Goal: Task Accomplishment & Management: Manage account settings

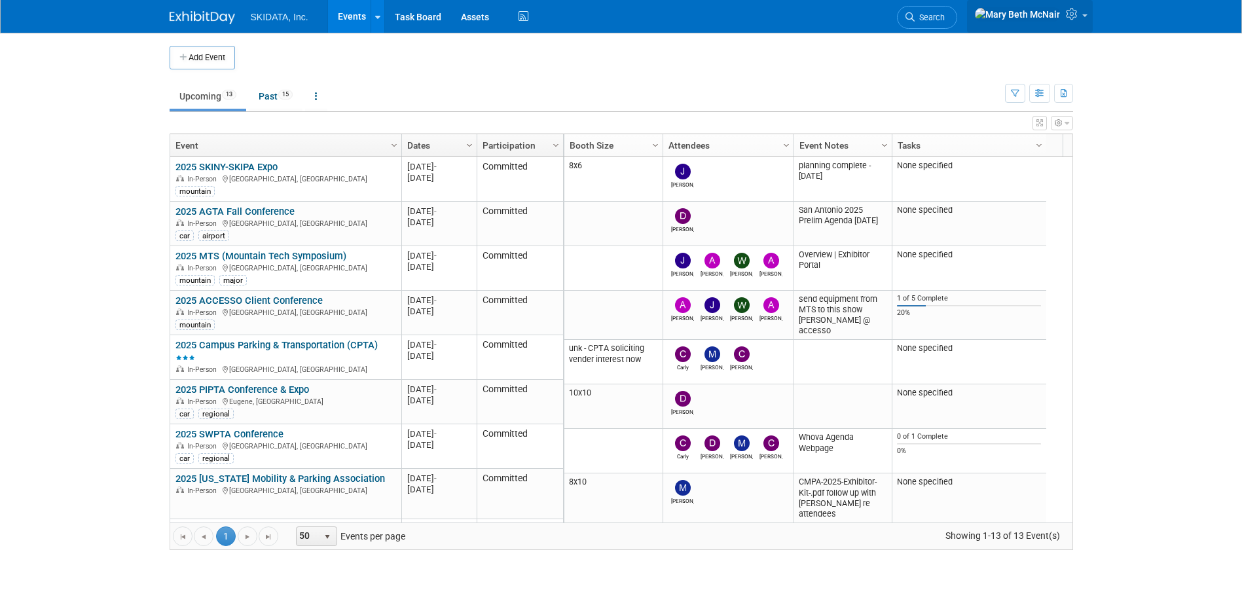
click at [1084, 12] on link at bounding box center [1030, 16] width 126 height 33
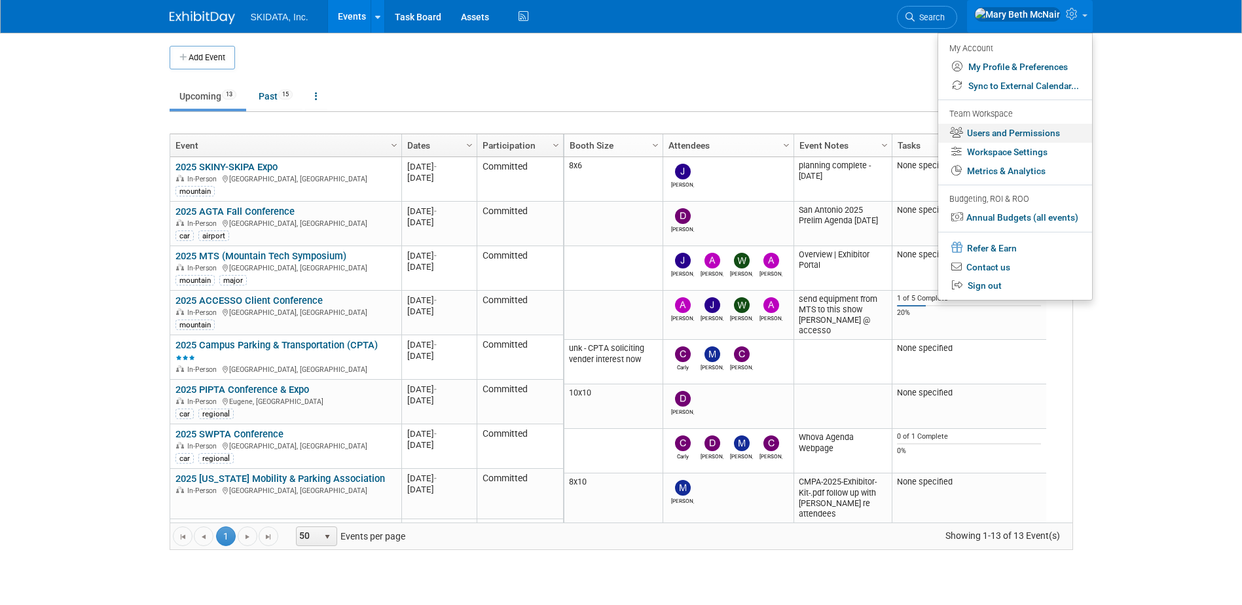
click link "Users and Permissions"
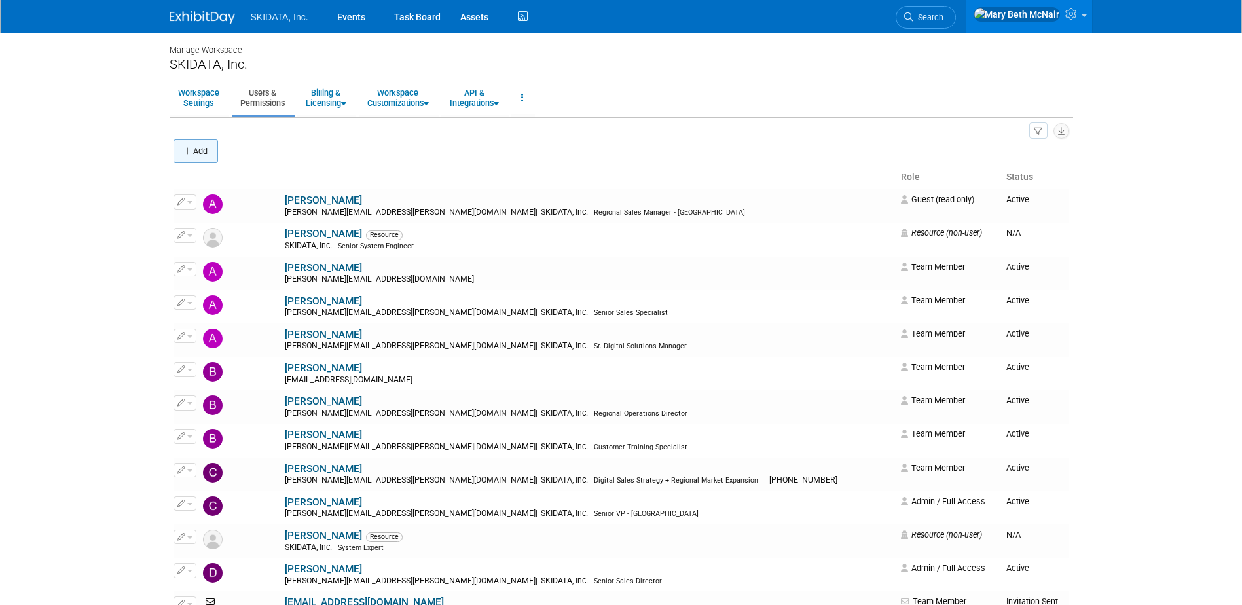
click at [182, 151] on button "Add" at bounding box center [195, 151] width 45 height 24
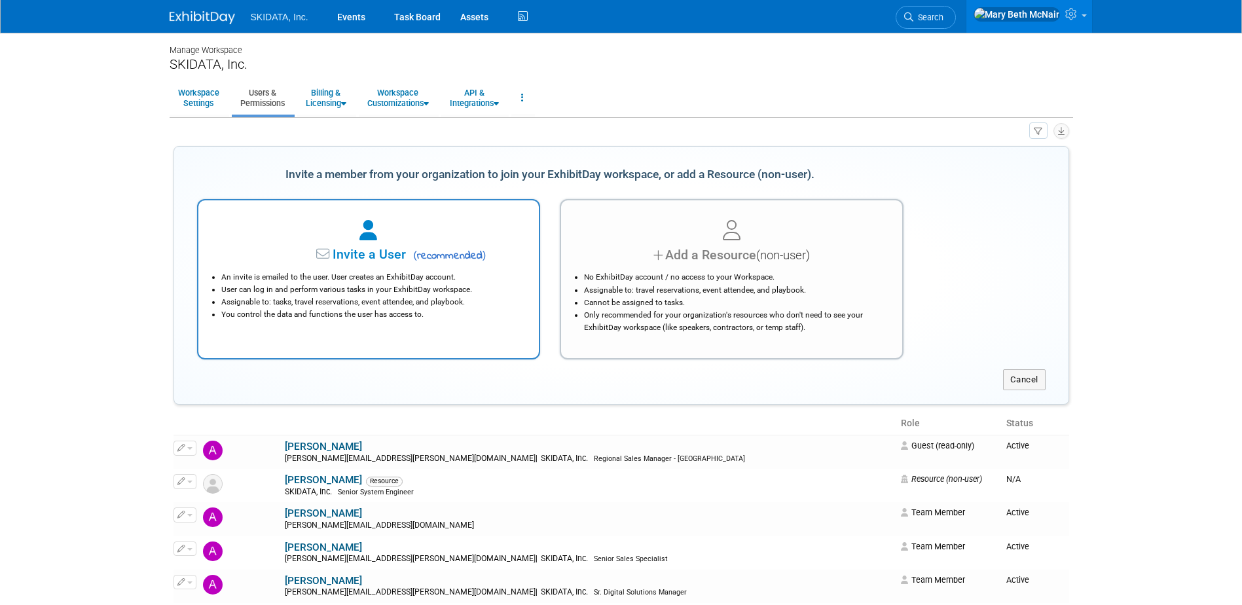
click at [371, 262] on div "Invite a User ( recommended )" at bounding box center [369, 255] width 308 height 19
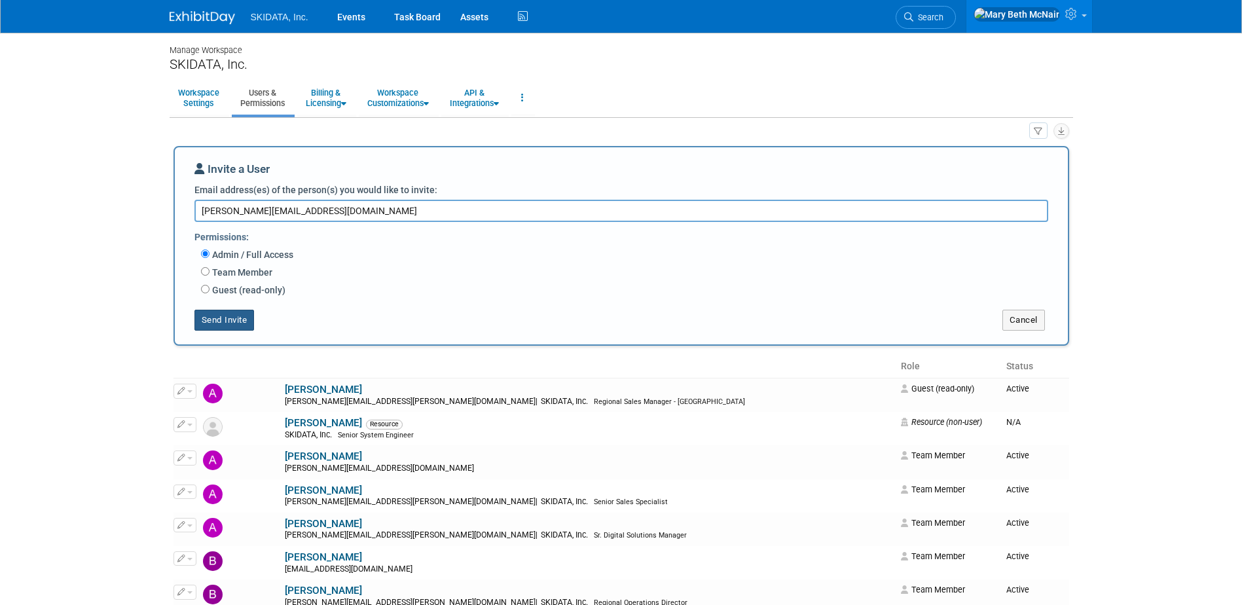
type textarea "michael.ball@skidata.com"
click at [234, 319] on button "Send Invite" at bounding box center [224, 320] width 60 height 21
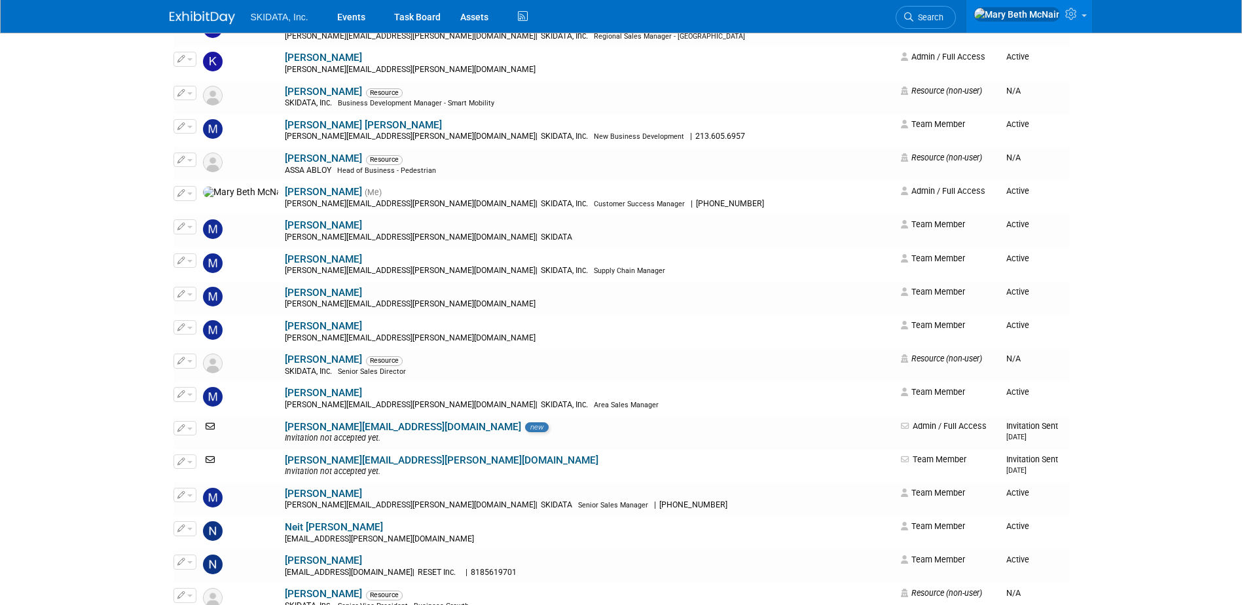
scroll to position [917, 0]
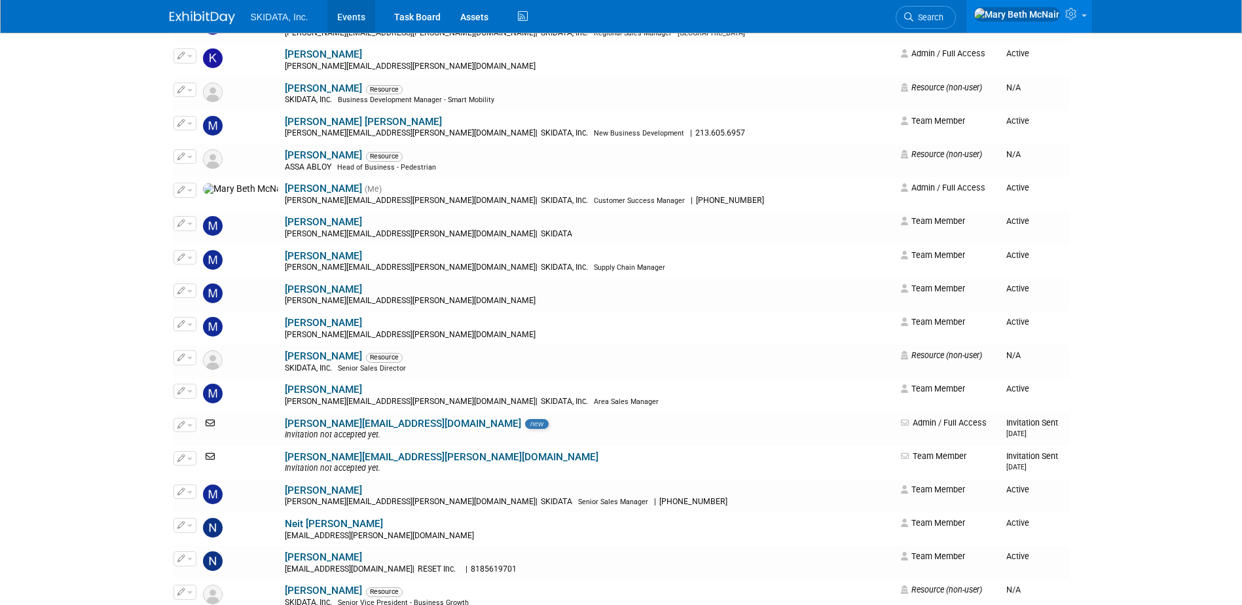
click at [347, 10] on link "Events" at bounding box center [351, 16] width 48 height 33
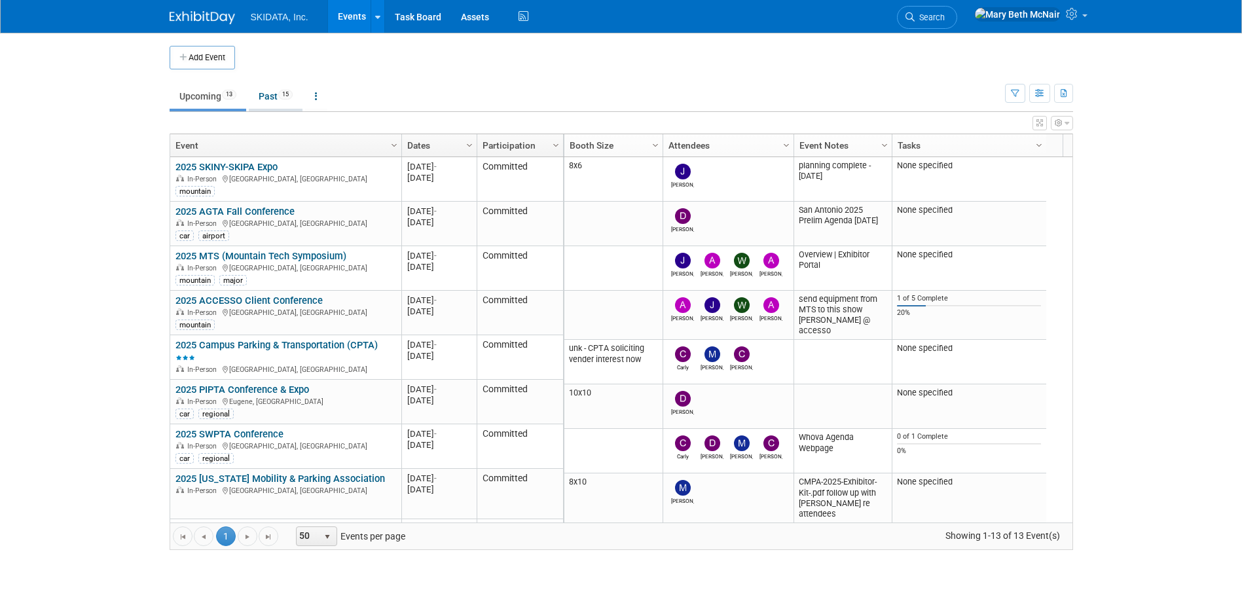
click at [276, 97] on link "Past 15" at bounding box center [276, 96] width 54 height 25
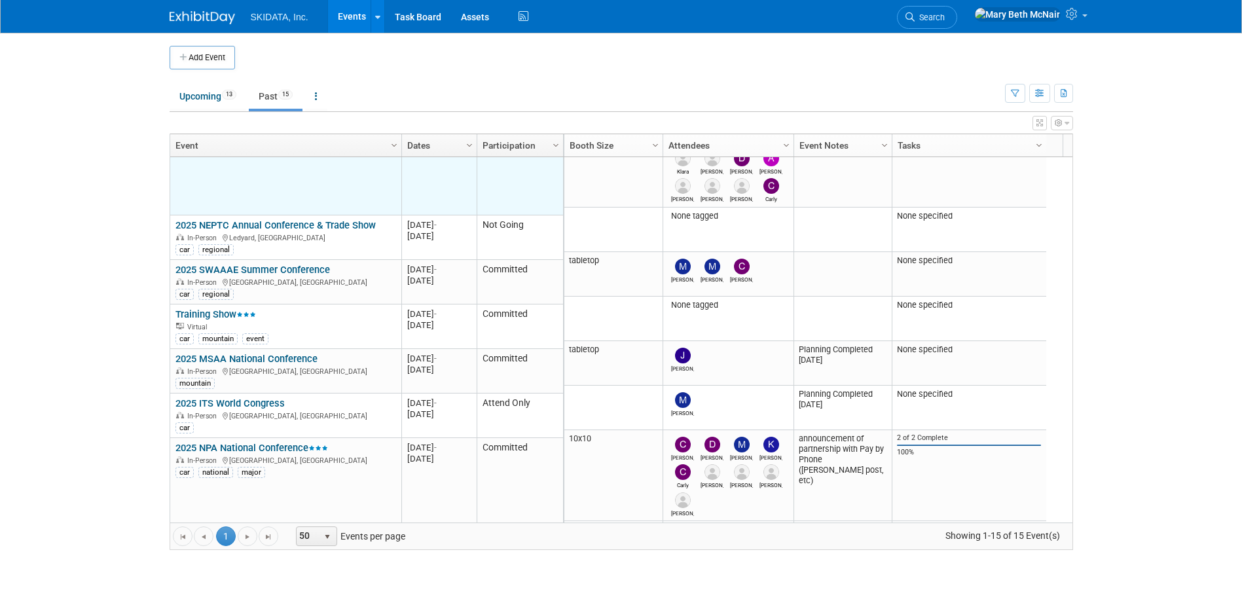
scroll to position [436, 0]
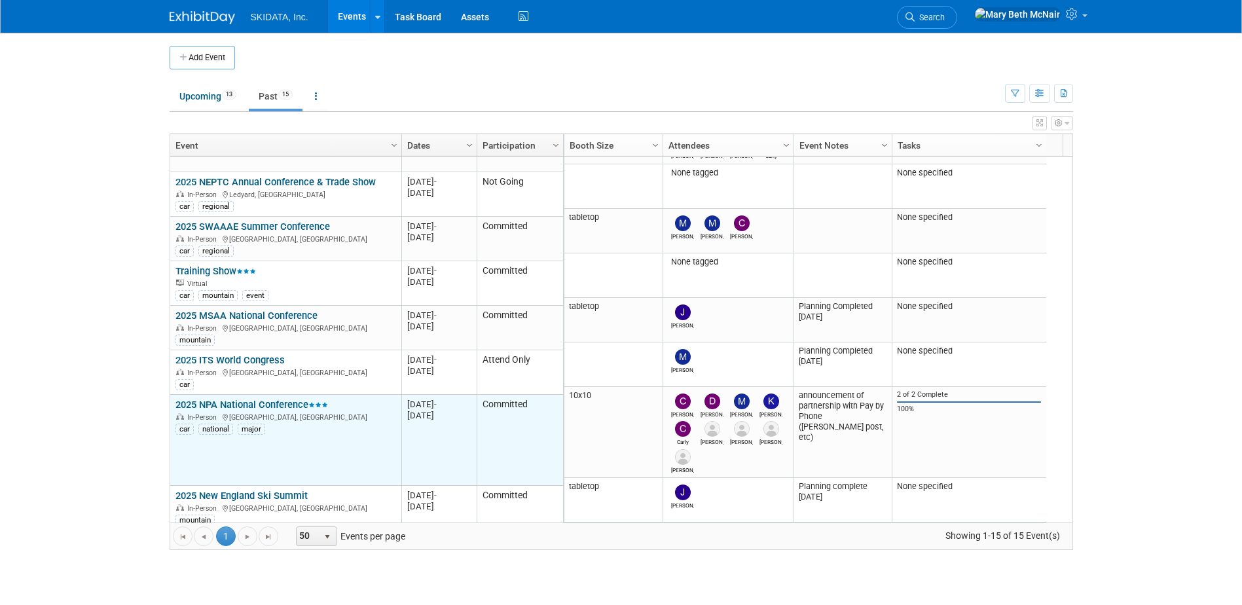
click at [249, 399] on link "2025 NPA National Conference" at bounding box center [251, 405] width 153 height 12
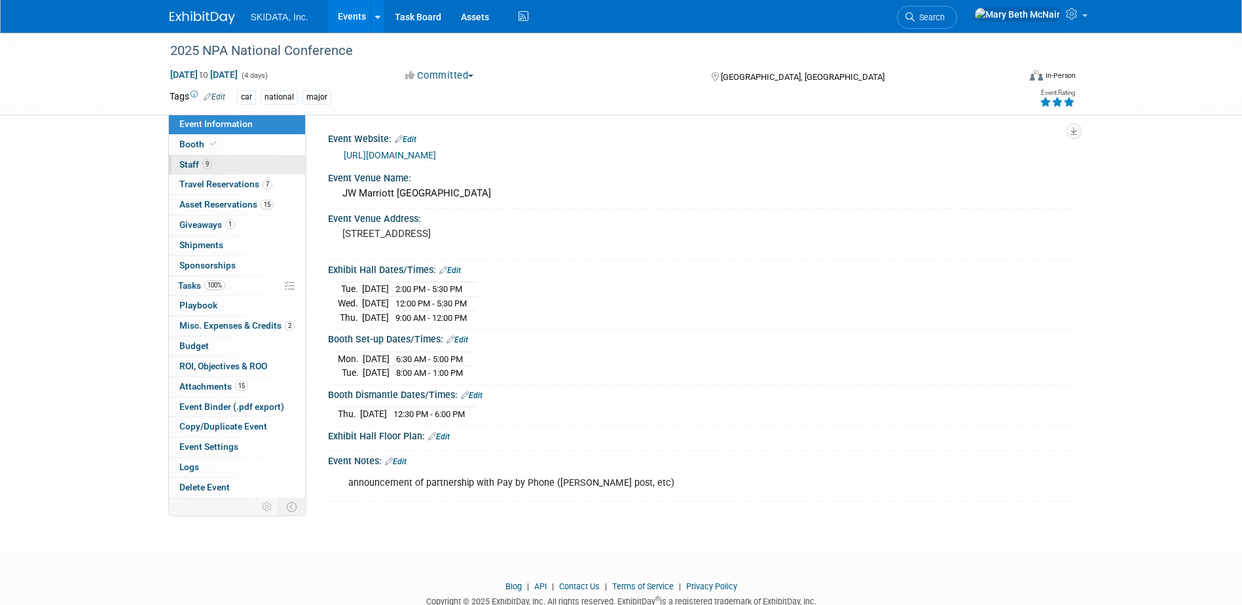
click at [194, 166] on span "Staff 9" at bounding box center [195, 164] width 33 height 10
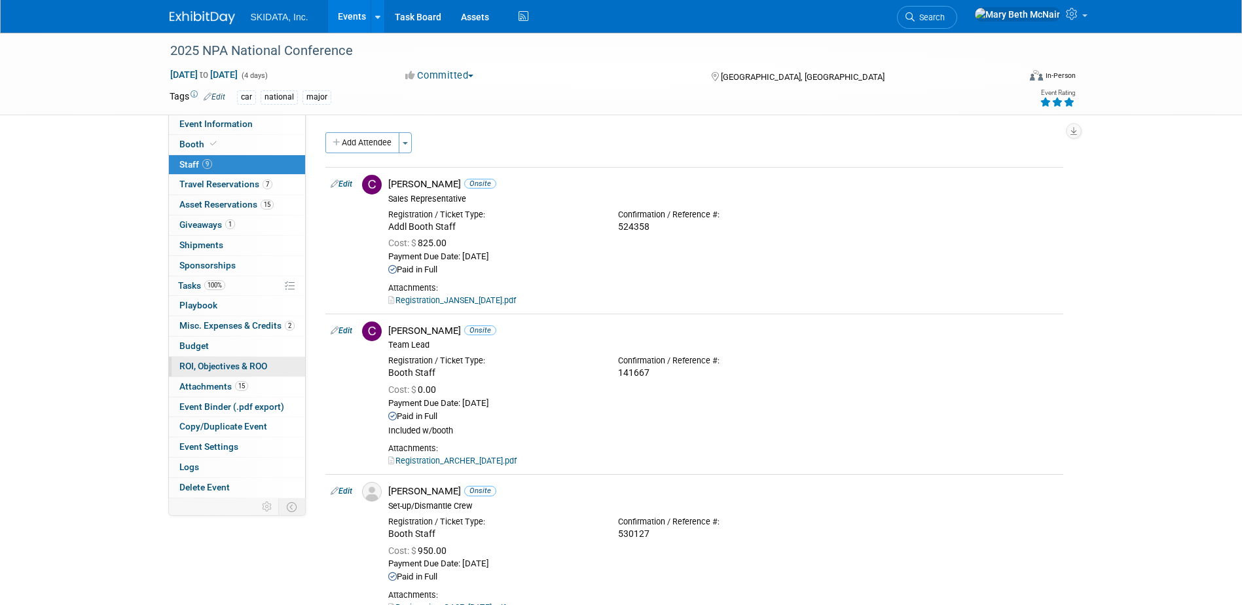
click at [203, 366] on span "ROI, Objectives & ROO 0" at bounding box center [223, 366] width 88 height 10
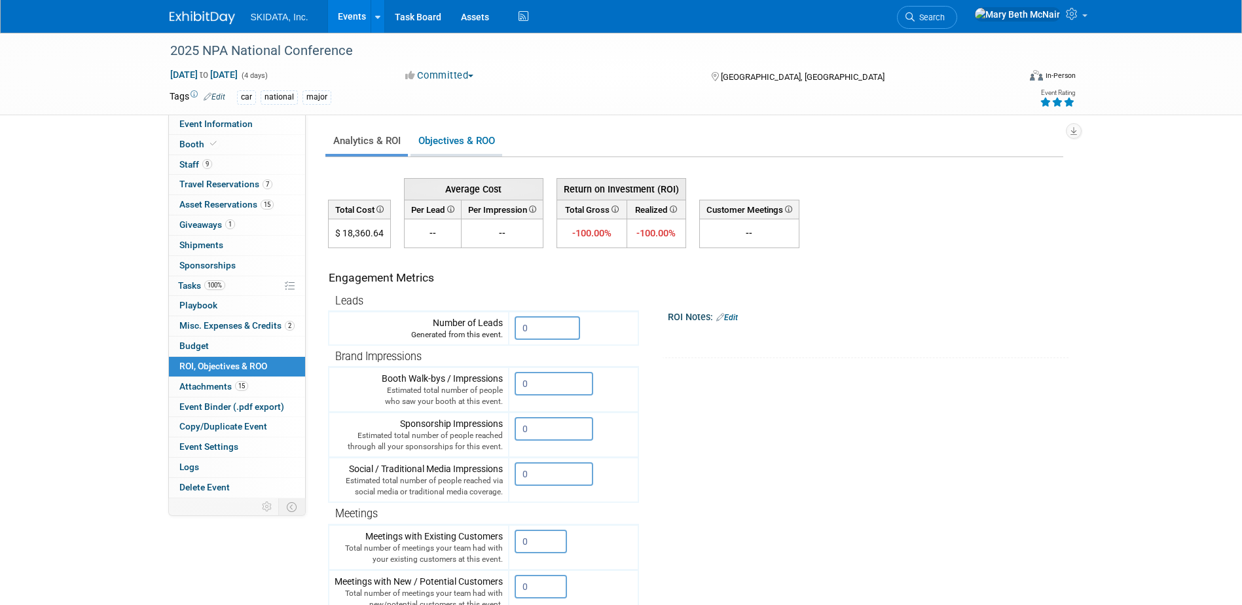
click at [452, 137] on link "Objectives & ROO 0" at bounding box center [456, 141] width 92 height 26
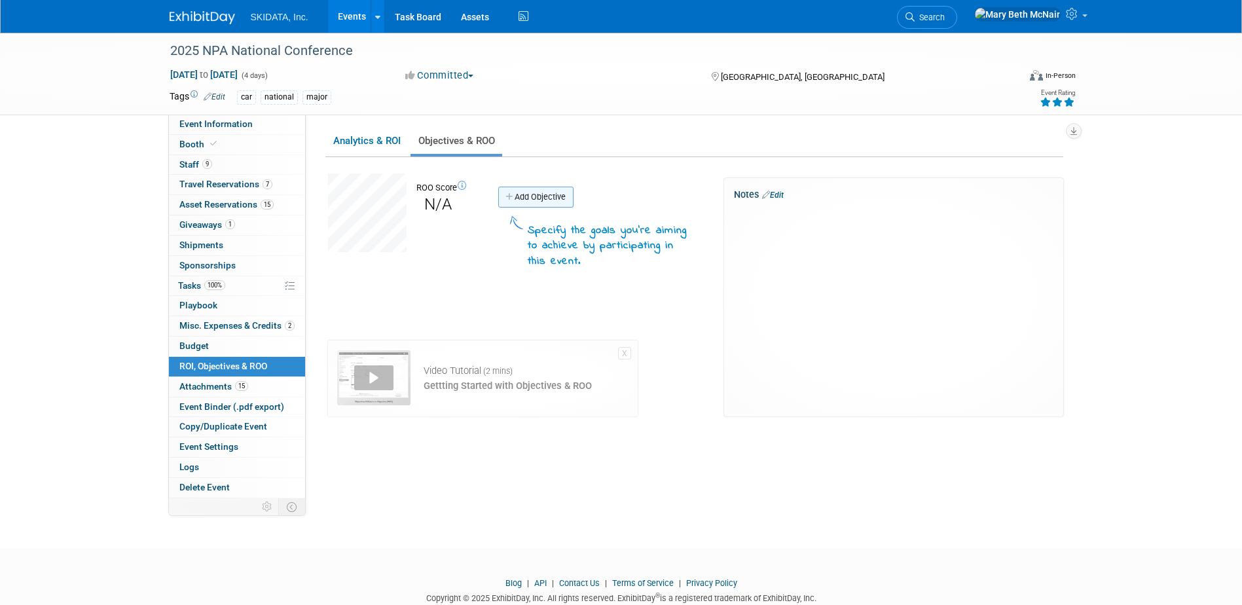
click at [544, 200] on link "Add Objective" at bounding box center [535, 197] width 75 height 21
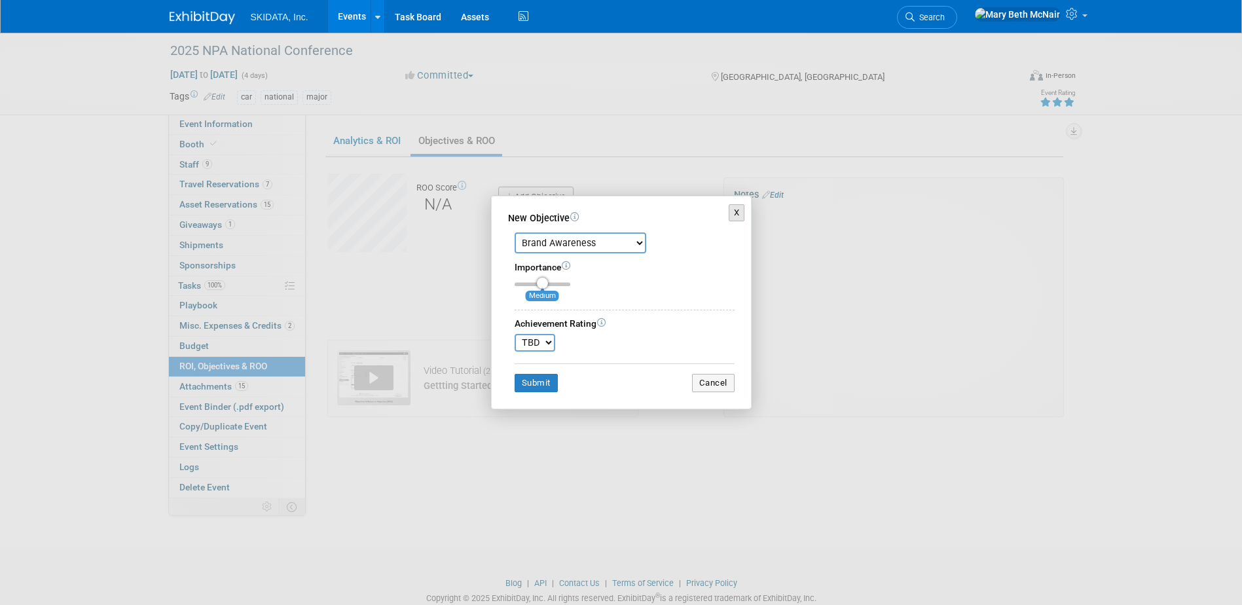
click at [739, 213] on button "X" at bounding box center [737, 212] width 16 height 17
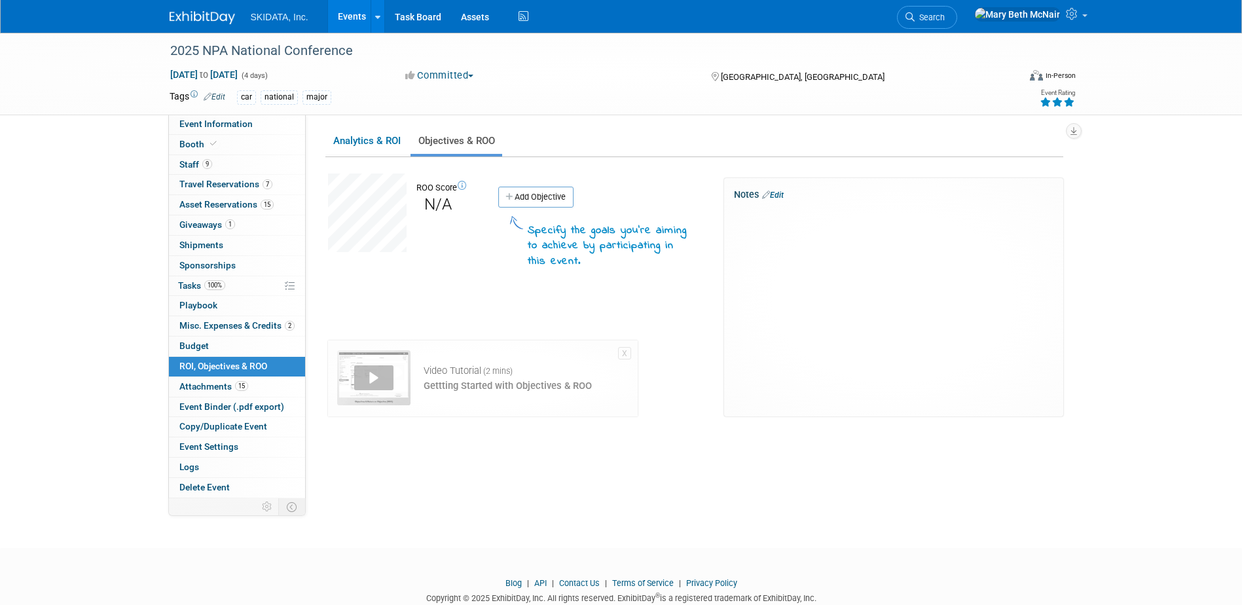
click at [283, 16] on span "SKIDATA, Inc." at bounding box center [280, 17] width 58 height 10
click at [354, 14] on link "Events" at bounding box center [352, 16] width 48 height 33
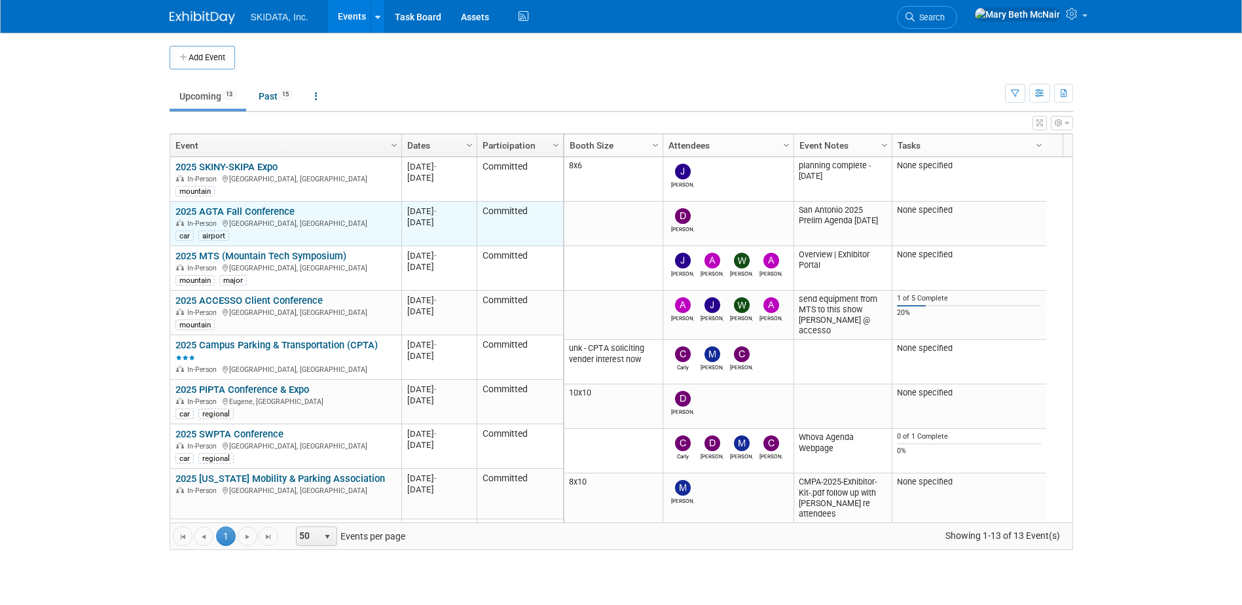
click at [269, 212] on link "2025 AGTA Fall Conference" at bounding box center [234, 212] width 119 height 12
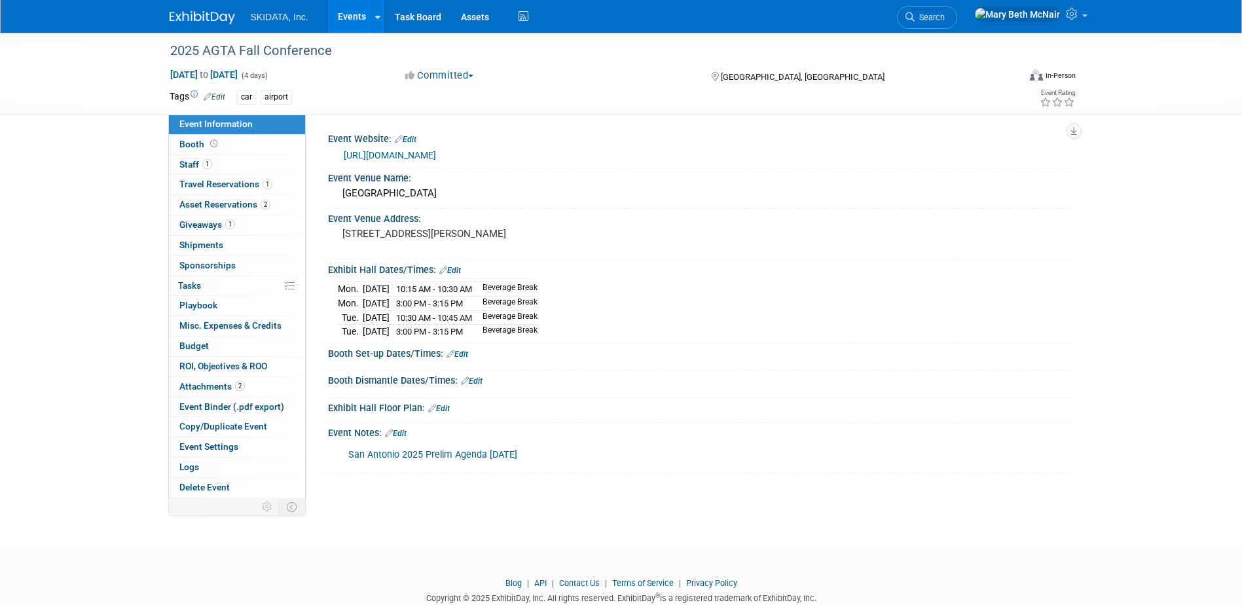
click at [407, 454] on link "San Antonio 2025 Prelim Agenda [DATE]" at bounding box center [432, 454] width 169 height 11
click at [435, 456] on link "San Antonio 2025 Prelim Agenda [DATE]" at bounding box center [432, 454] width 169 height 11
click at [426, 154] on link "[URL][DOMAIN_NAME]" at bounding box center [390, 155] width 92 height 10
click at [193, 167] on span "Staff 1" at bounding box center [195, 164] width 33 height 10
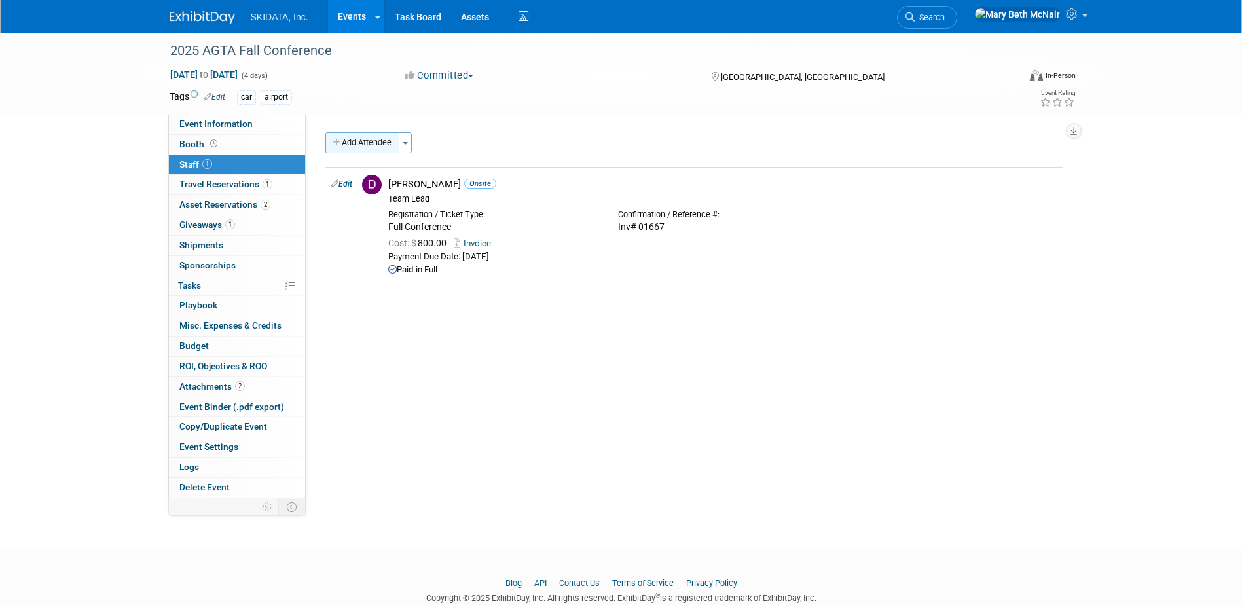
click at [362, 147] on button "Add Attendee" at bounding box center [362, 142] width 74 height 21
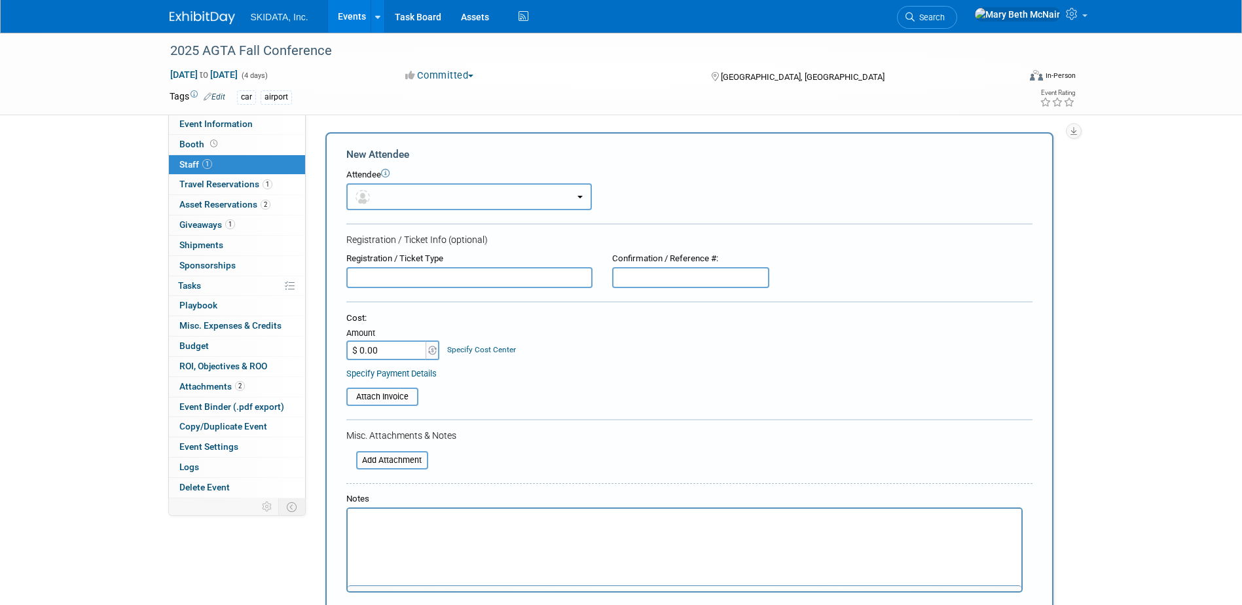
click at [390, 196] on button "button" at bounding box center [469, 196] width 246 height 27
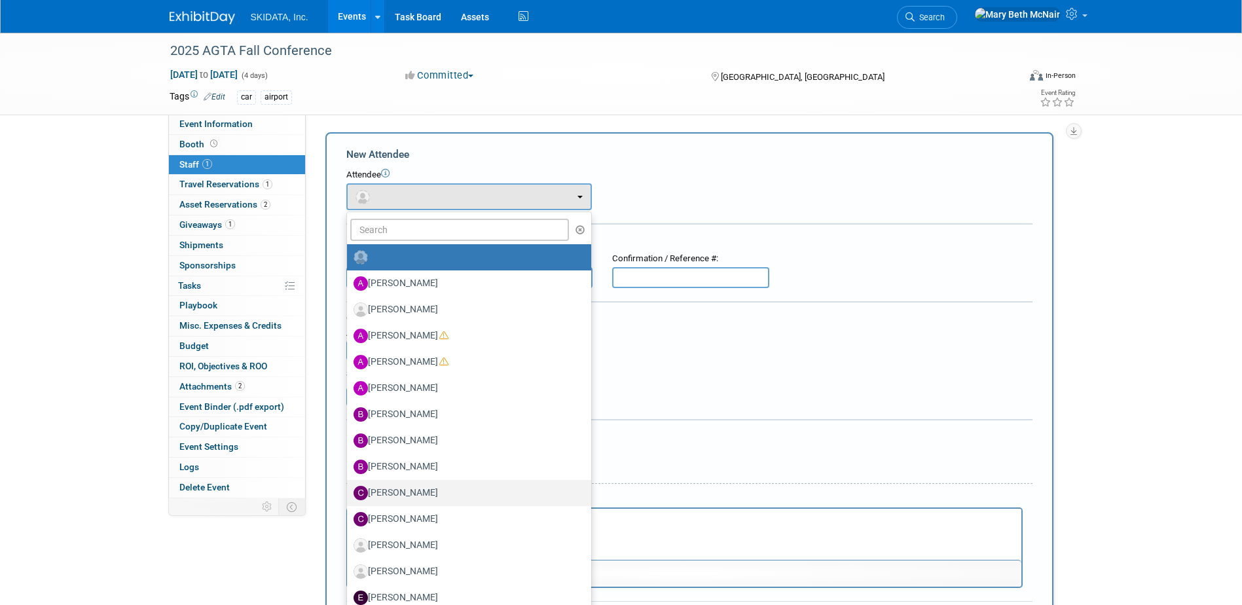
click at [383, 491] on label "Carly Jansen" at bounding box center [466, 493] width 225 height 21
click at [349, 491] on input "Carly Jansen" at bounding box center [344, 491] width 9 height 9
select select "42af982e-eca3-4b34-890d-17869d30795b"
select select "4"
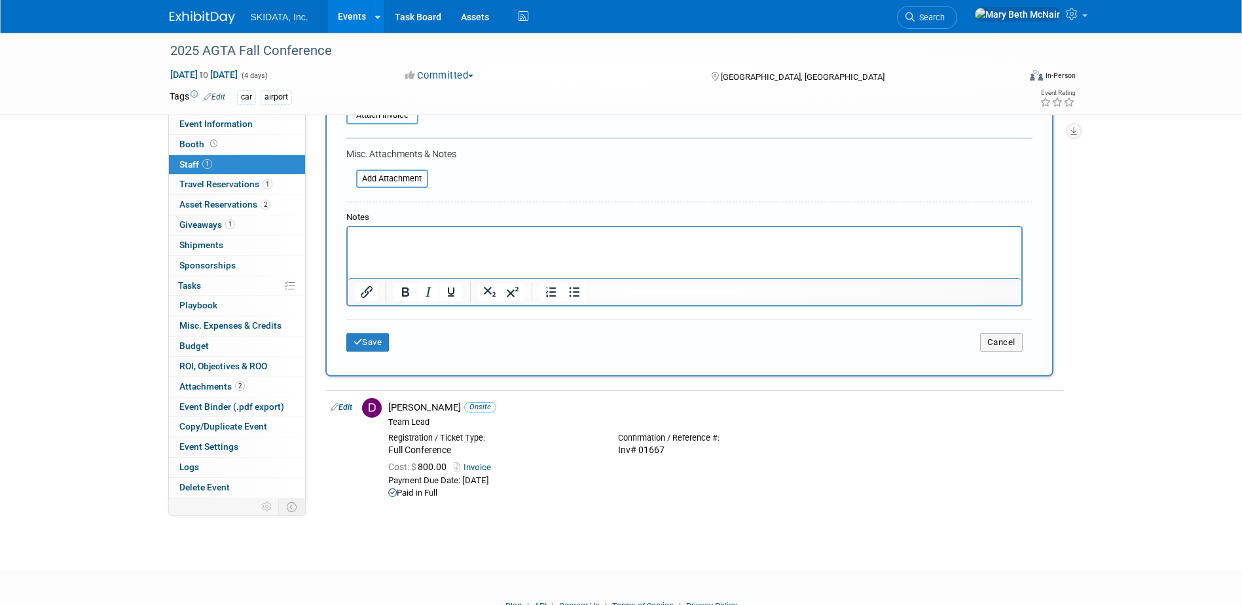
scroll to position [327, 0]
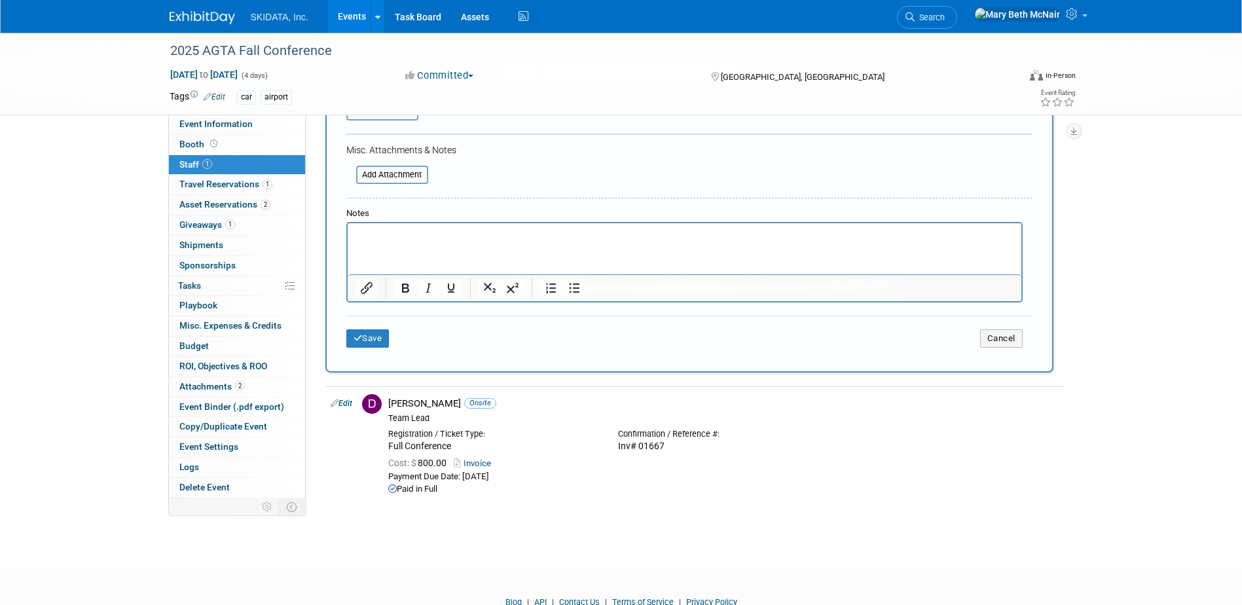
click at [369, 349] on div "Save Cancel" at bounding box center [689, 337] width 686 height 42
click at [366, 339] on button "Save" at bounding box center [367, 338] width 43 height 18
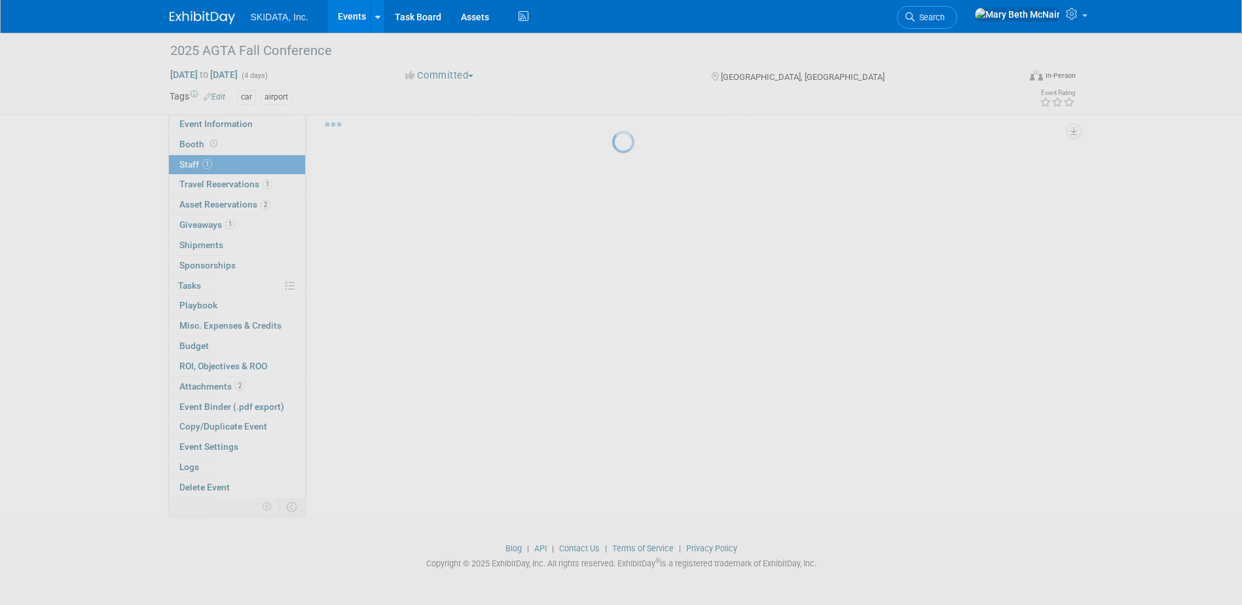
scroll to position [35, 0]
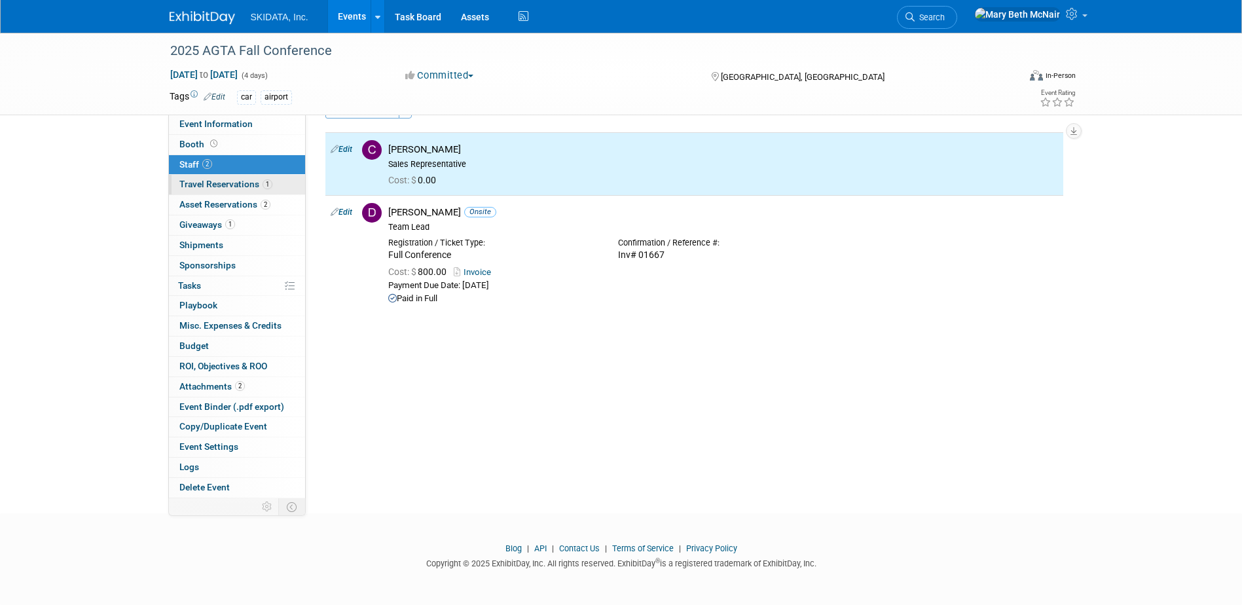
click at [210, 181] on span "Travel Reservations 1" at bounding box center [225, 184] width 93 height 10
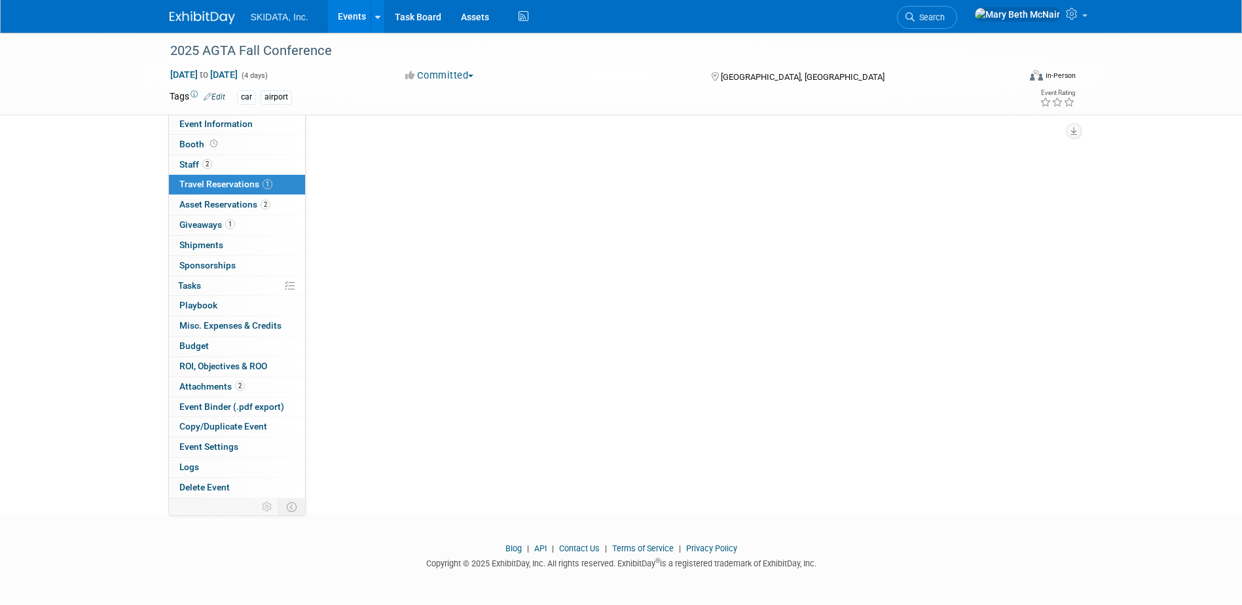
scroll to position [0, 0]
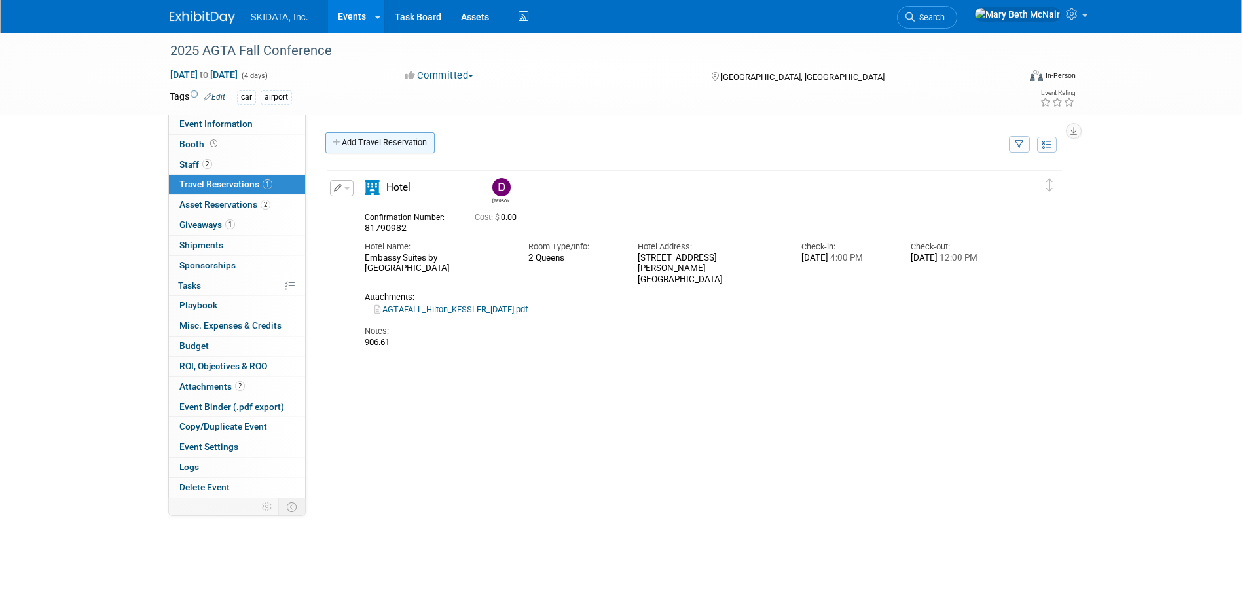
click at [345, 145] on link "Add Travel Reservation" at bounding box center [379, 142] width 109 height 21
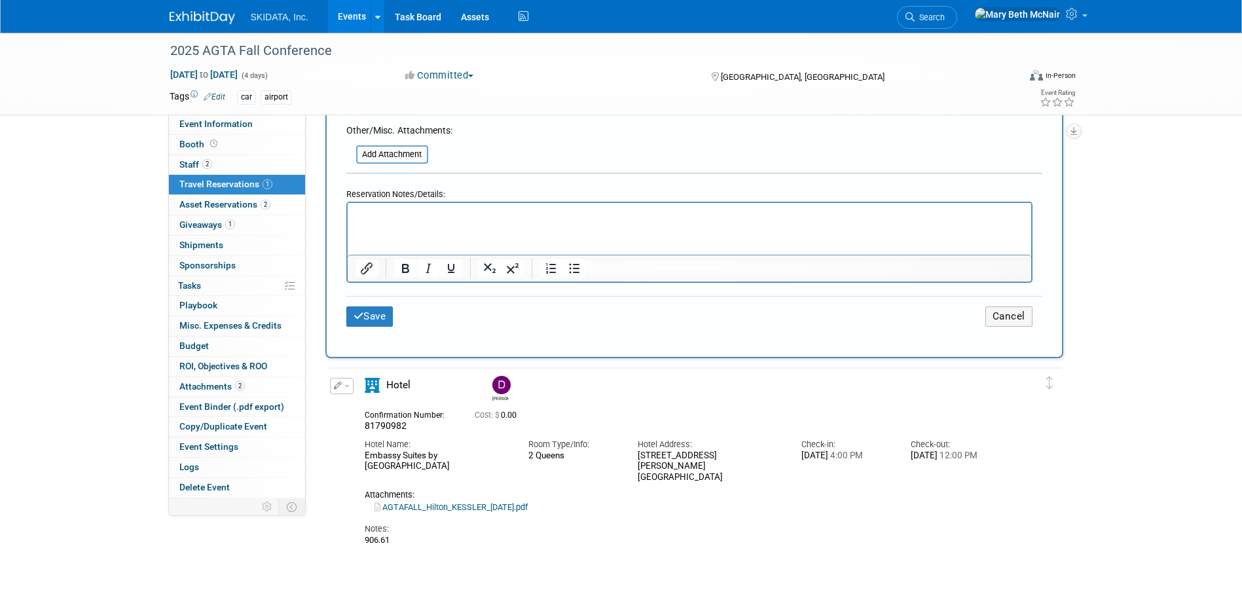
scroll to position [982, 0]
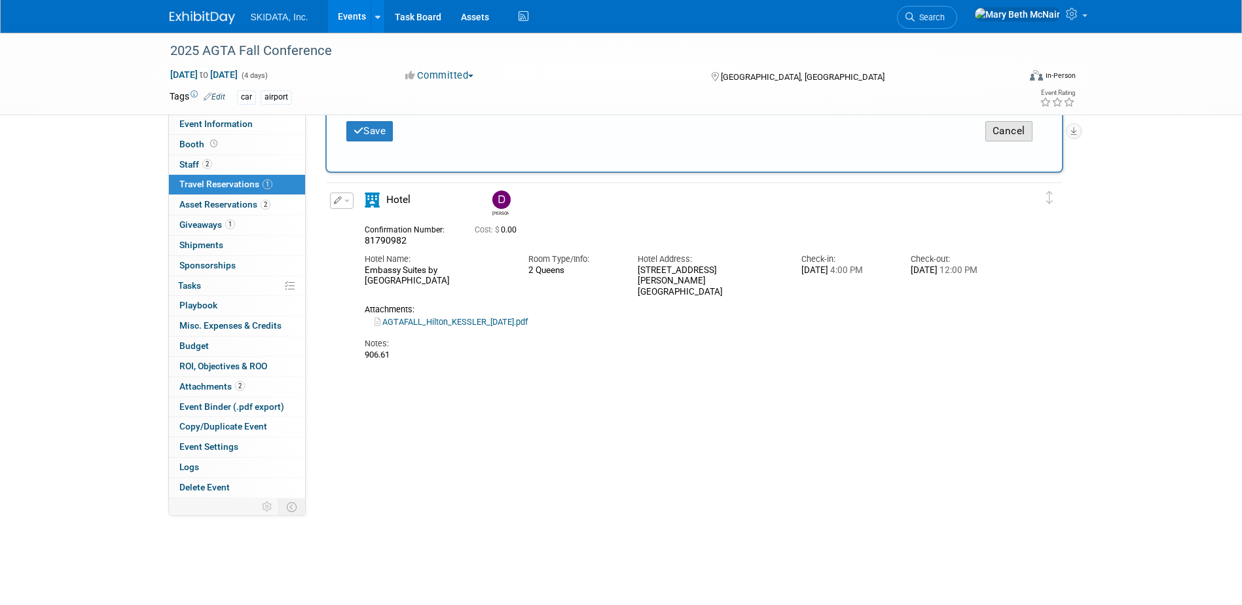
click at [1004, 131] on button "Cancel" at bounding box center [1008, 131] width 47 height 20
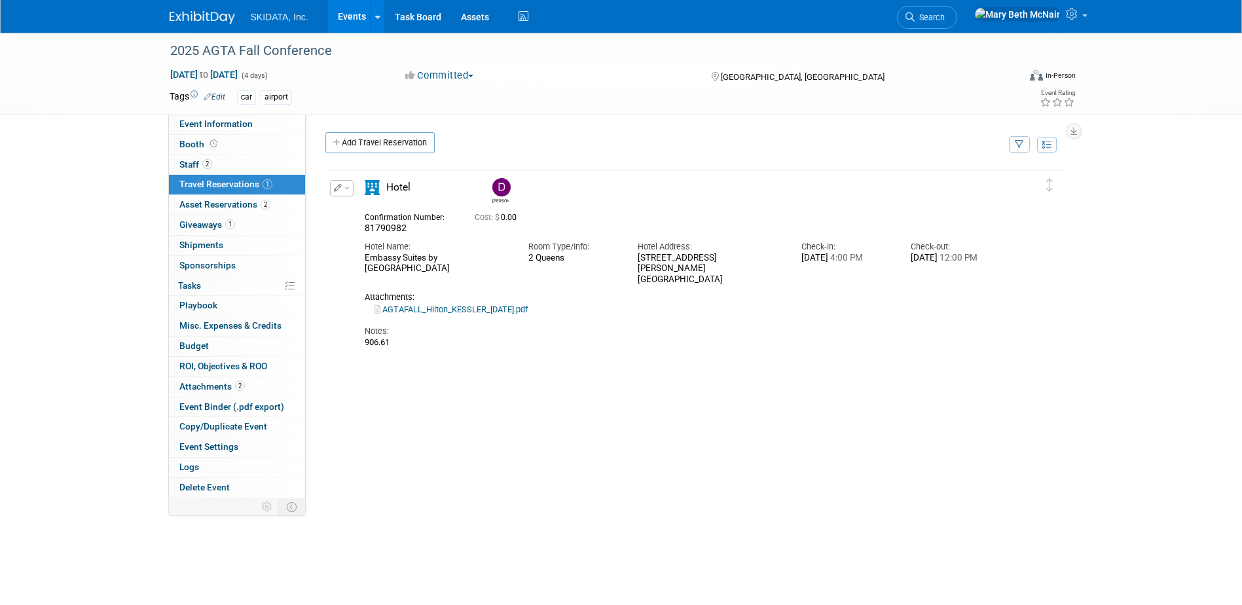
scroll to position [0, 0]
click at [347, 187] on button "button" at bounding box center [342, 188] width 24 height 16
click at [361, 259] on button "Duplicate" at bounding box center [386, 254] width 111 height 19
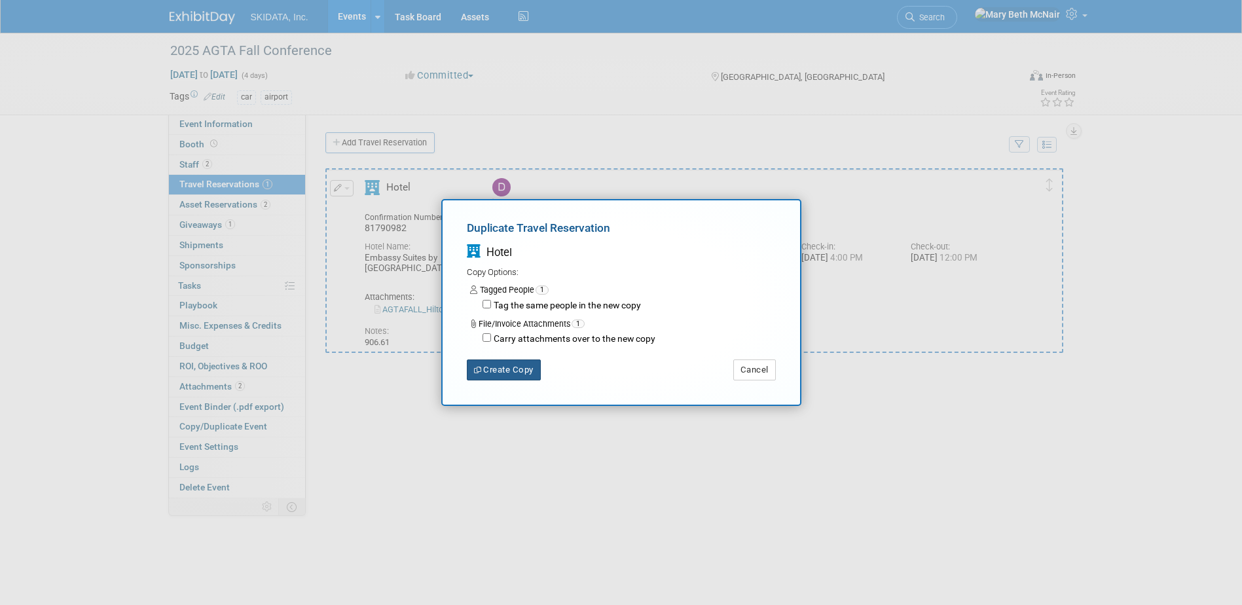
click at [507, 372] on button "Create Copy" at bounding box center [504, 369] width 74 height 21
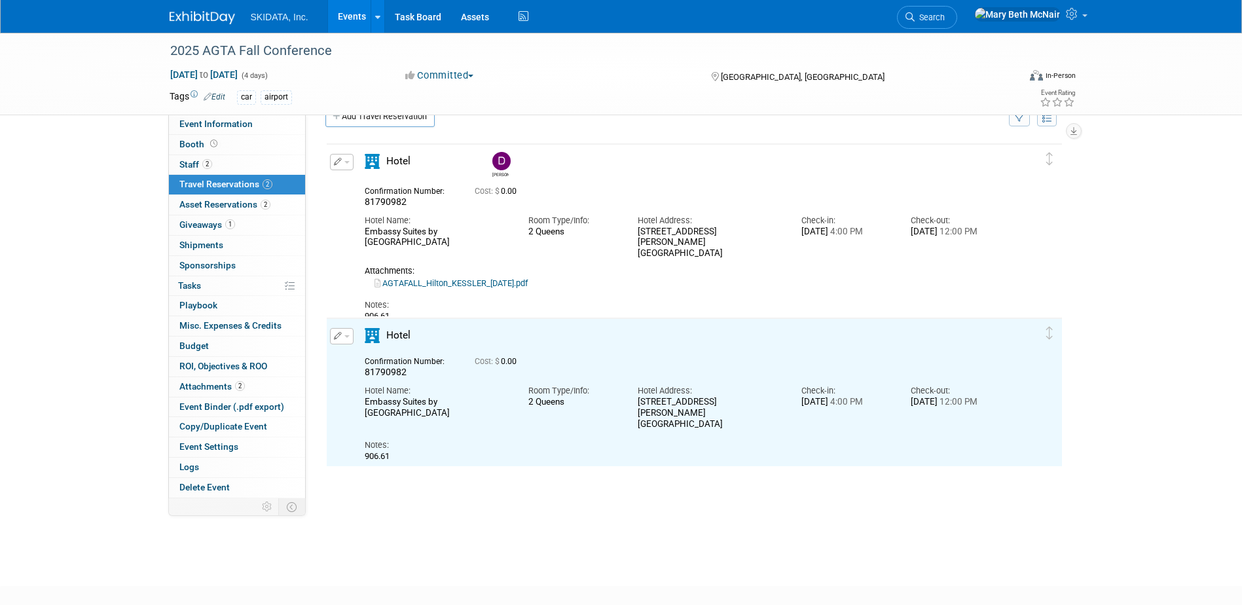
click at [346, 342] on button "button" at bounding box center [342, 336] width 24 height 16
click at [370, 365] on button "Edit Reservation" at bounding box center [386, 359] width 111 height 19
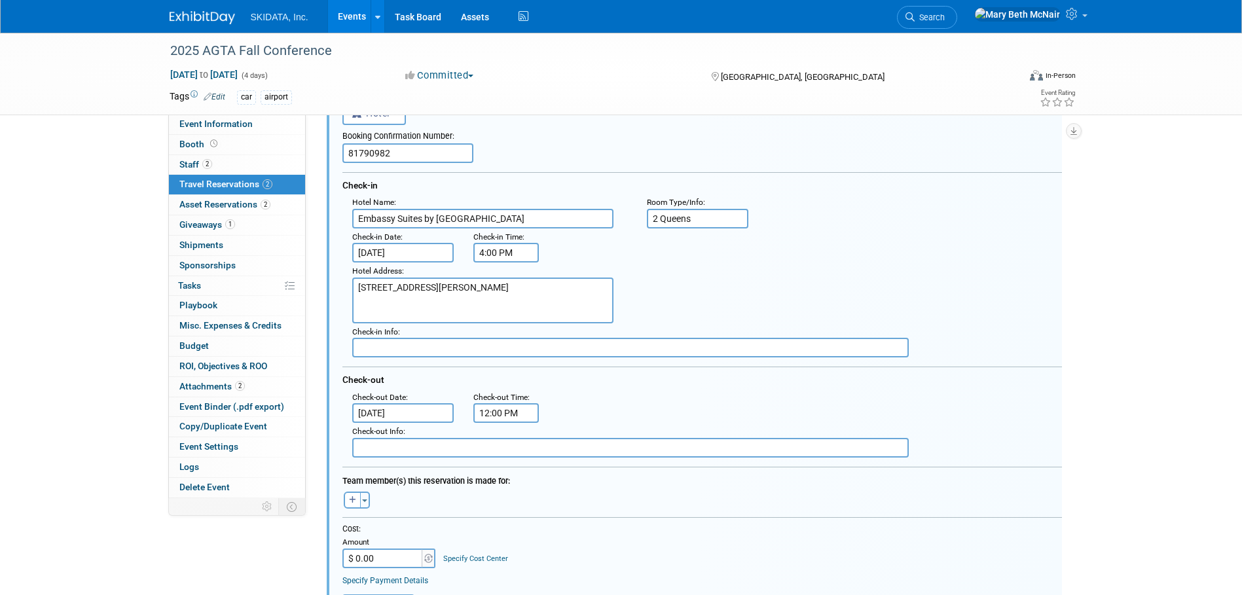
scroll to position [197, 0]
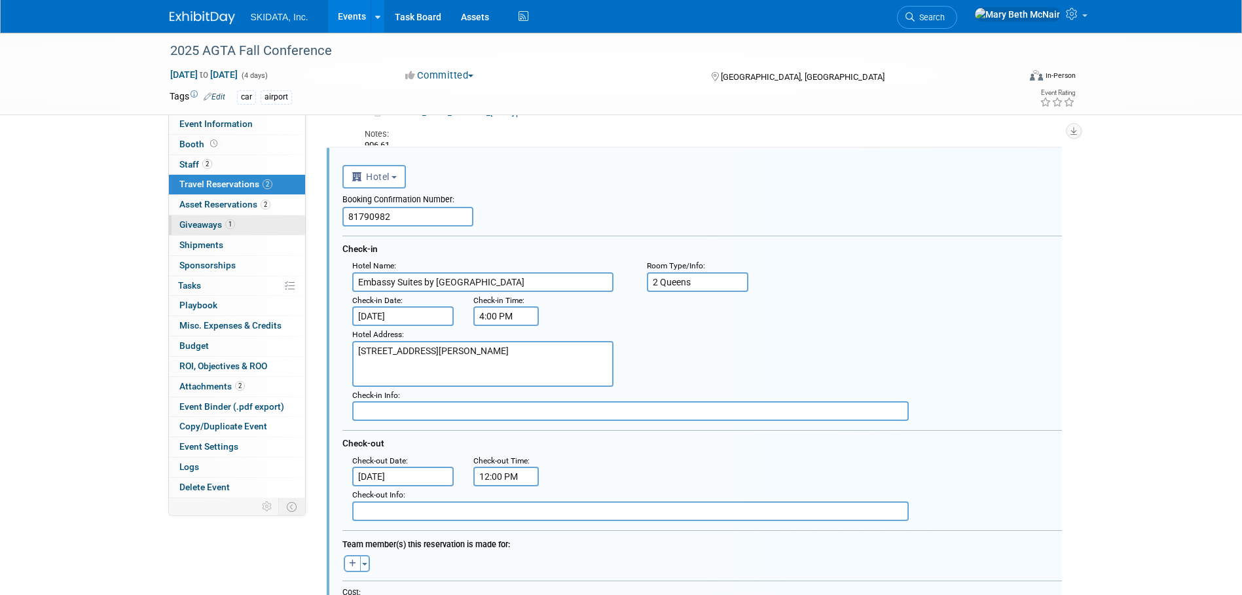
drag, startPoint x: 393, startPoint y: 219, endPoint x: 289, endPoint y: 231, distance: 104.8
click at [291, 230] on div "Event Information Event Info Booth Booth 2 Staff 2 Staff 2 Travel Reservations …" at bounding box center [621, 368] width 923 height 1065
click at [414, 314] on input "Sep 20, 2025" at bounding box center [403, 316] width 102 height 20
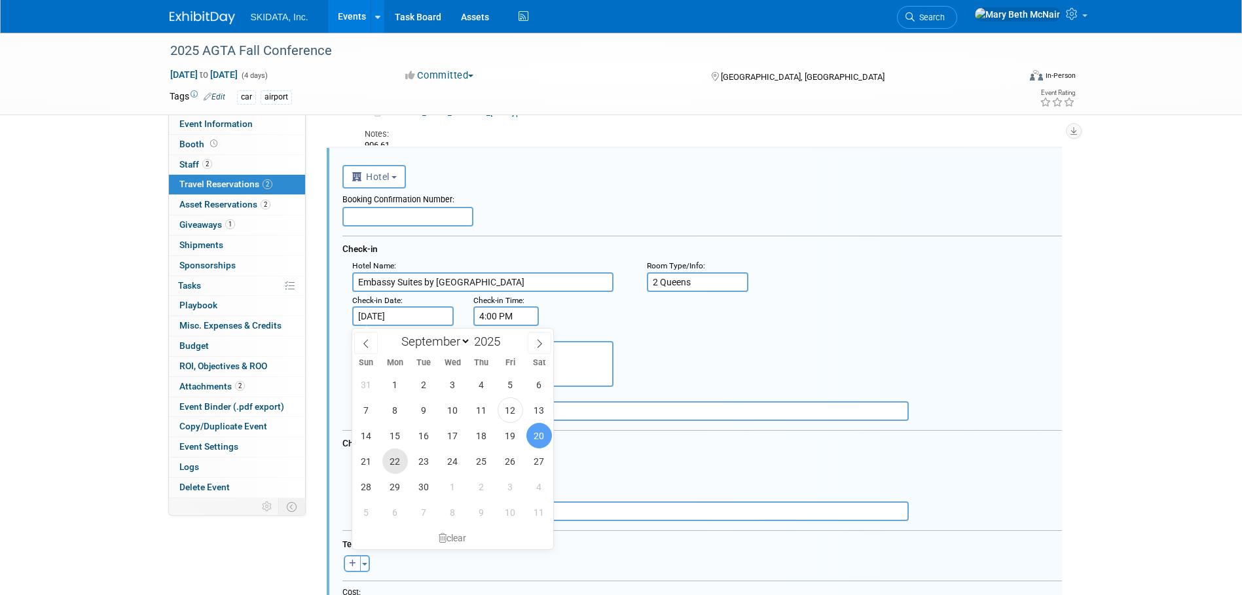
click at [397, 464] on span "22" at bounding box center [395, 461] width 26 height 26
type input "Sep 22, 2025"
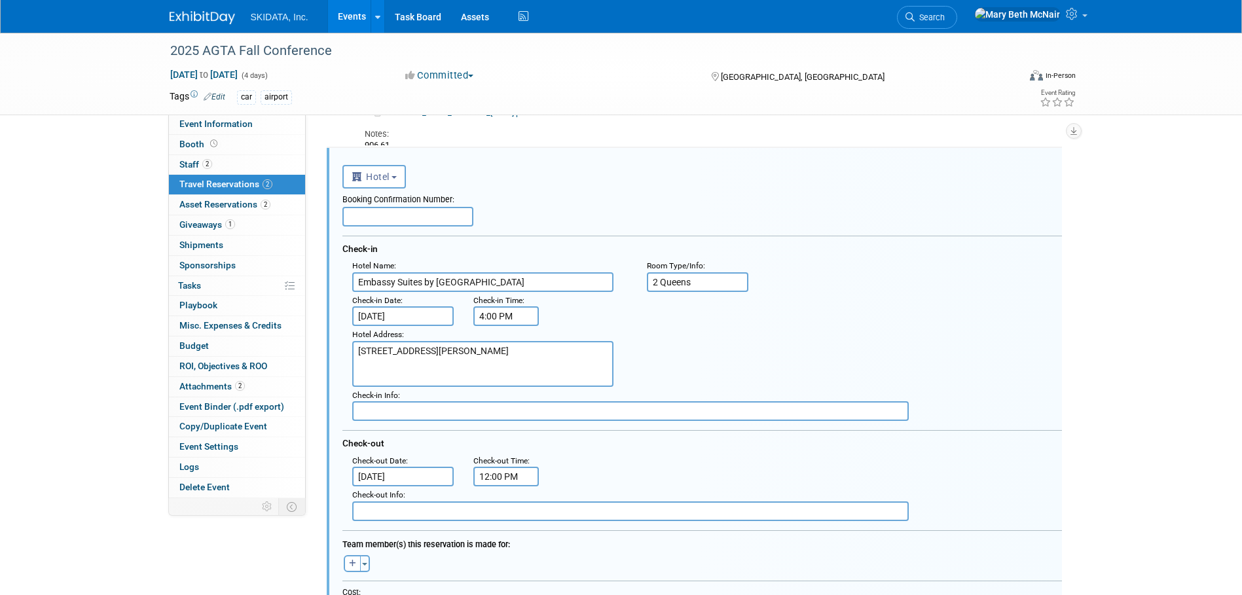
click at [402, 473] on input "Sep 24, 2025" at bounding box center [403, 477] width 102 height 20
click at [659, 363] on div "Hotel Address : 125 E. Houston St San Antonio, TX 78205" at bounding box center [706, 356] width 729 height 61
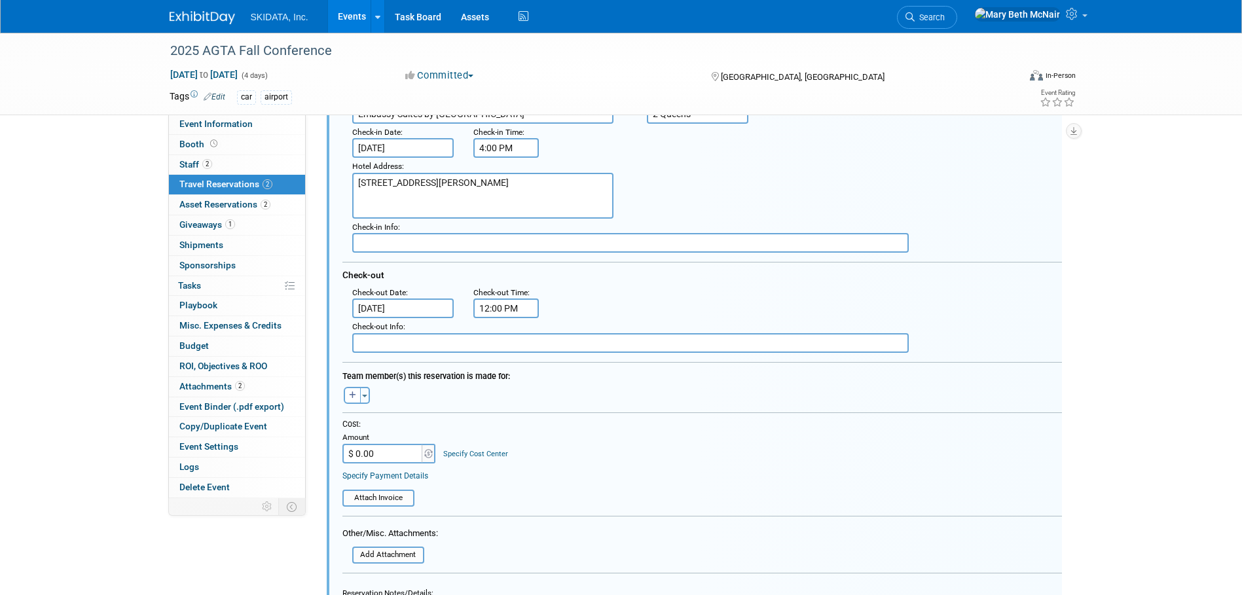
scroll to position [393, 0]
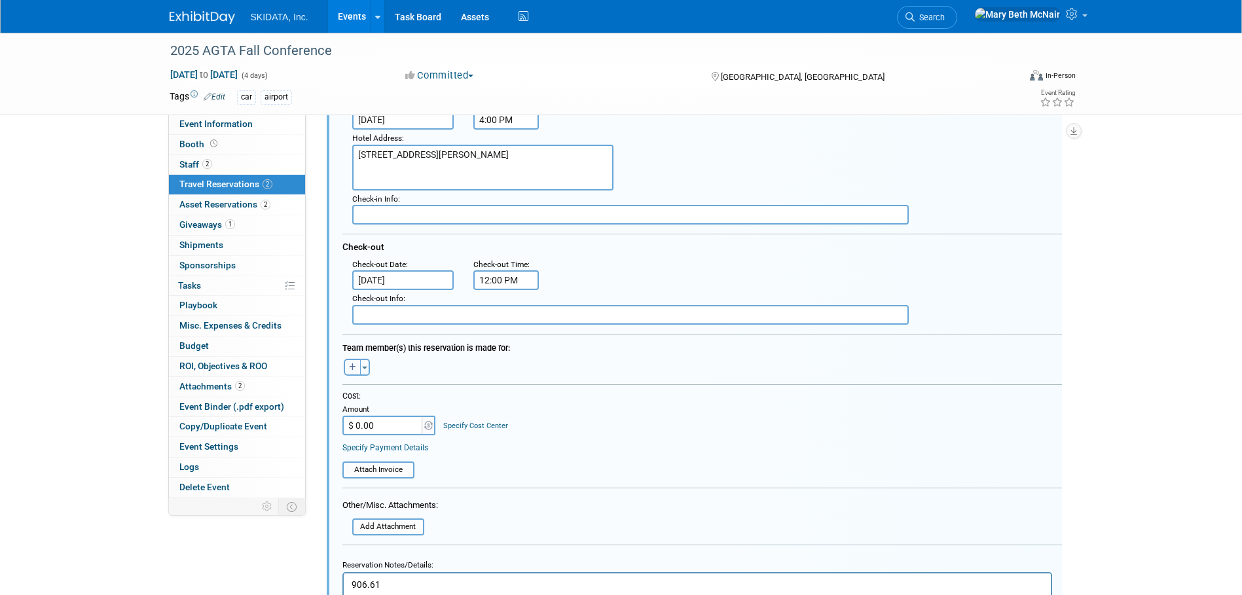
click at [355, 367] on icon "button" at bounding box center [352, 367] width 7 height 8
select select
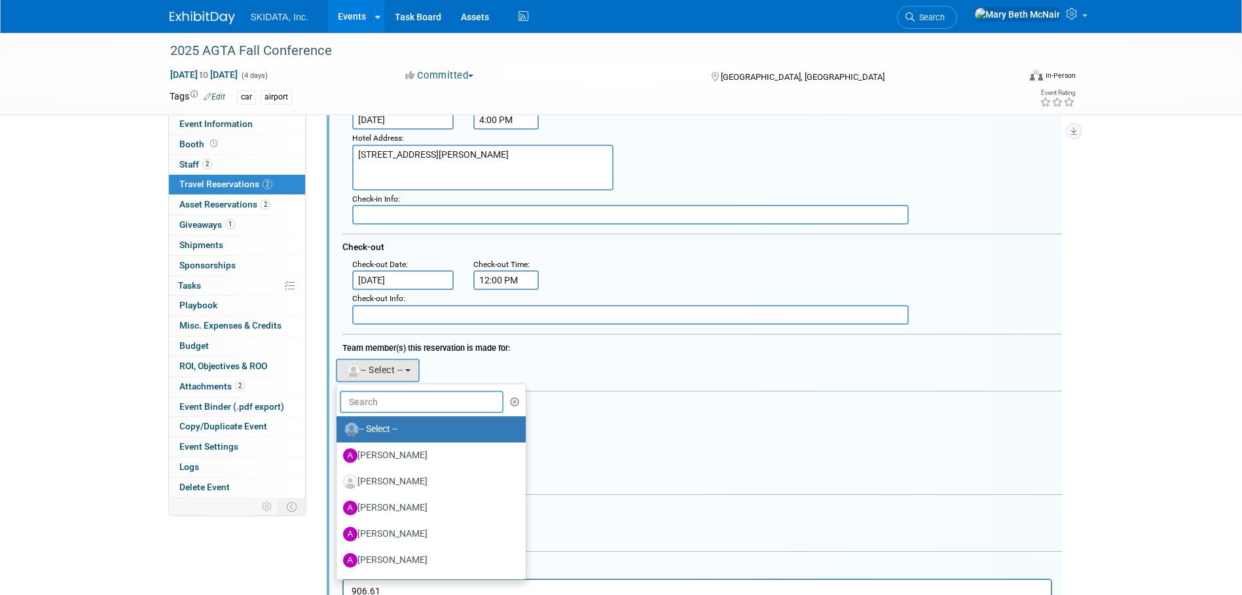
click at [388, 407] on input "text" at bounding box center [422, 402] width 164 height 22
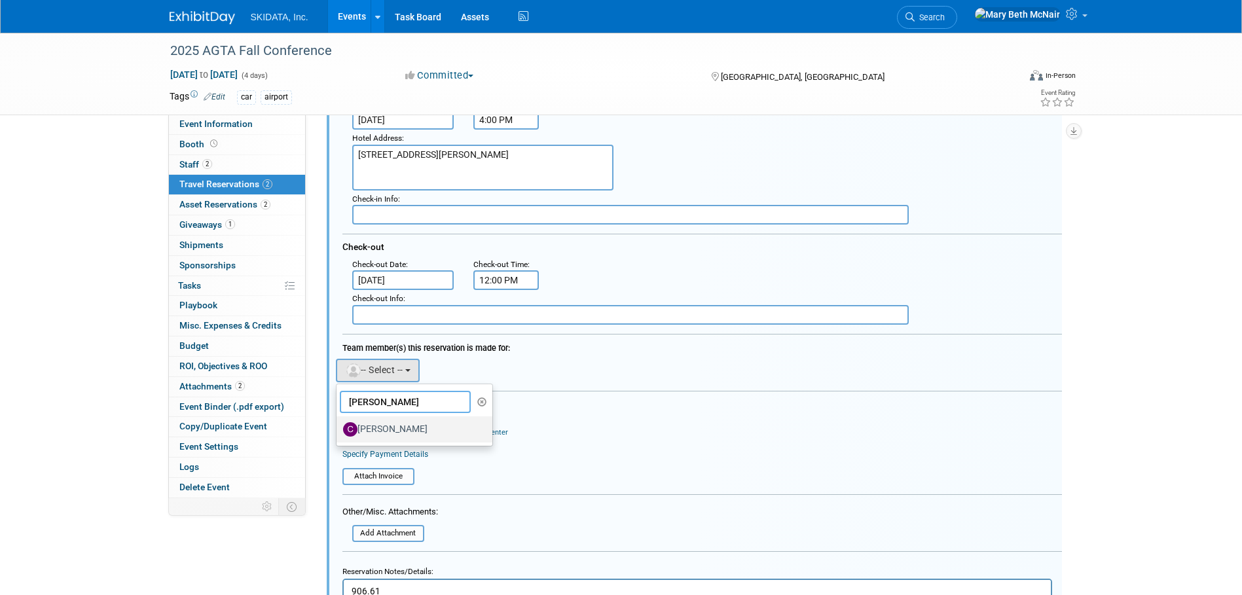
type input "carl"
click at [389, 428] on label "[PERSON_NAME]" at bounding box center [411, 429] width 137 height 21
click at [338, 428] on input "[PERSON_NAME]" at bounding box center [334, 428] width 9 height 9
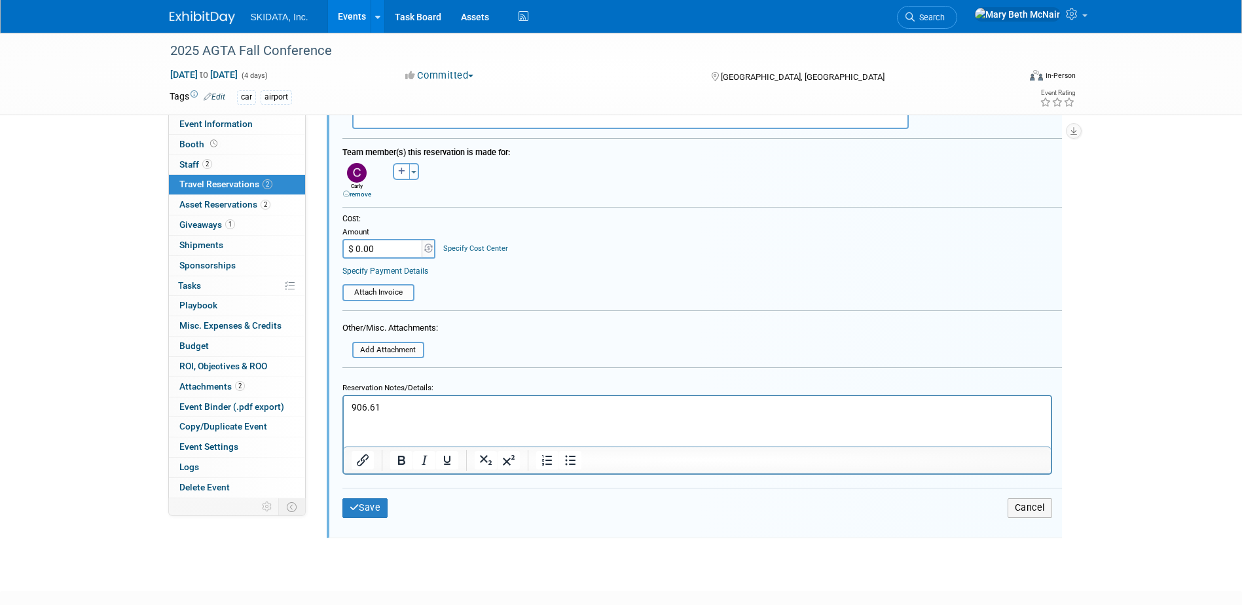
scroll to position [590, 0]
drag, startPoint x: 404, startPoint y: 407, endPoint x: 265, endPoint y: 385, distance: 140.6
click at [343, 395] on html "906.61" at bounding box center [696, 404] width 707 height 18
click at [372, 507] on button "Save" at bounding box center [365, 507] width 46 height 19
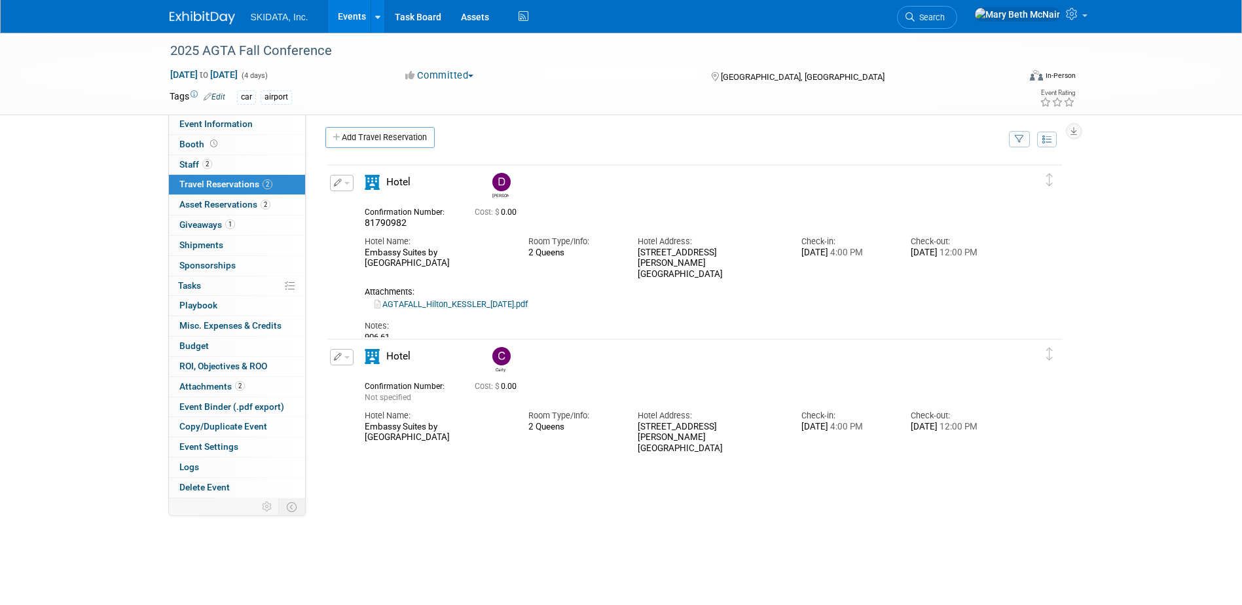
scroll to position [0, 0]
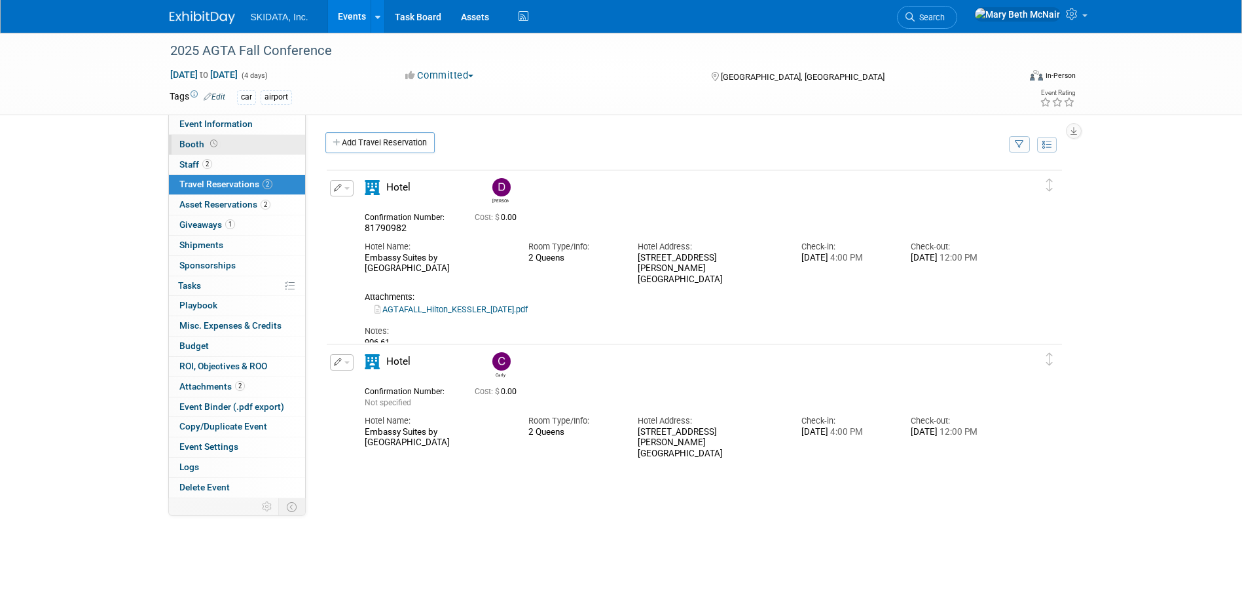
click at [192, 148] on span "Booth" at bounding box center [199, 144] width 41 height 10
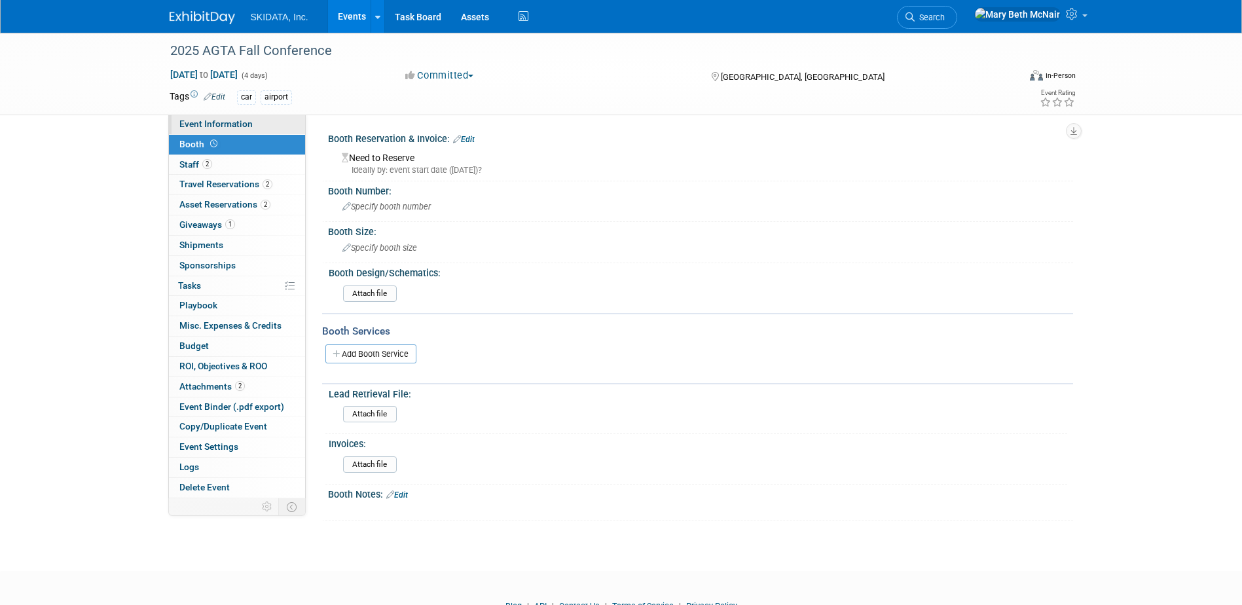
click at [183, 125] on span "Event Information" at bounding box center [215, 123] width 73 height 10
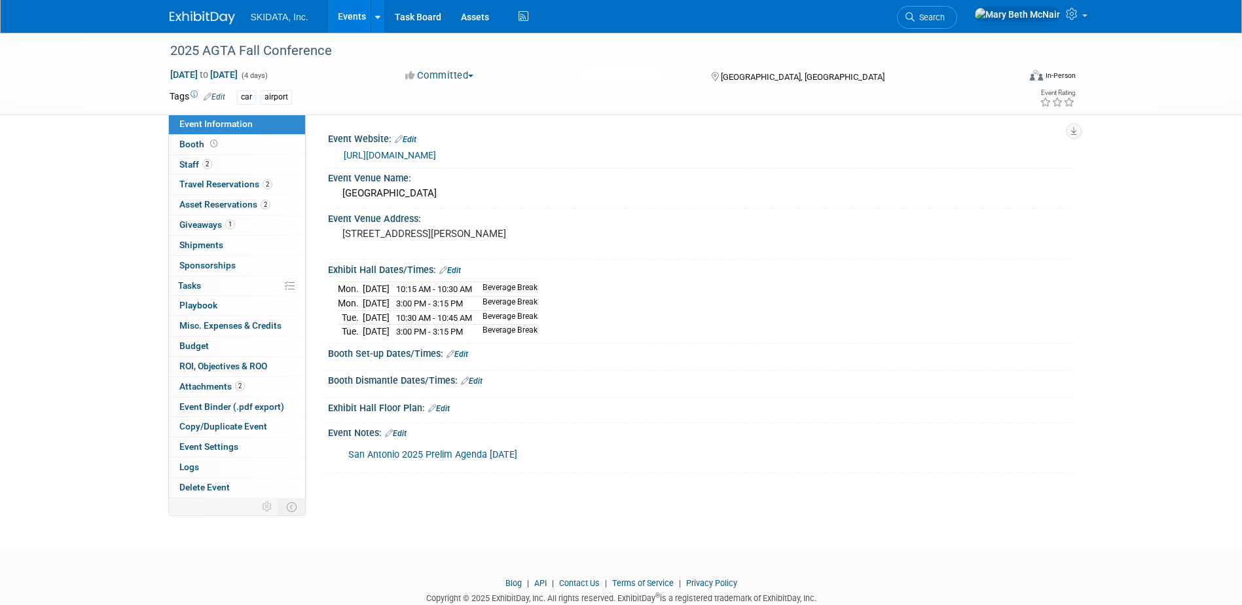
click at [344, 12] on link "Events" at bounding box center [352, 16] width 48 height 33
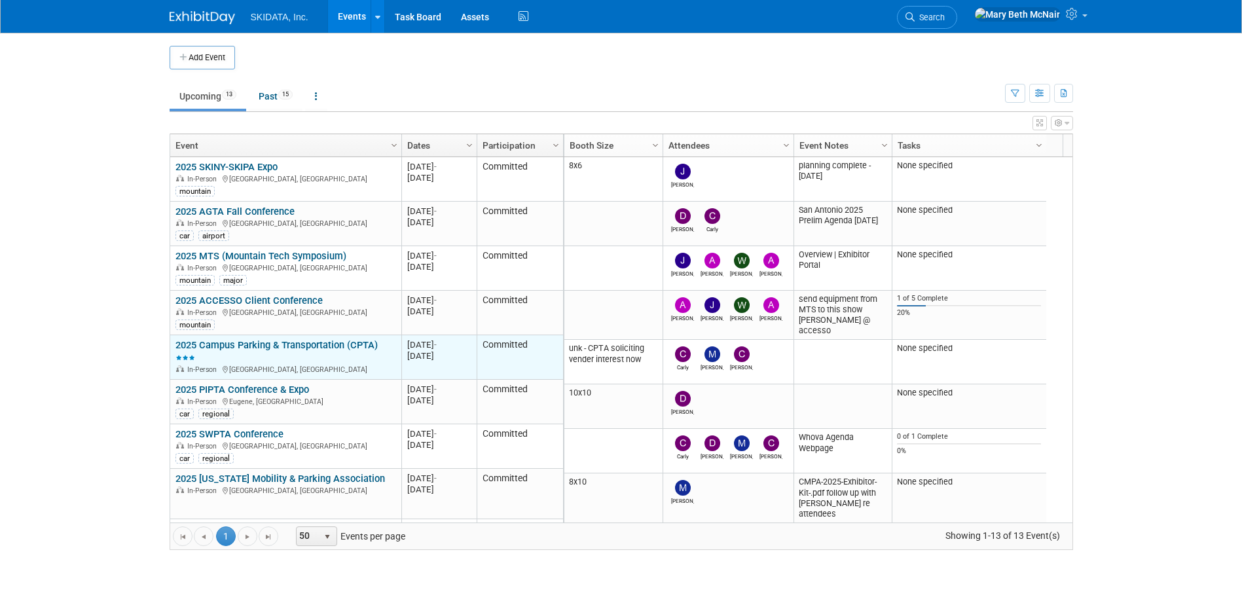
click at [257, 344] on link "2025 Campus Parking & Transportation (CPTA)" at bounding box center [276, 351] width 202 height 24
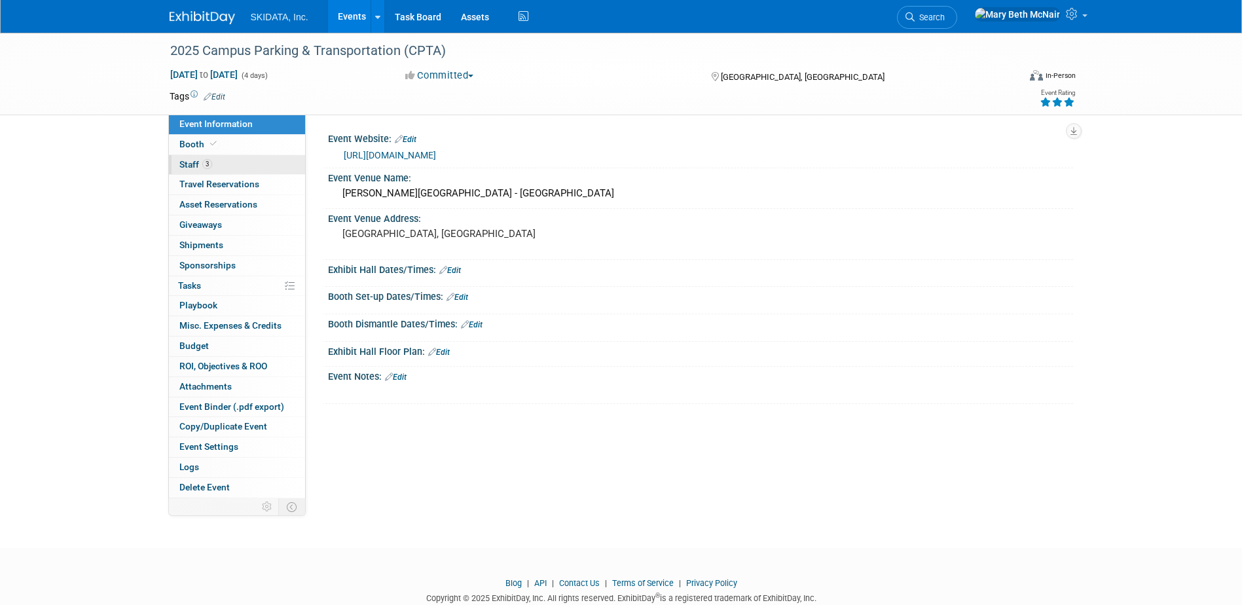
click at [191, 162] on span "Staff 3" at bounding box center [195, 164] width 33 height 10
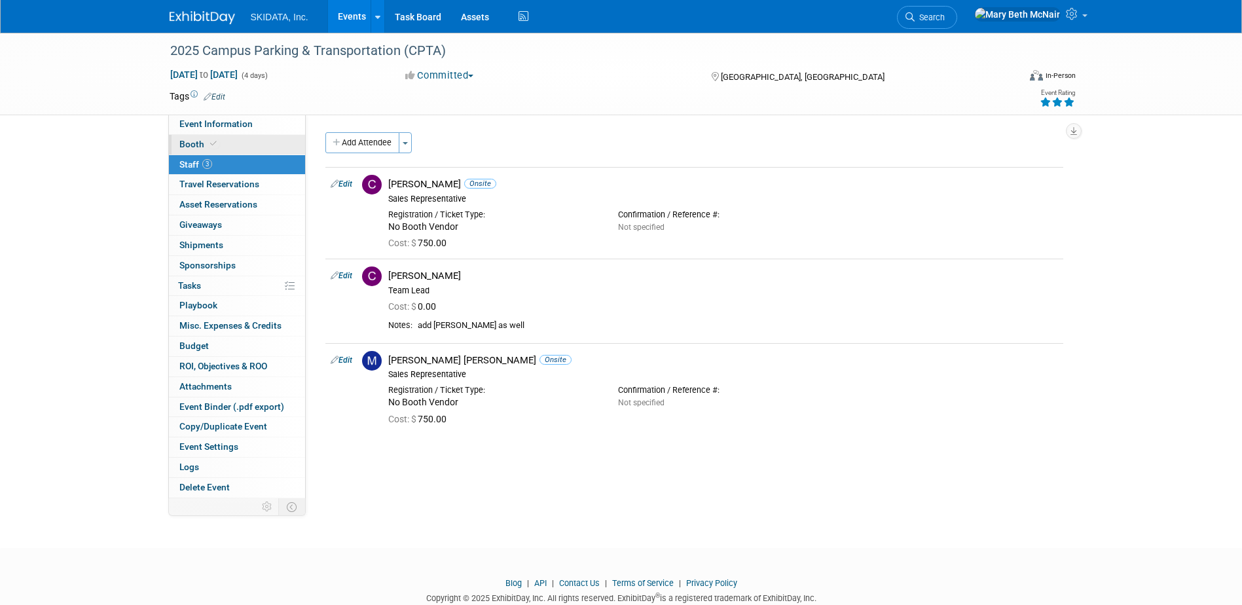
click at [195, 143] on span "Booth" at bounding box center [199, 144] width 40 height 10
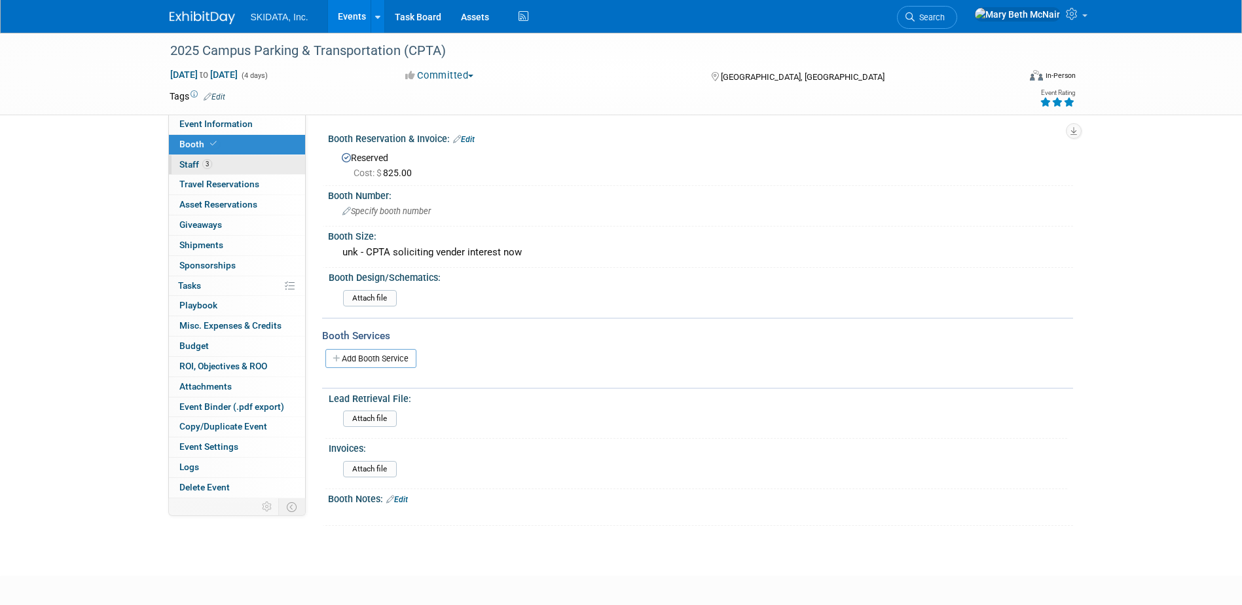
click at [185, 166] on span "Staff 3" at bounding box center [195, 164] width 33 height 10
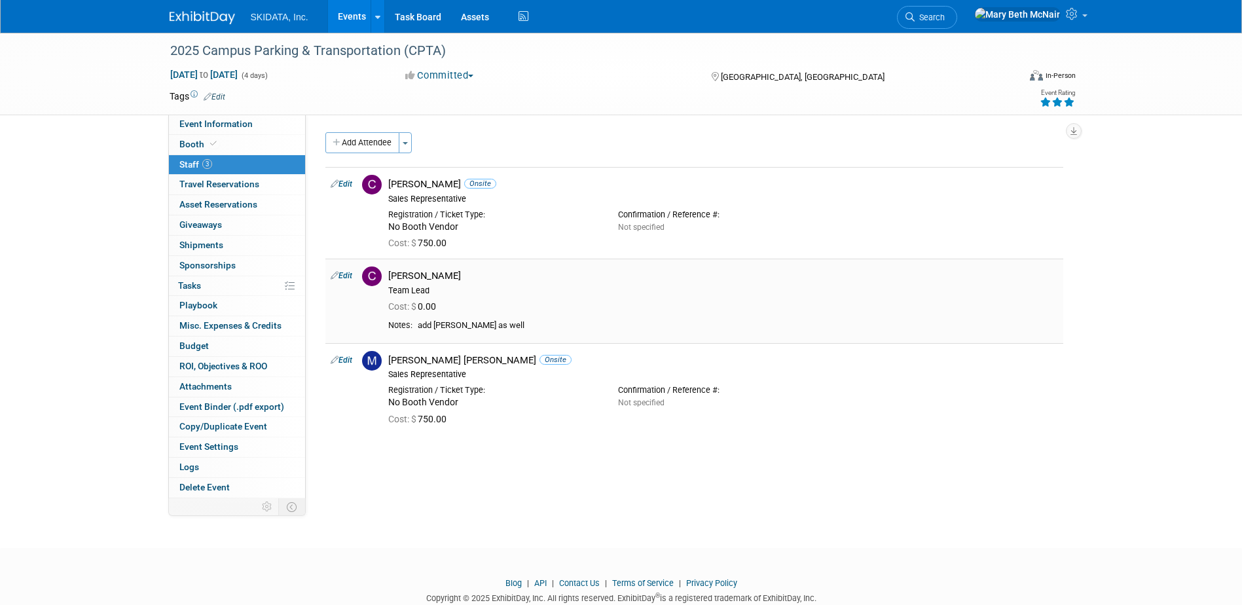
click at [346, 274] on link "Edit" at bounding box center [342, 275] width 22 height 9
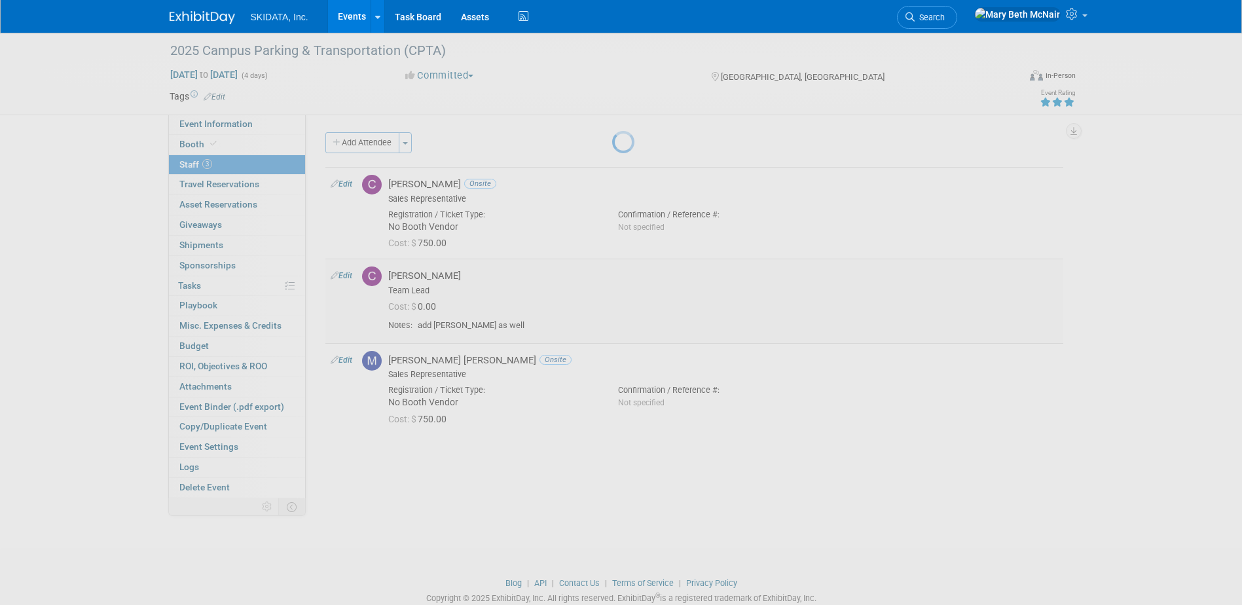
select select "1aab8b08-48e5-4fb1-850a-740344c73d1d"
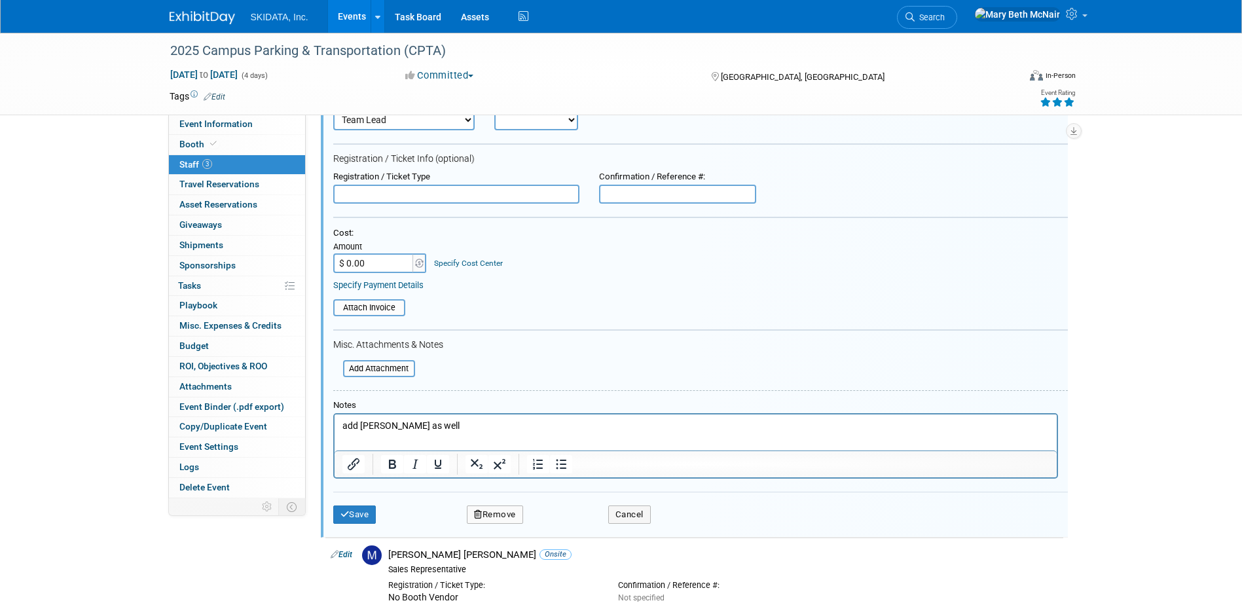
scroll to position [241, 0]
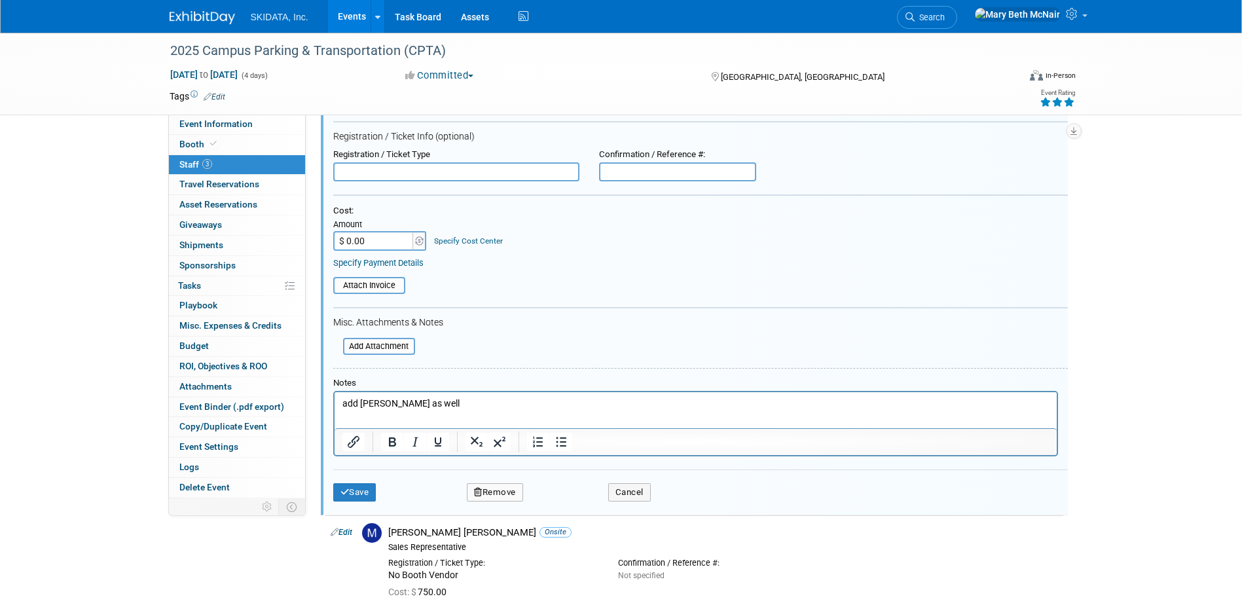
click at [501, 494] on button "Remove" at bounding box center [495, 492] width 56 height 18
click at [572, 507] on link "Yes" at bounding box center [566, 504] width 38 height 21
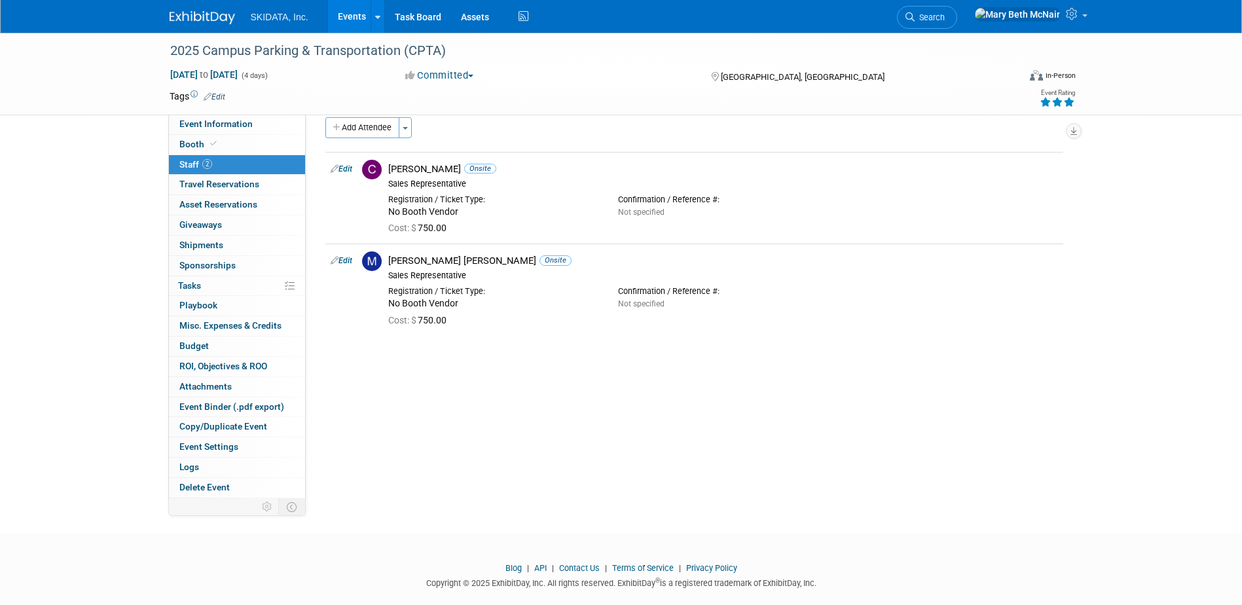
scroll to position [0, 0]
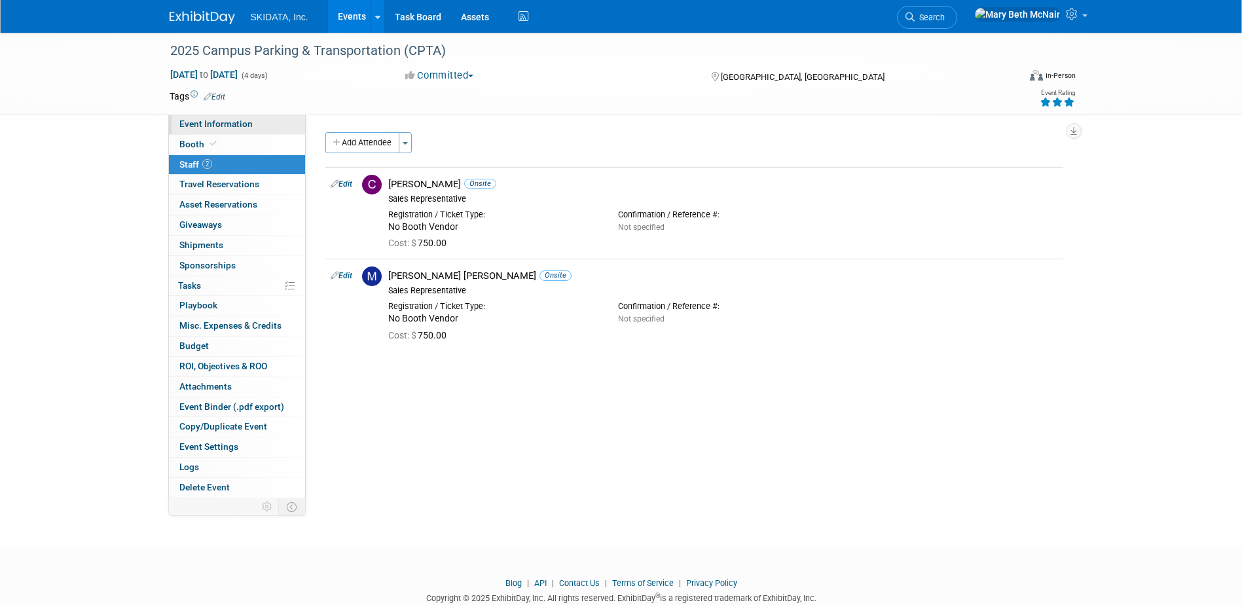
click at [215, 128] on span "Event Information" at bounding box center [215, 123] width 73 height 10
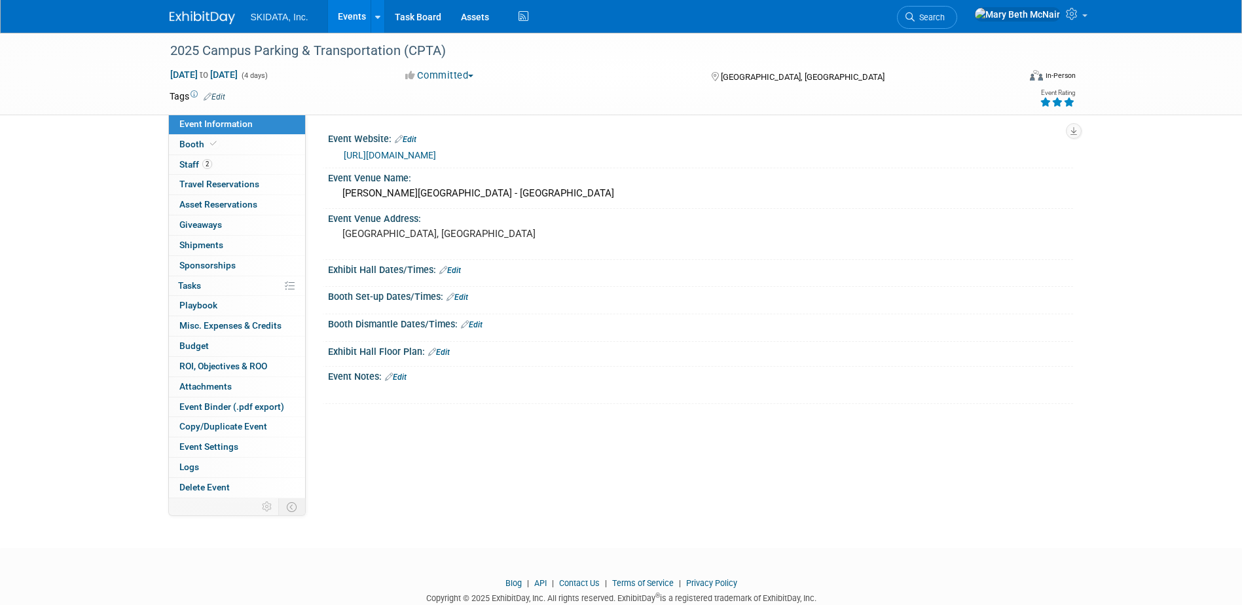
click at [410, 155] on link "https://www.cptaonline.org/conference/" at bounding box center [390, 155] width 92 height 10
click at [198, 185] on span "Travel Reservations 0" at bounding box center [219, 184] width 80 height 10
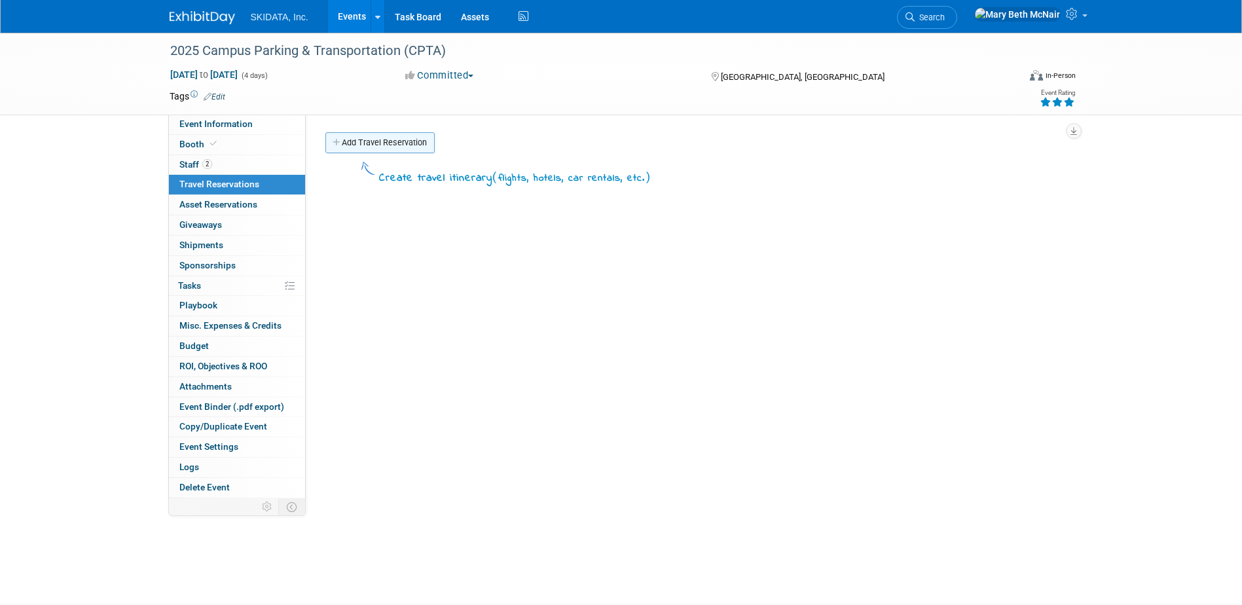
click at [344, 146] on link "Add Travel Reservation" at bounding box center [379, 142] width 109 height 21
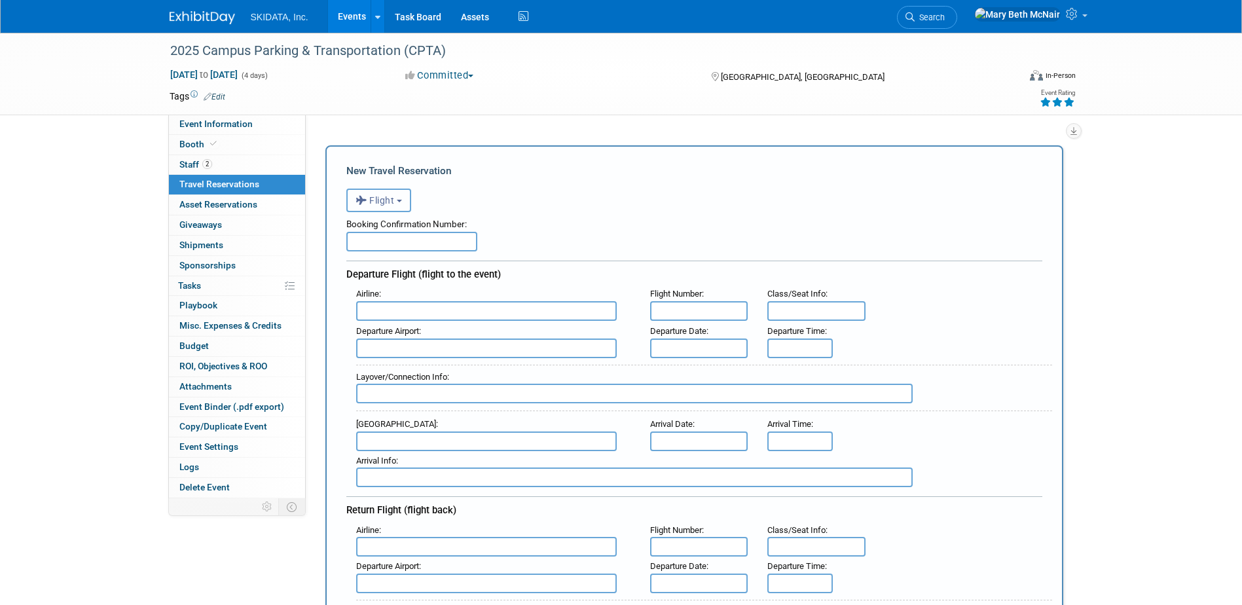
click at [391, 202] on span "Flight" at bounding box center [374, 200] width 39 height 10
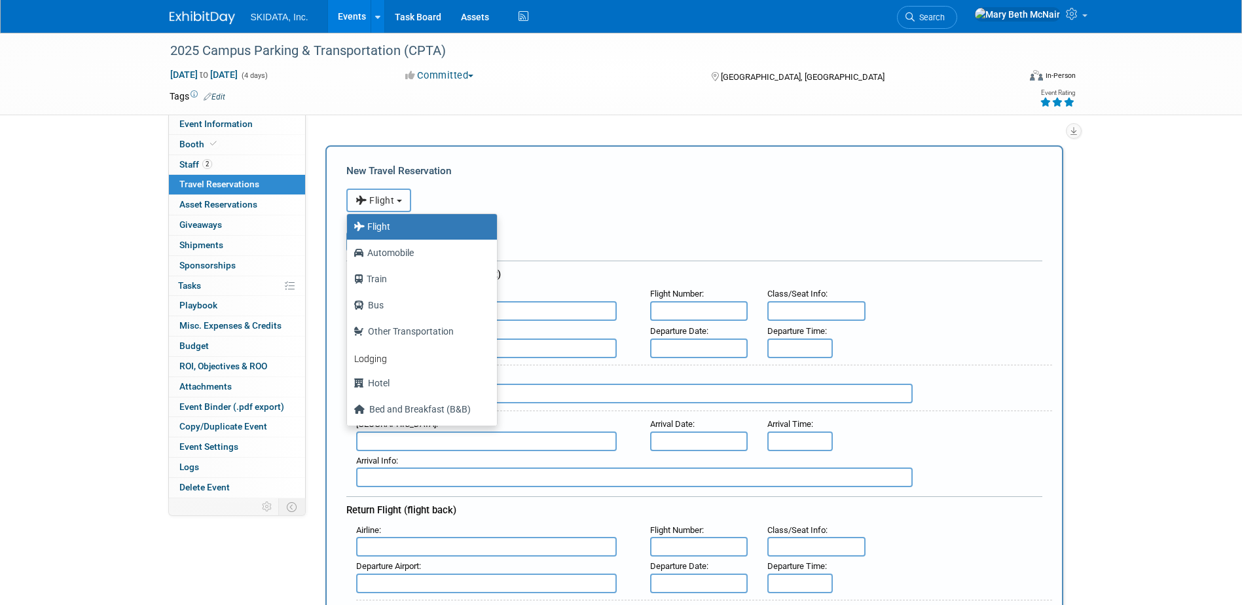
scroll to position [56, 0]
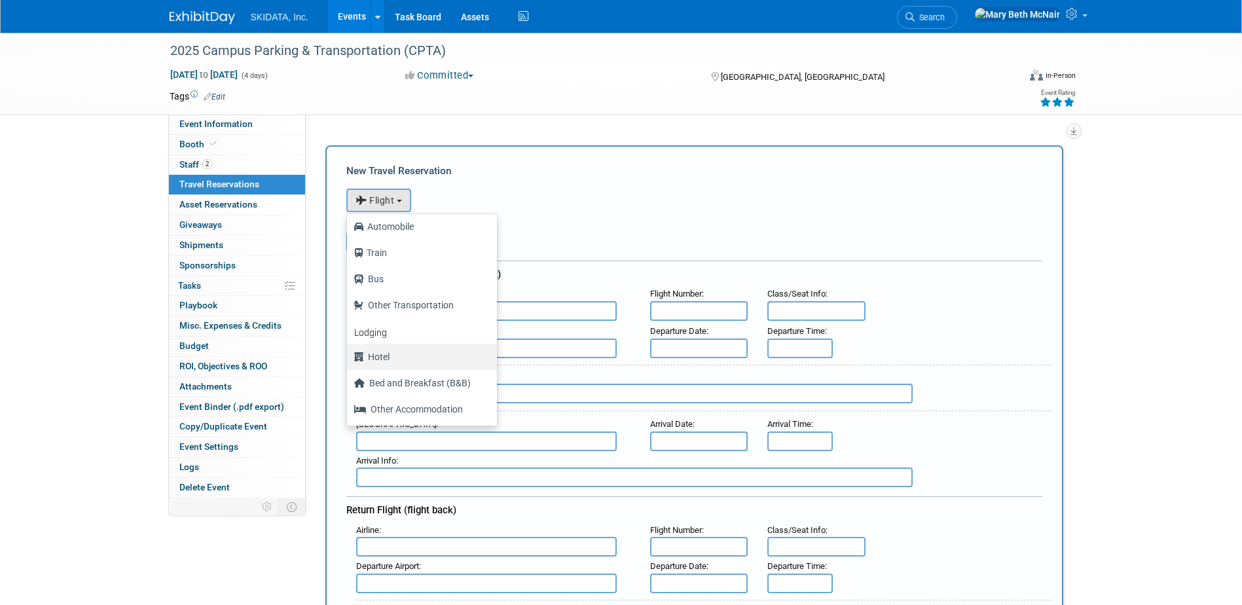
click at [380, 357] on label "Hotel" at bounding box center [419, 356] width 130 height 21
click at [349, 357] on input "Hotel" at bounding box center [344, 355] width 9 height 9
select select "6"
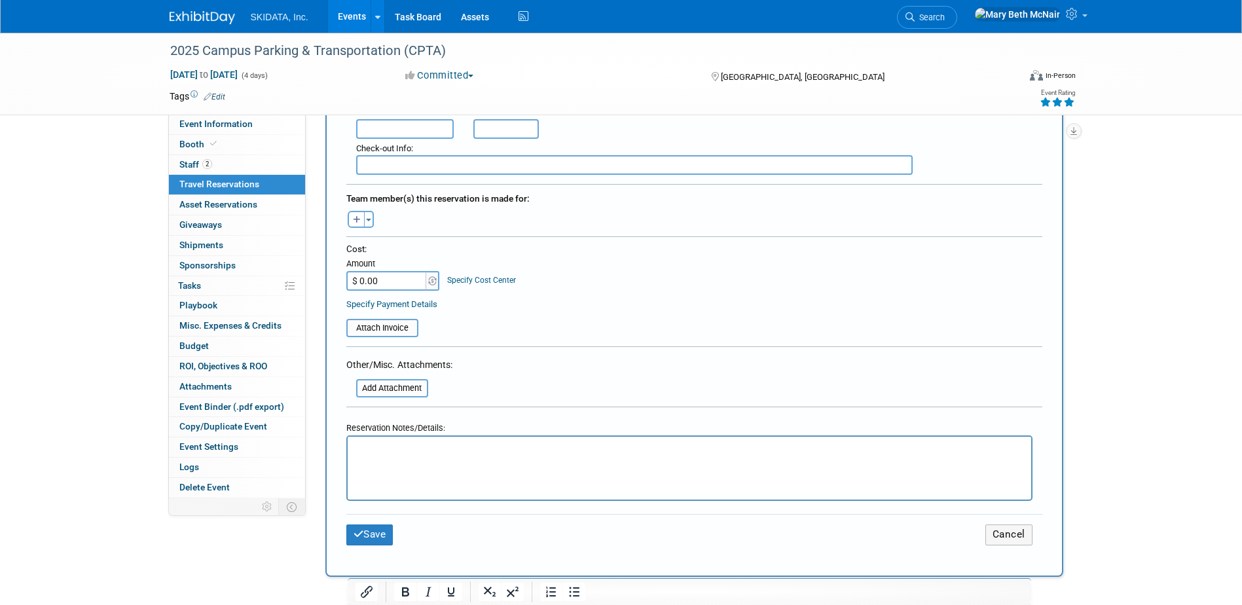
scroll to position [393, 0]
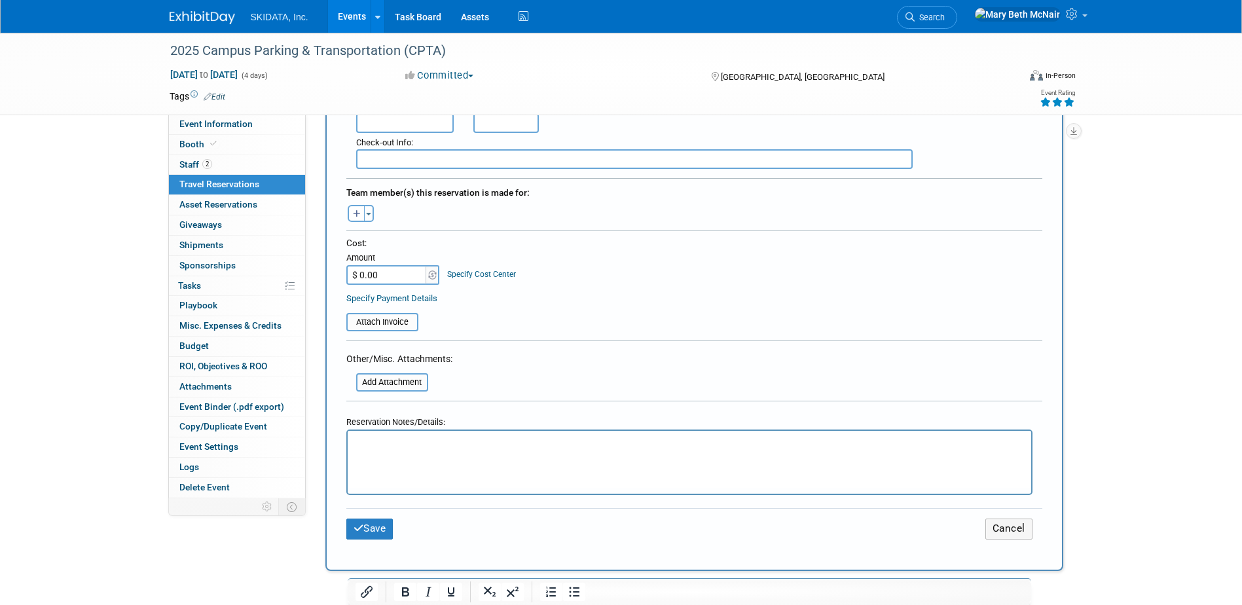
click at [386, 443] on p "Rich Text Area. Press ALT-0 for help." at bounding box center [689, 443] width 668 height 14
click at [376, 526] on button "Save" at bounding box center [369, 529] width 47 height 20
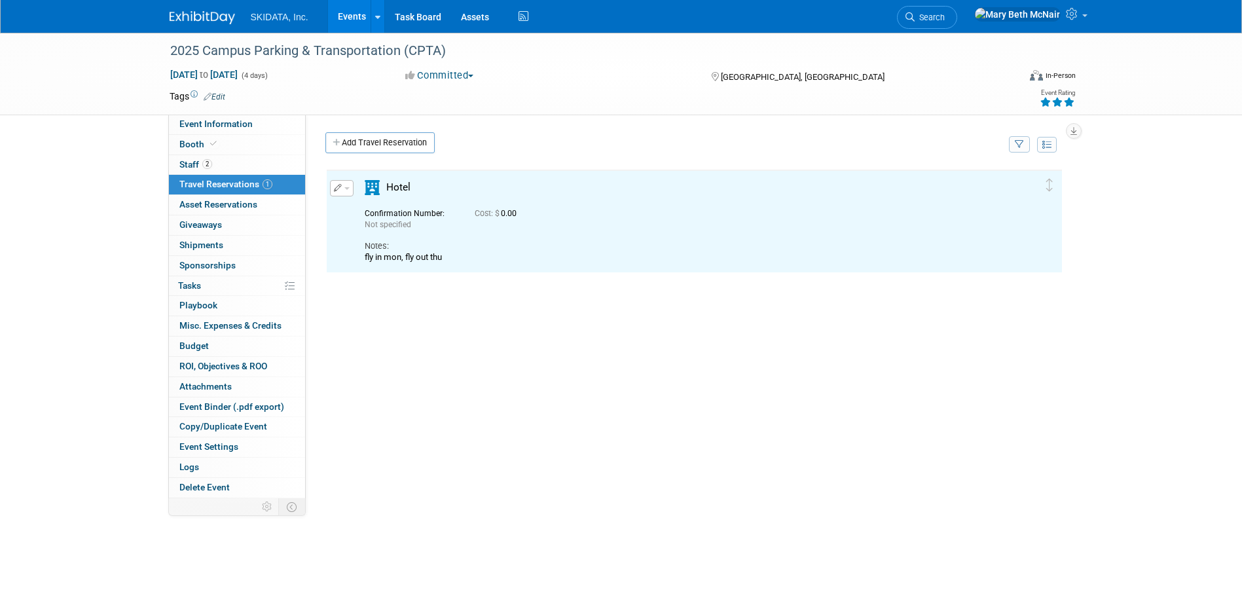
scroll to position [0, 0]
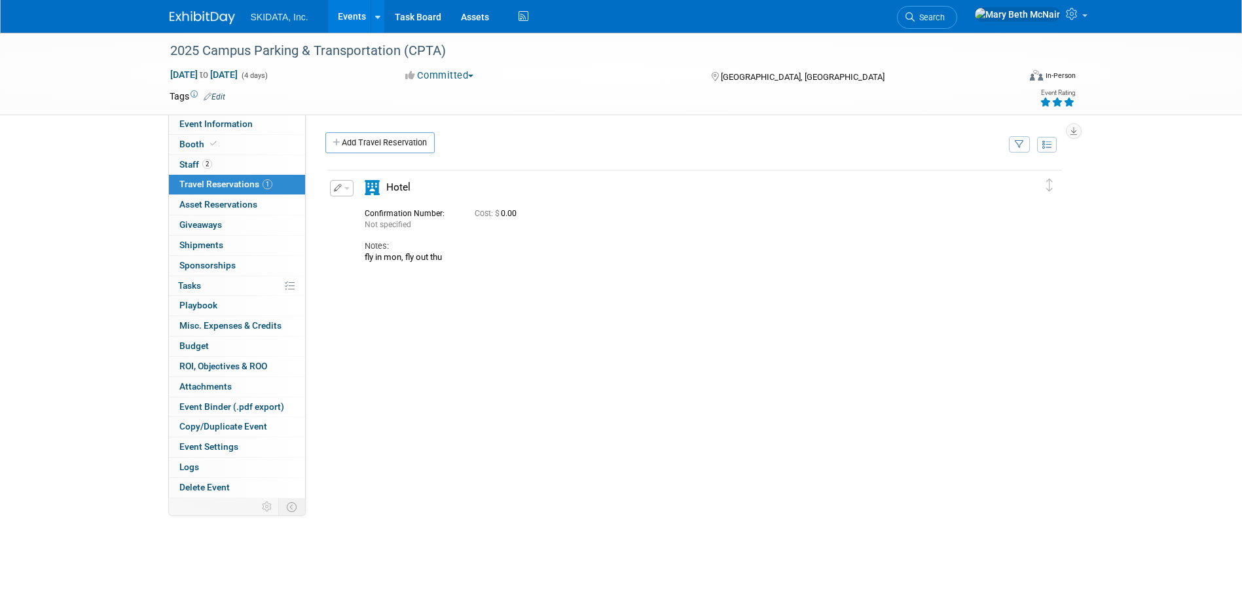
click at [335, 186] on icon "button" at bounding box center [338, 188] width 9 height 8
click at [384, 211] on button "Edit Reservation" at bounding box center [386, 211] width 111 height 19
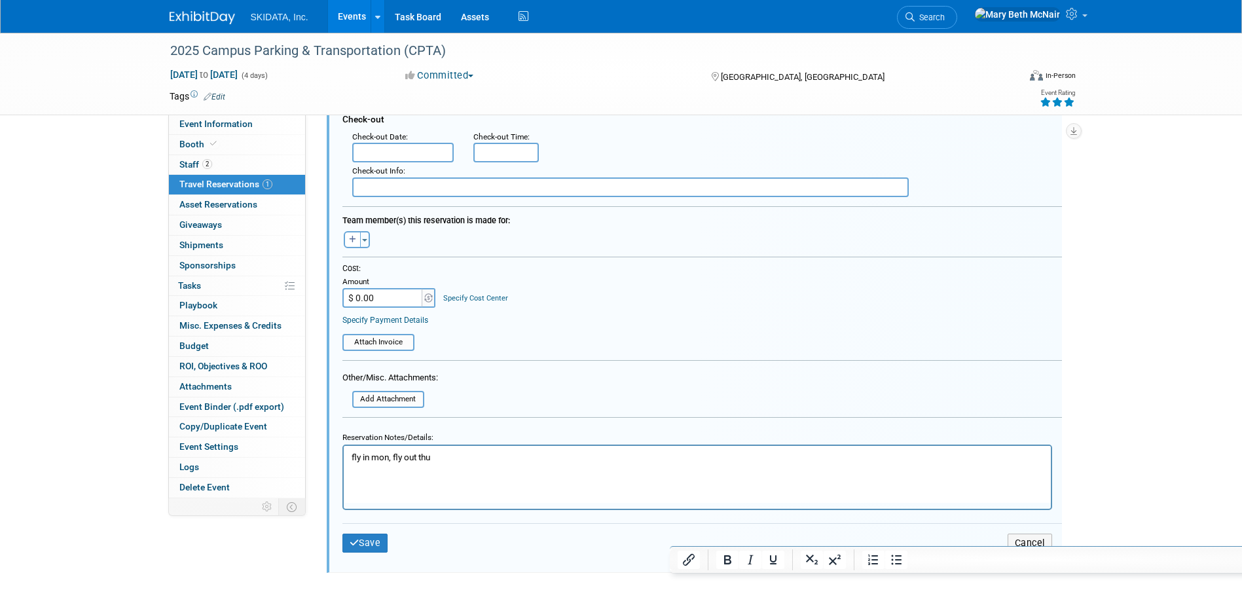
scroll to position [350, 0]
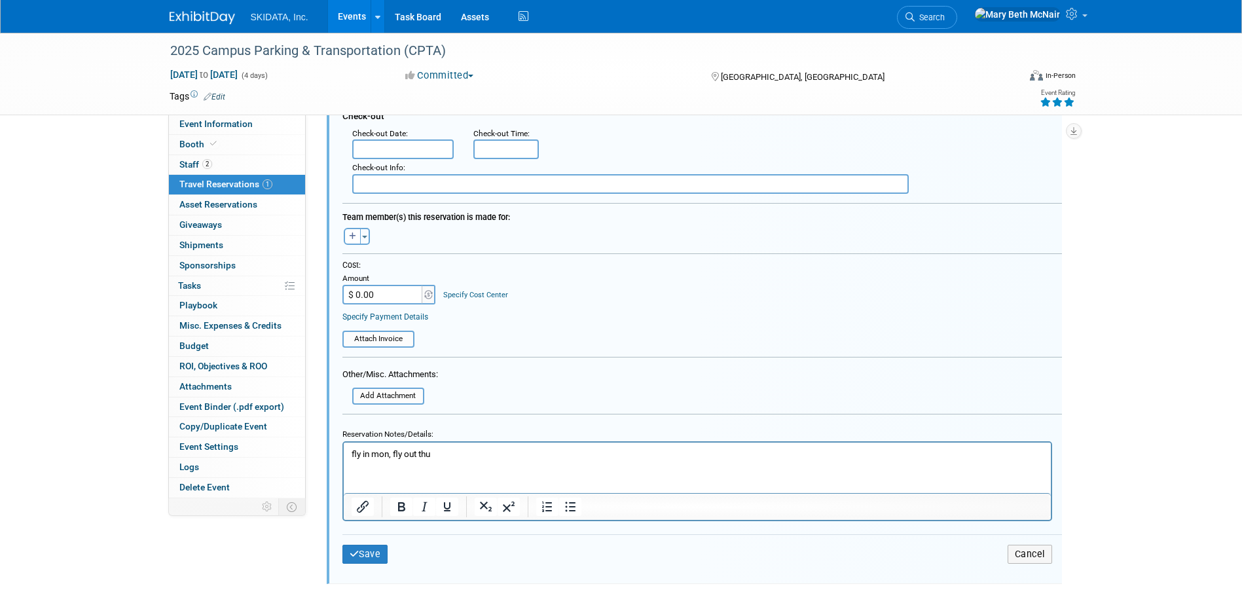
drag, startPoint x: 389, startPoint y: 452, endPoint x: 744, endPoint y: 991, distance: 645.2
click at [389, 452] on p "fly in mon, fly out thu" at bounding box center [697, 453] width 692 height 12
click at [371, 552] on button "Save" at bounding box center [365, 554] width 46 height 19
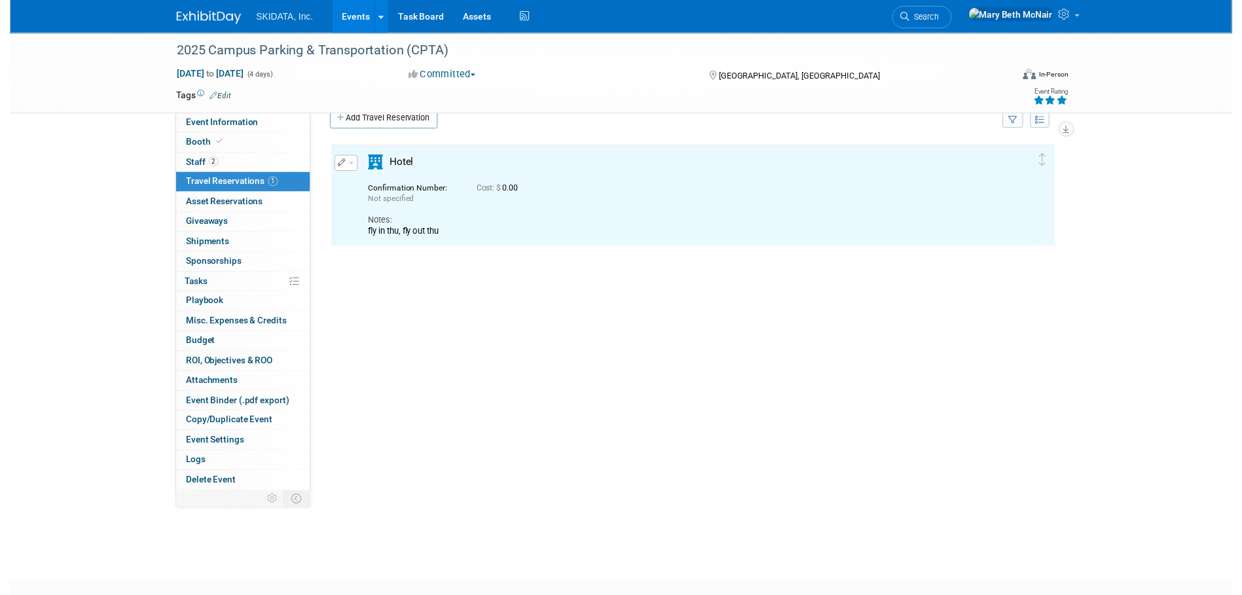
scroll to position [0, 0]
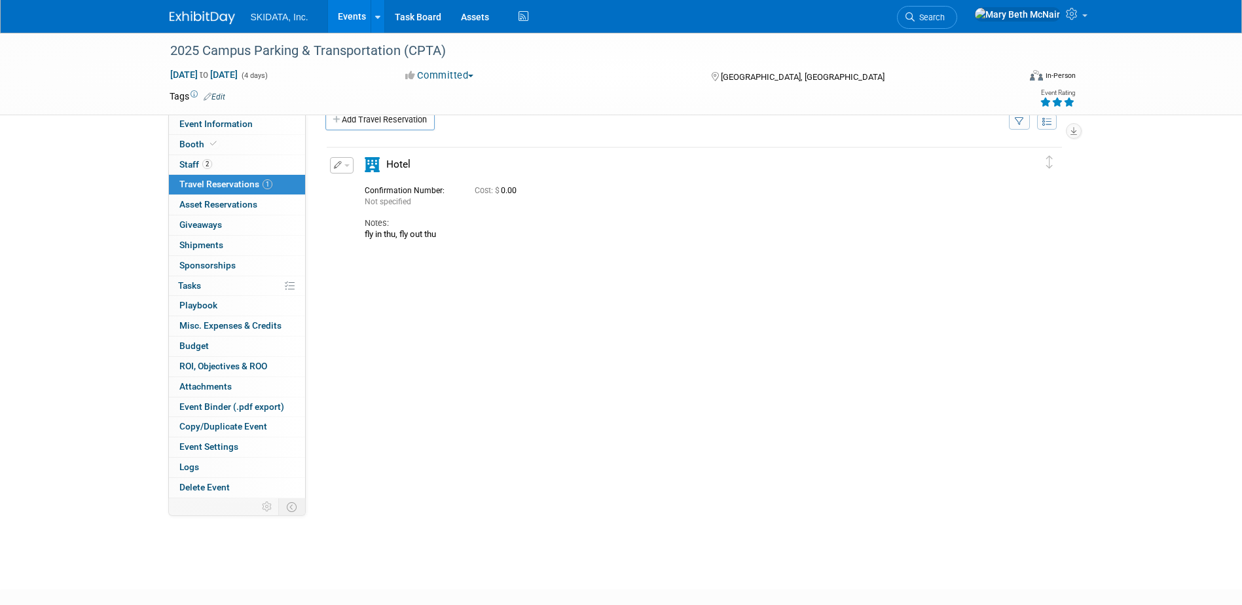
click at [541, 235] on div "fly in thu, fly out thu" at bounding box center [683, 234] width 636 height 10
click at [397, 236] on div "fly in thu, fly out thu" at bounding box center [683, 234] width 636 height 10
drag, startPoint x: 397, startPoint y: 236, endPoint x: 337, endPoint y: 170, distance: 89.9
click at [337, 169] on icon "button" at bounding box center [338, 165] width 9 height 8
click at [354, 192] on button "Edit Reservation" at bounding box center [386, 188] width 111 height 19
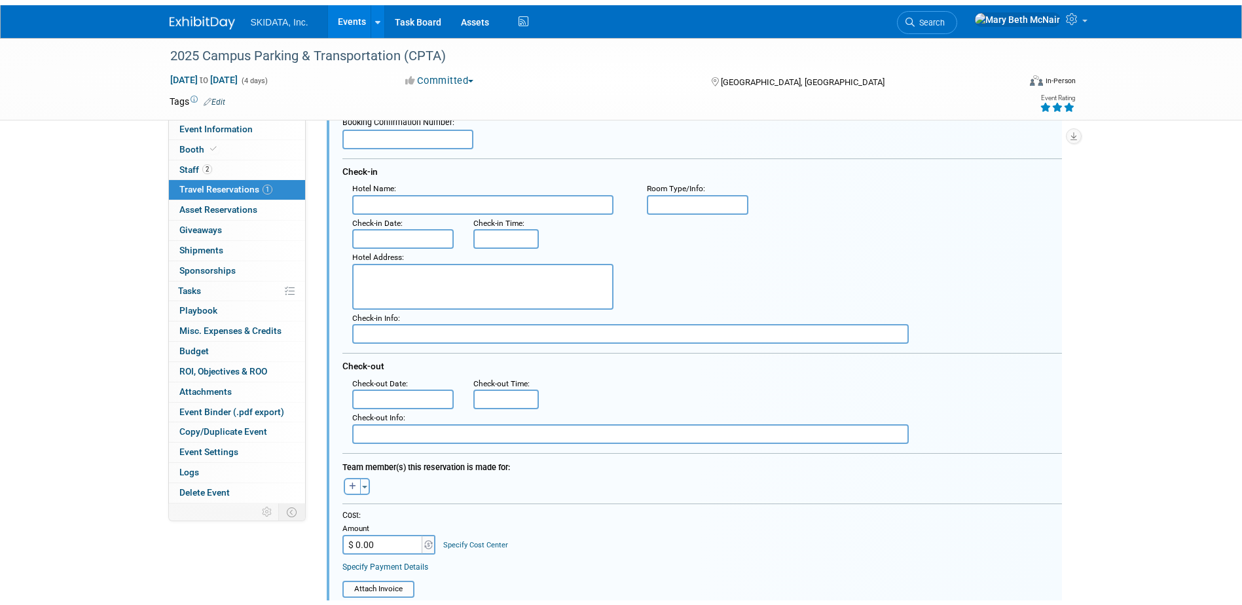
scroll to position [285, 0]
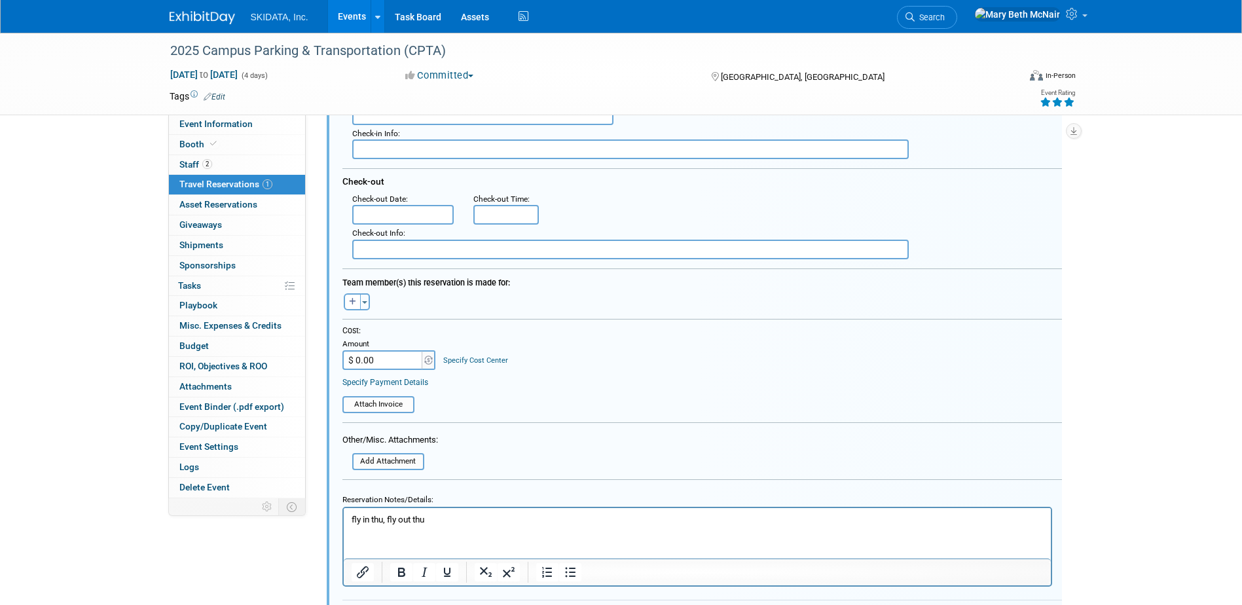
click at [377, 516] on p "fly in thu, fly out thu" at bounding box center [697, 519] width 692 height 12
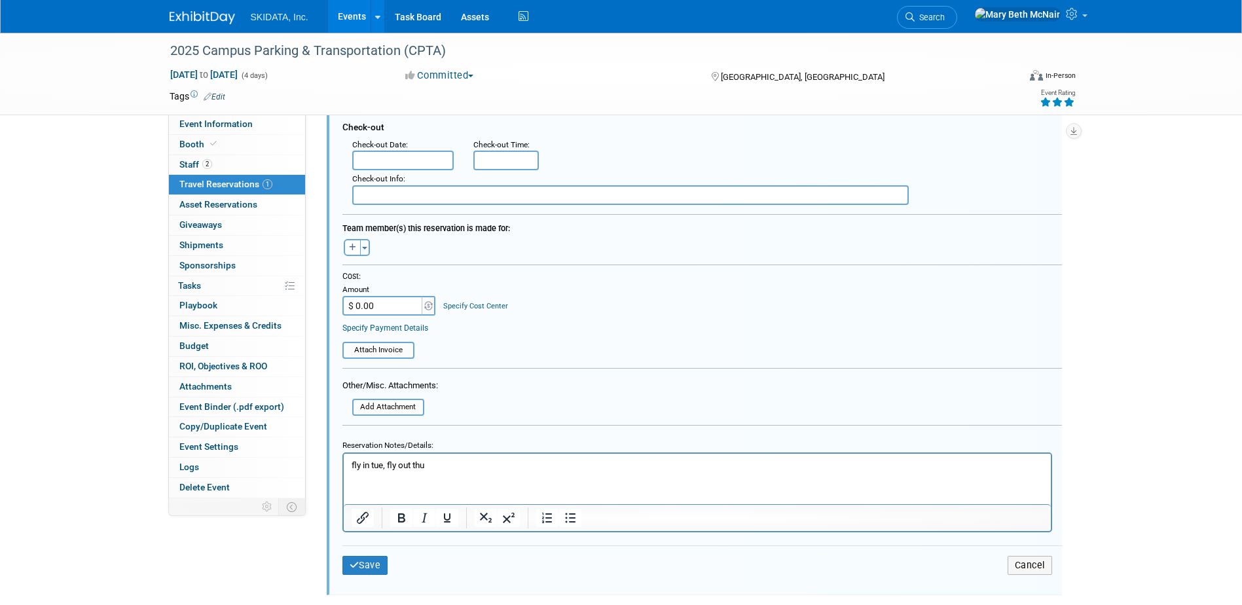
scroll to position [475, 0]
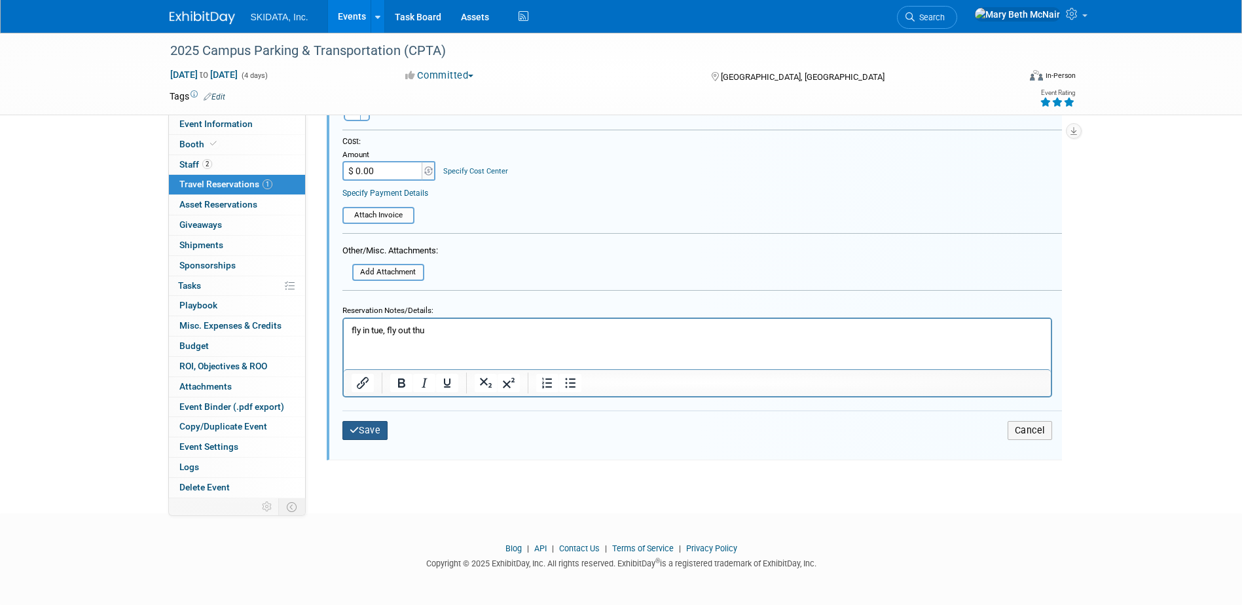
click at [371, 428] on button "Save" at bounding box center [365, 430] width 46 height 19
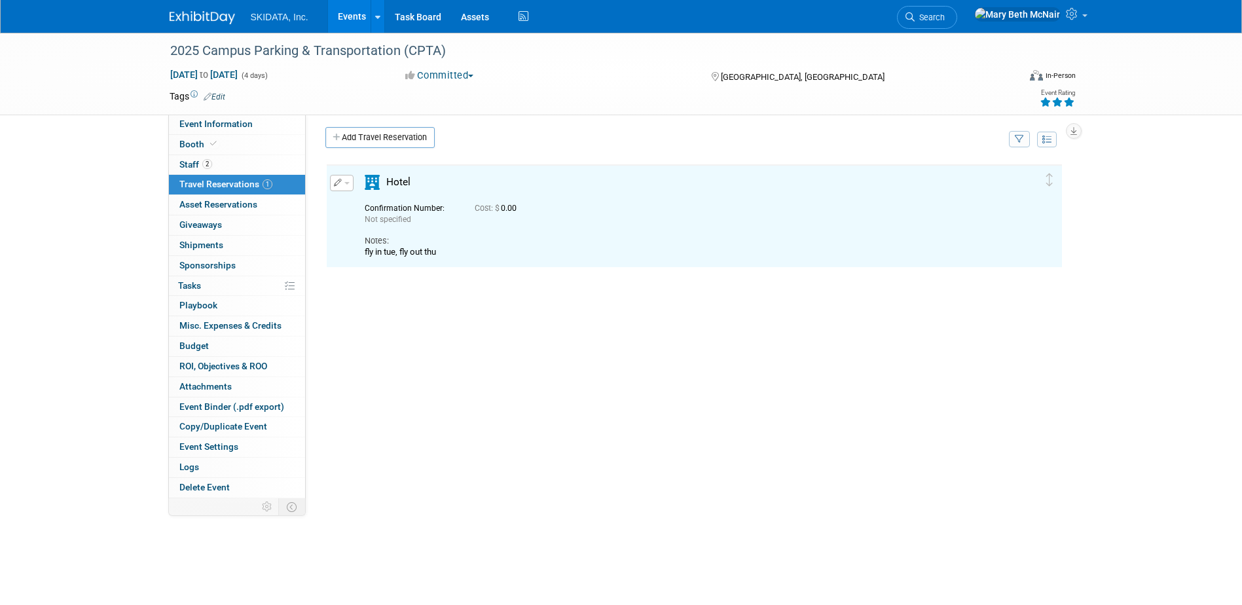
scroll to position [0, 0]
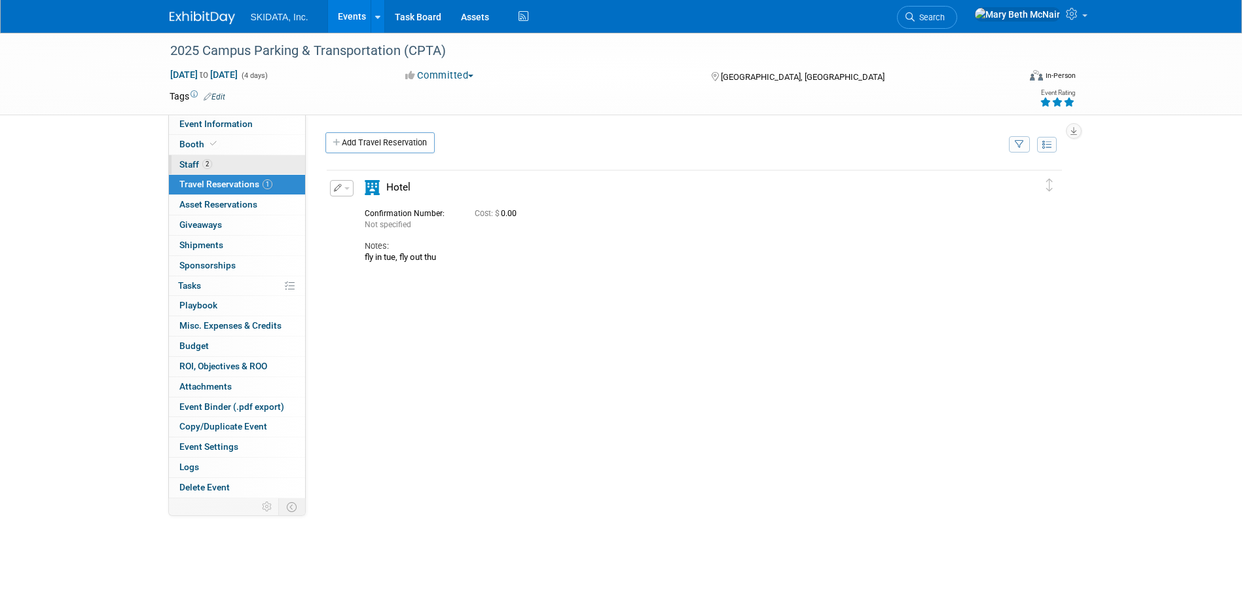
click at [197, 172] on link "2 Staff 2" at bounding box center [237, 165] width 136 height 20
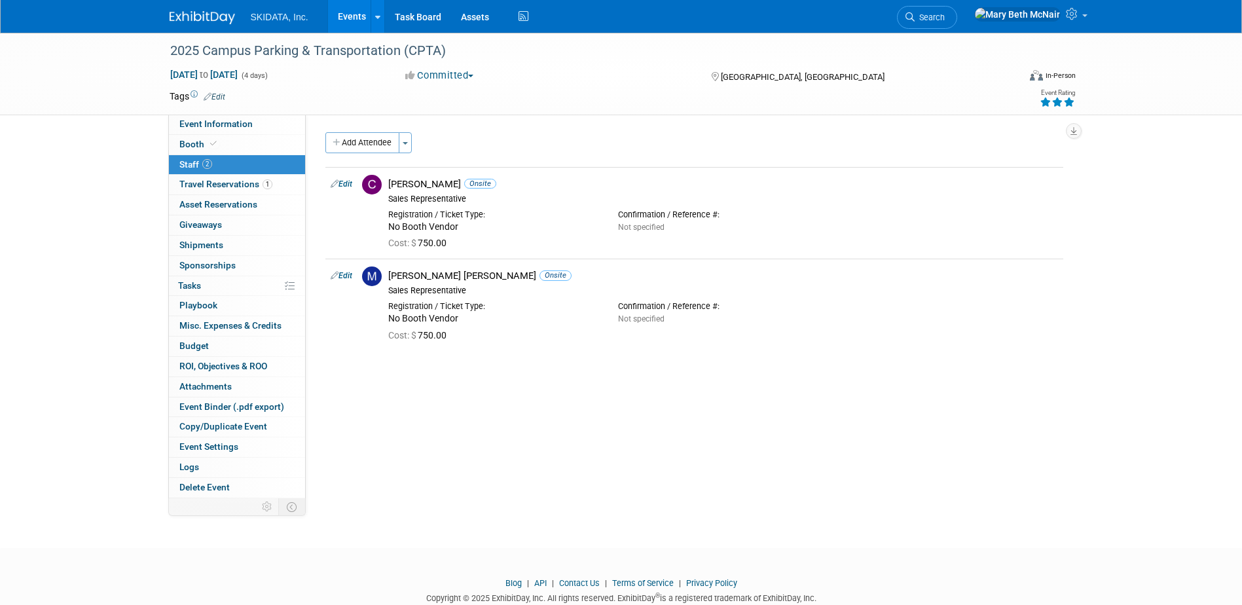
click at [340, 12] on link "Events" at bounding box center [352, 16] width 48 height 33
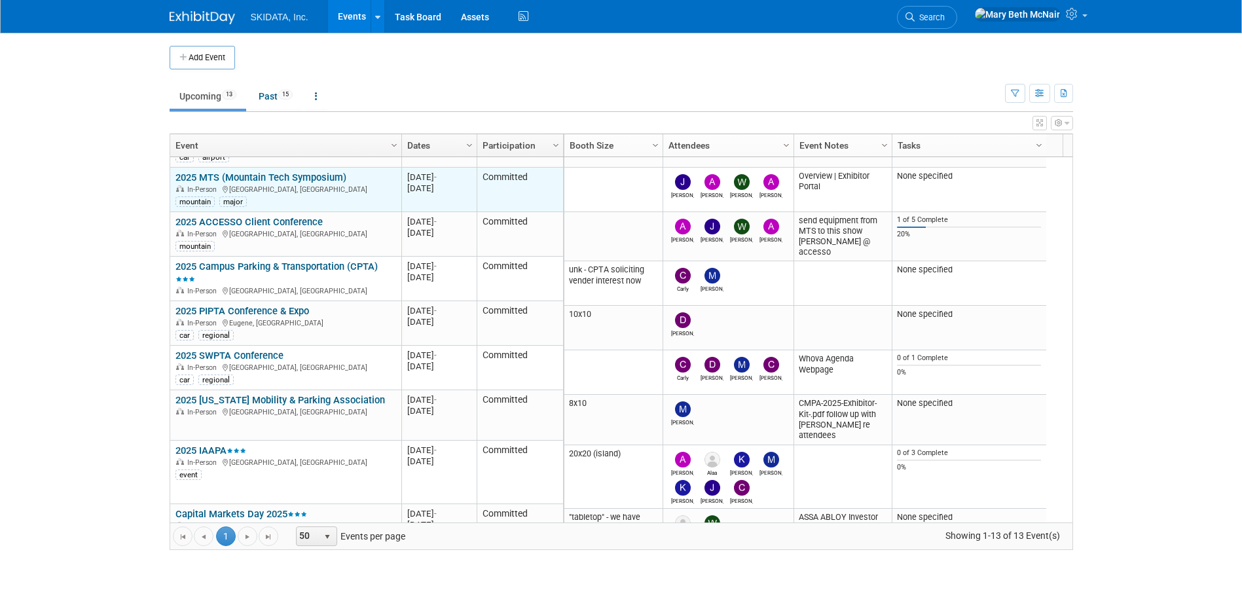
scroll to position [157, 0]
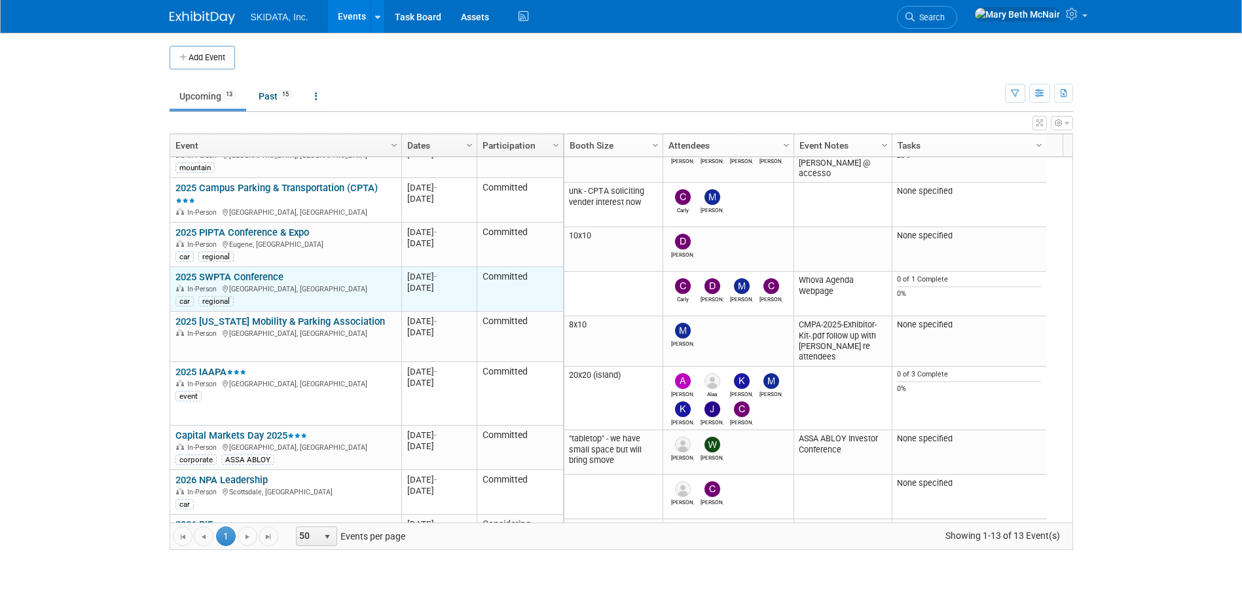
click at [247, 276] on link "2025 SWPTA Conference" at bounding box center [229, 277] width 108 height 12
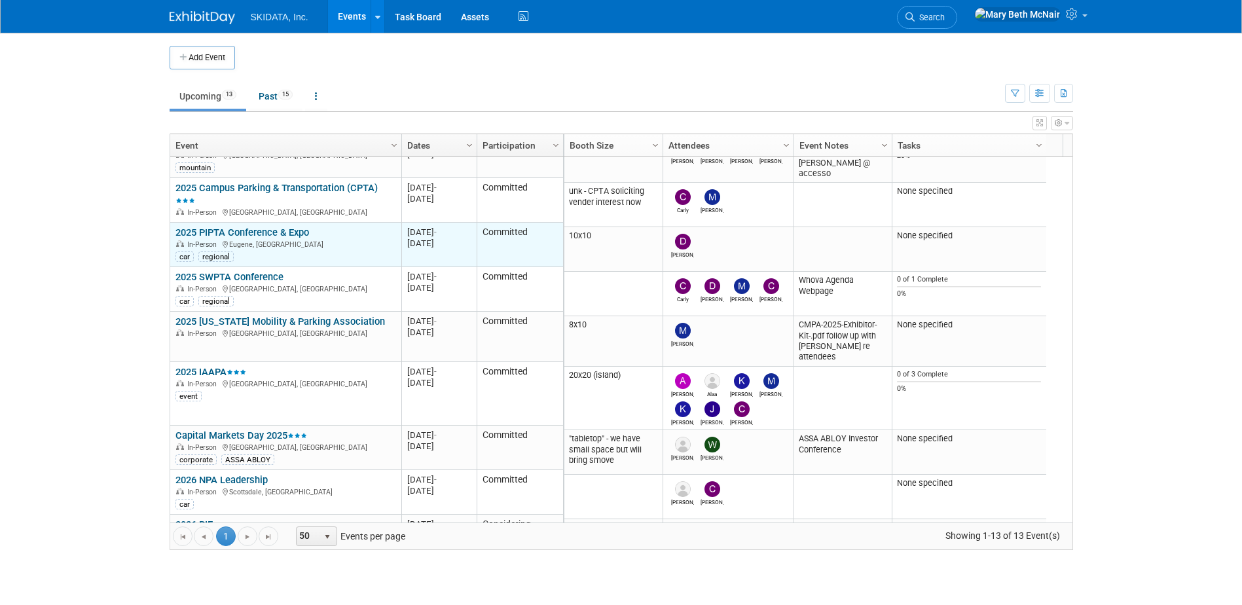
click at [264, 228] on link "2025 PIPTA Conference & Expo" at bounding box center [242, 233] width 134 height 12
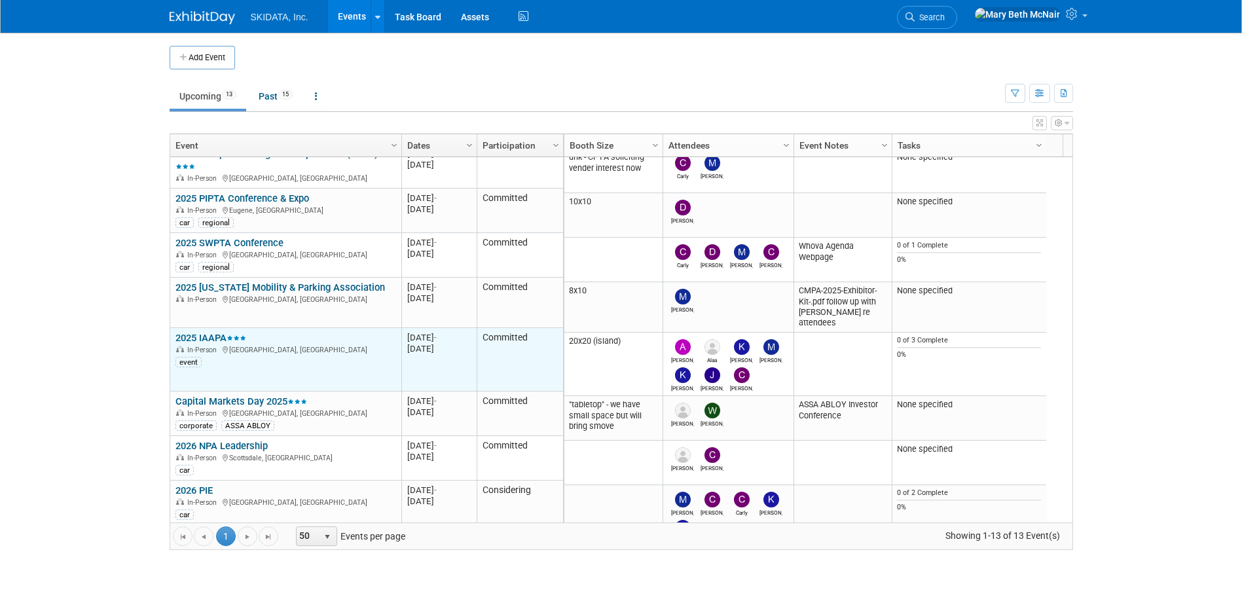
scroll to position [113, 0]
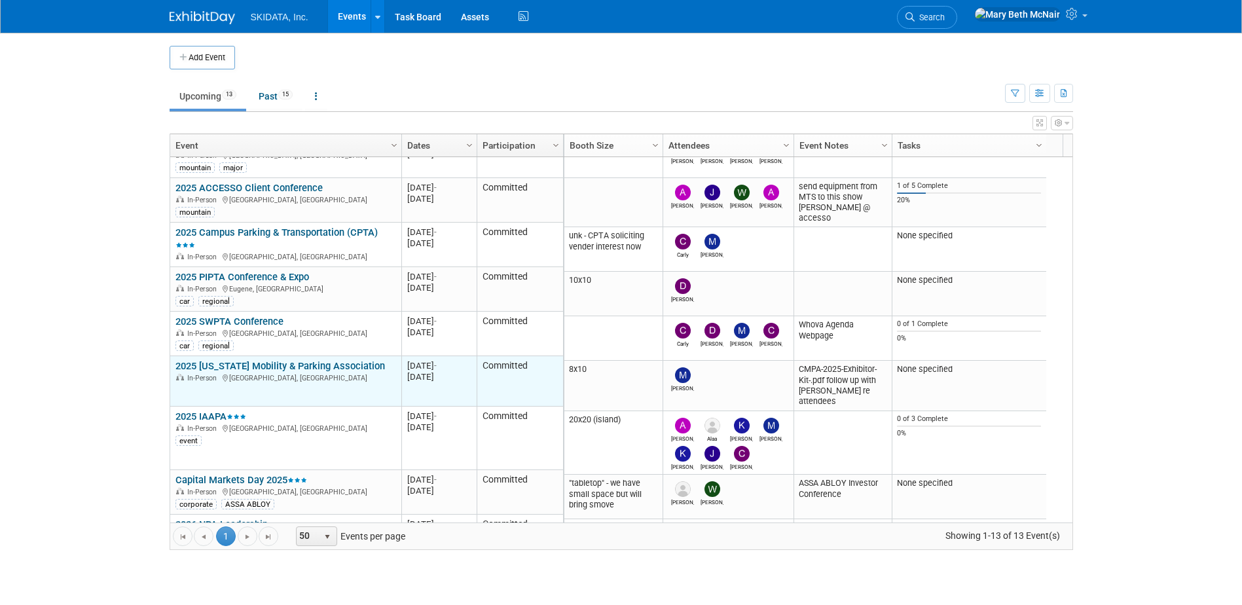
click at [278, 363] on link "2025 [US_STATE] Mobility & Parking Association" at bounding box center [280, 366] width 210 height 12
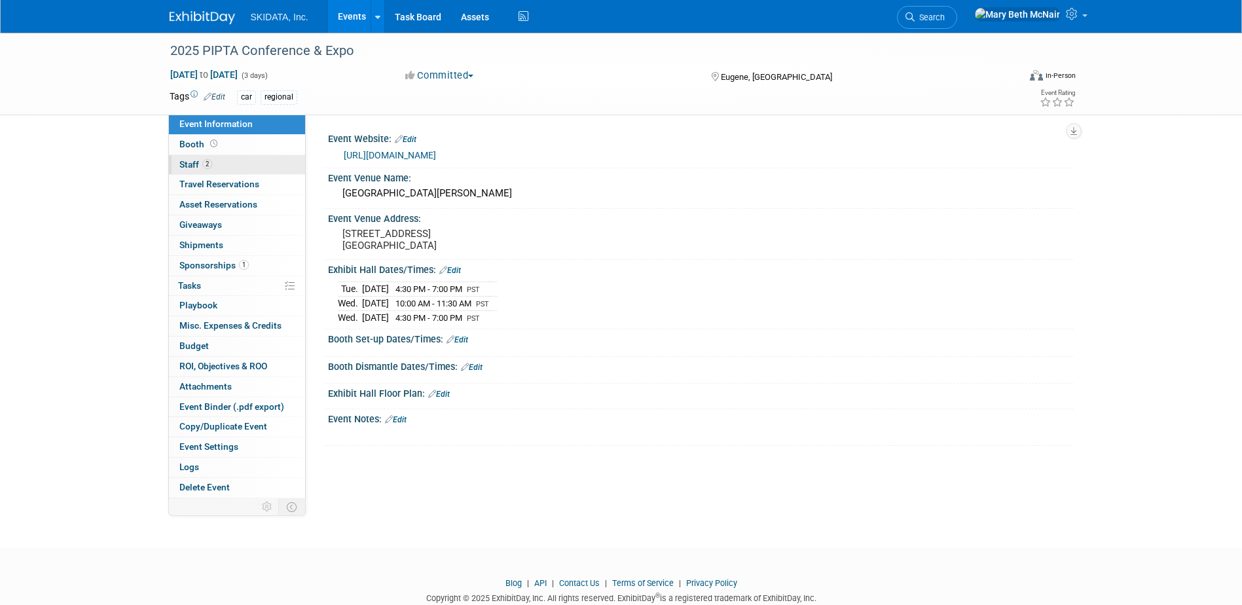
click at [190, 162] on span "Staff 2" at bounding box center [195, 164] width 33 height 10
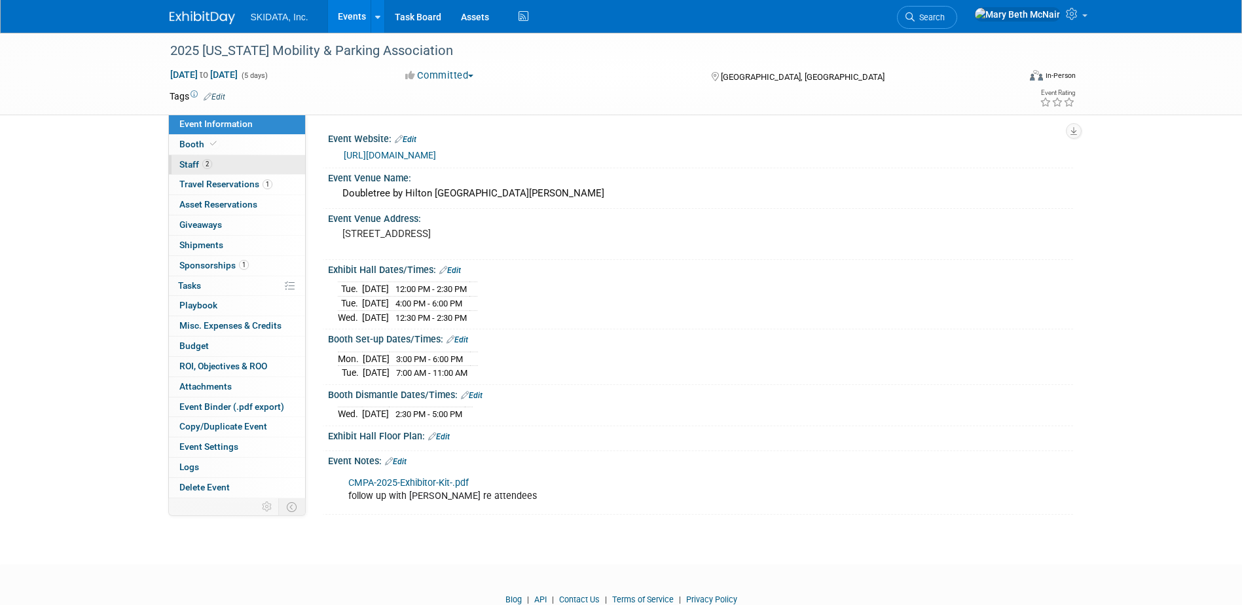
click at [195, 163] on span "Staff 2" at bounding box center [195, 164] width 33 height 10
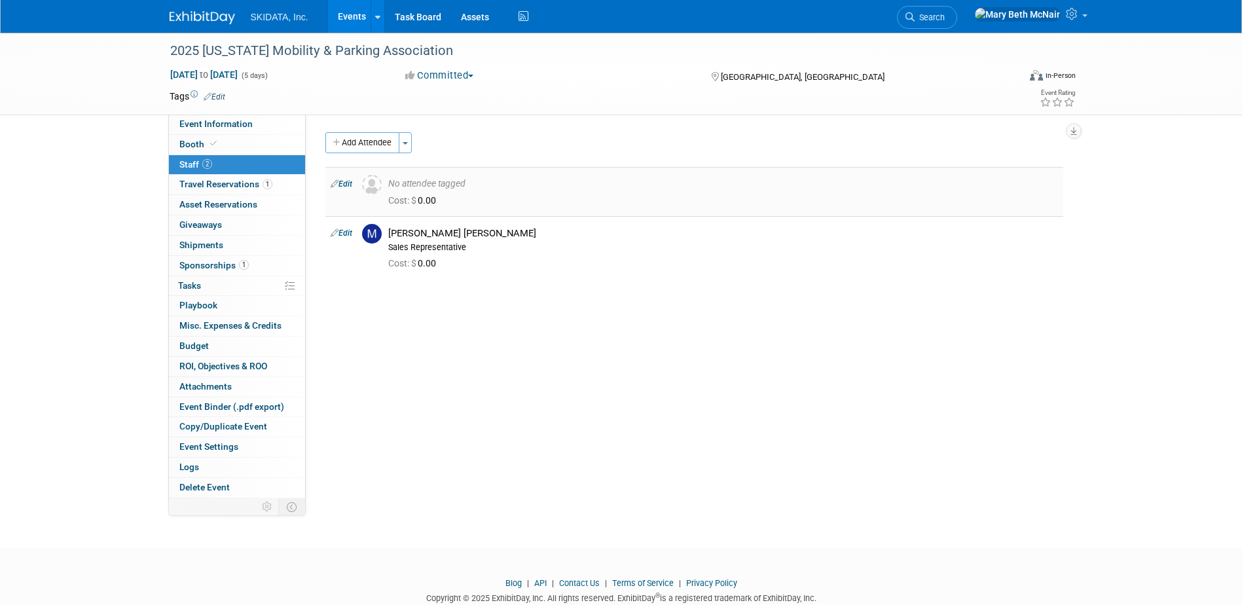
click at [344, 184] on link "Edit" at bounding box center [342, 183] width 22 height 9
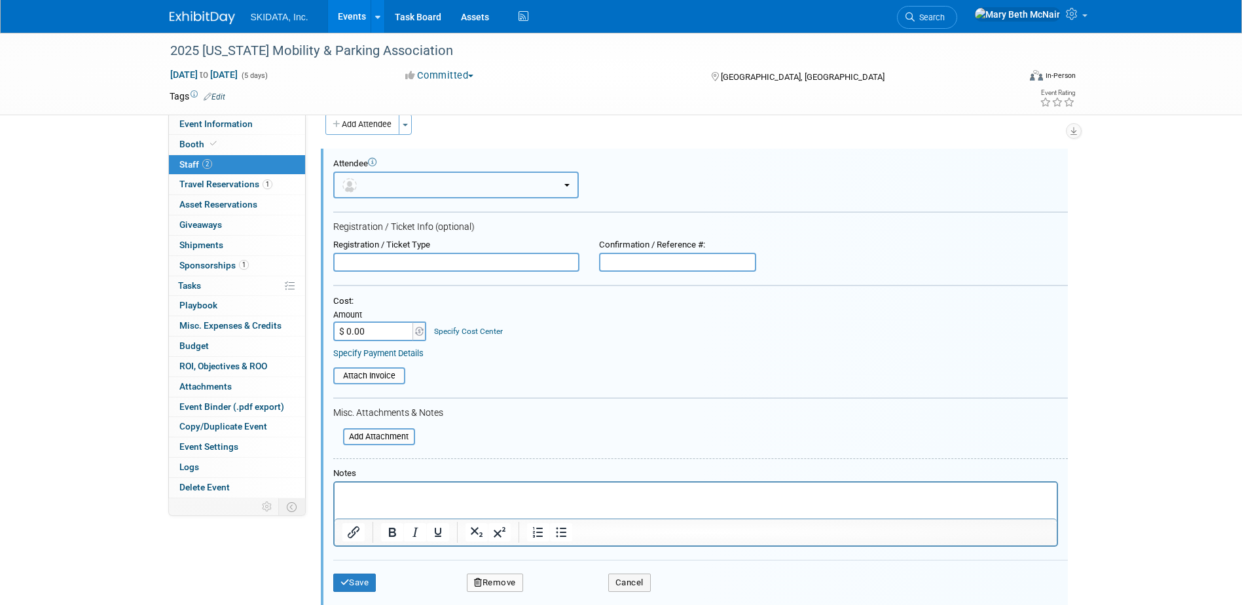
click at [424, 186] on button "button" at bounding box center [456, 185] width 246 height 27
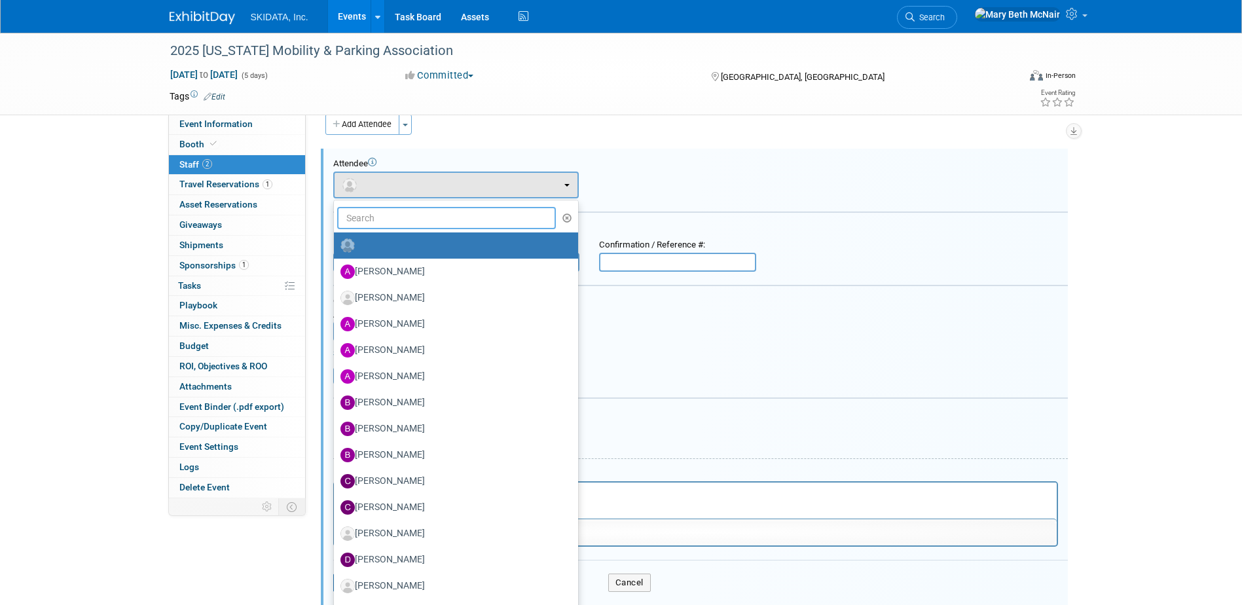
click at [374, 220] on input "text" at bounding box center [446, 218] width 219 height 22
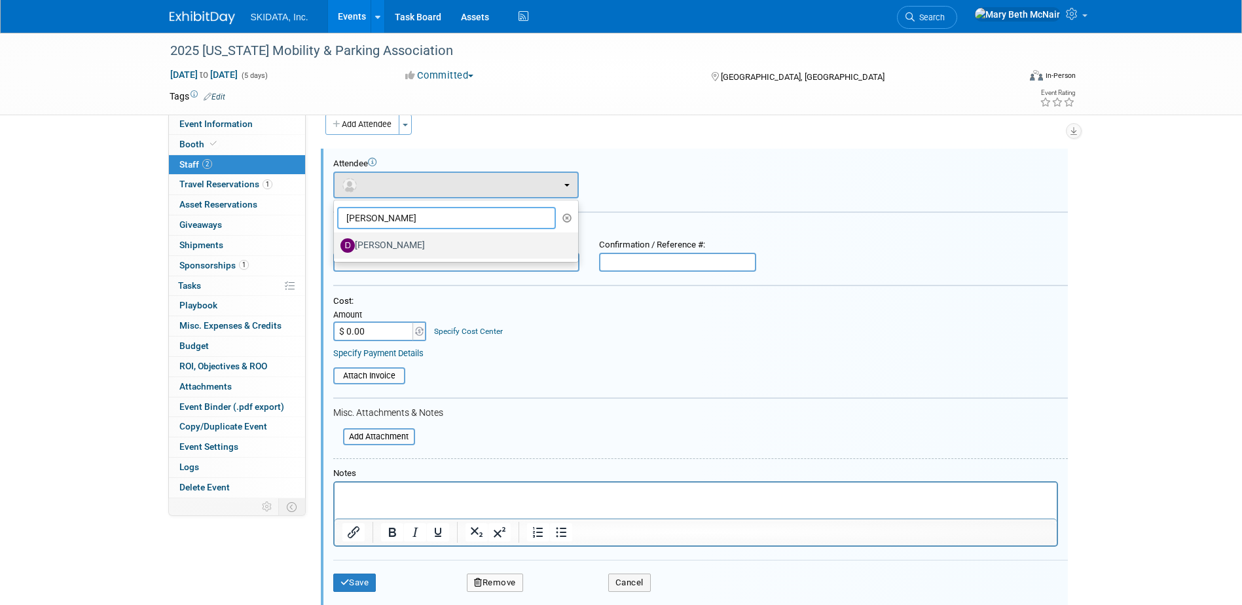
type input "damon"
click at [393, 240] on label "[PERSON_NAME]" at bounding box center [452, 245] width 225 height 21
click at [336, 240] on input "[PERSON_NAME]" at bounding box center [331, 244] width 9 height 9
select select "87cadcf2-a59e-4f12-8794-2c7babd30a00"
select select "2"
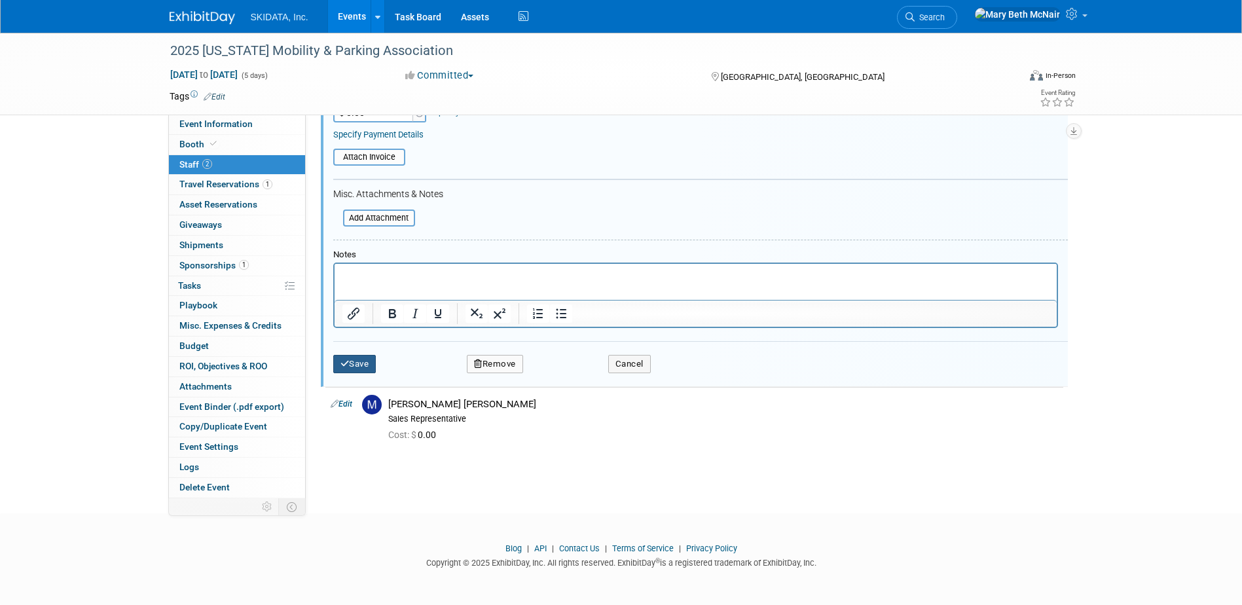
click at [363, 366] on button "Save" at bounding box center [354, 364] width 43 height 18
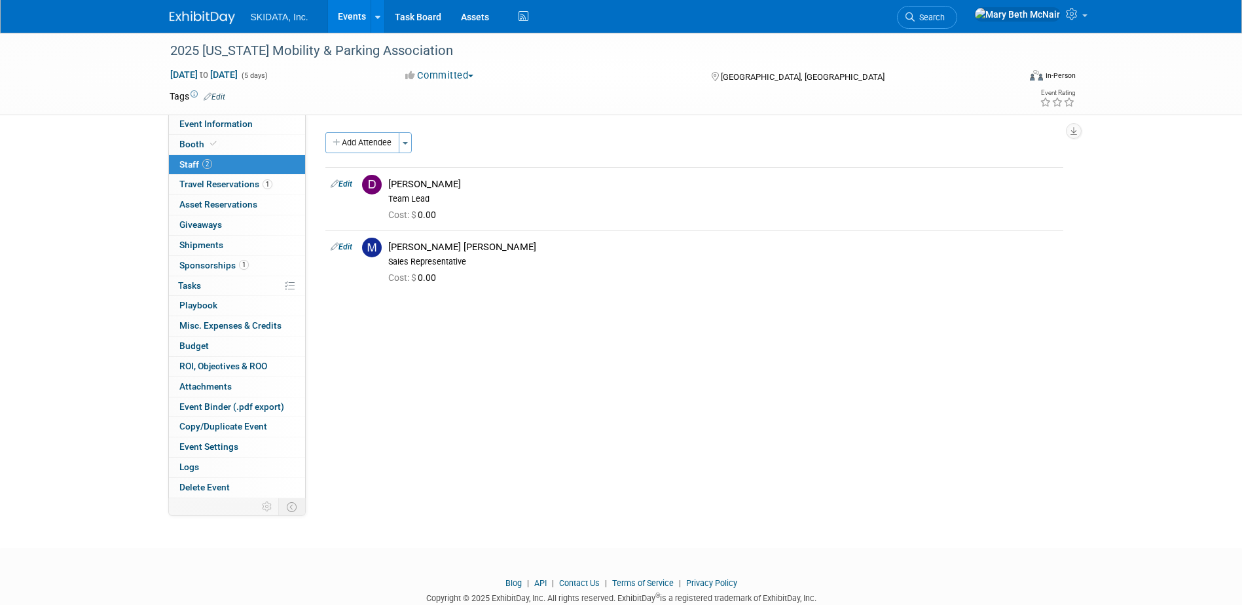
click at [348, 17] on link "Events" at bounding box center [352, 16] width 48 height 33
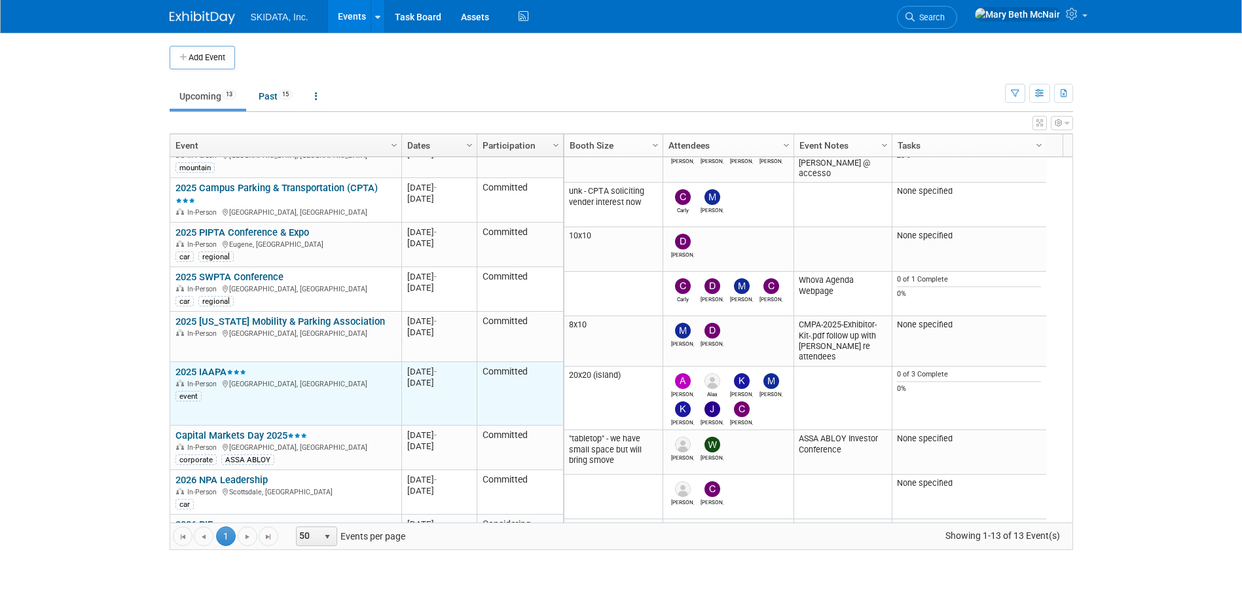
scroll to position [79, 0]
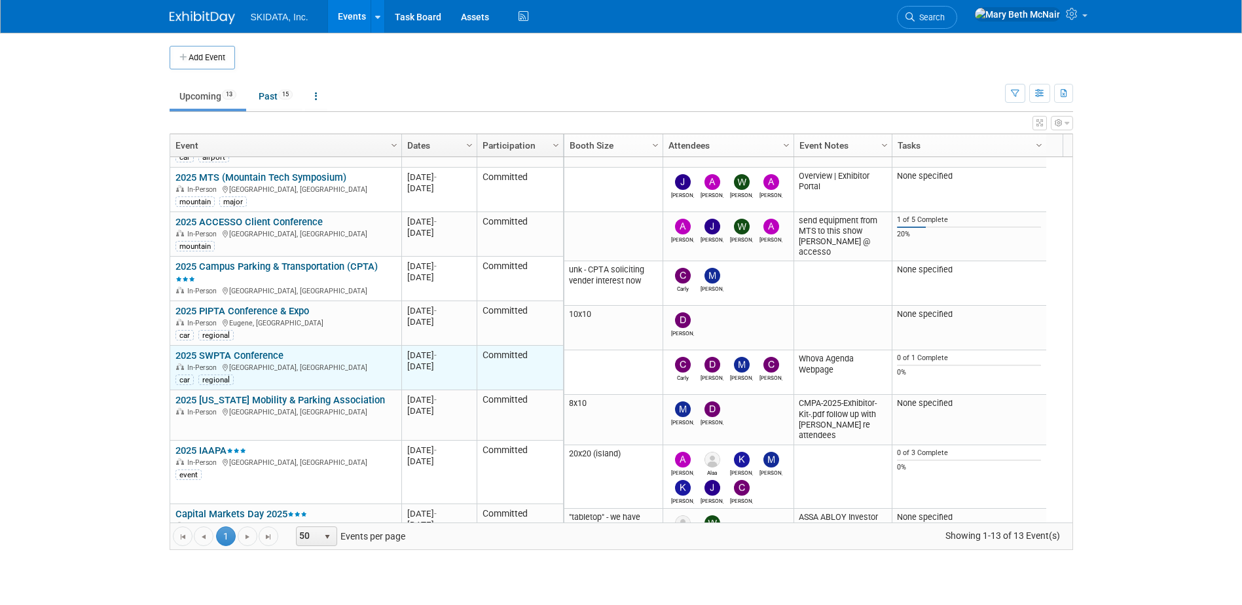
click at [229, 357] on link "2025 SWPTA Conference" at bounding box center [229, 356] width 108 height 12
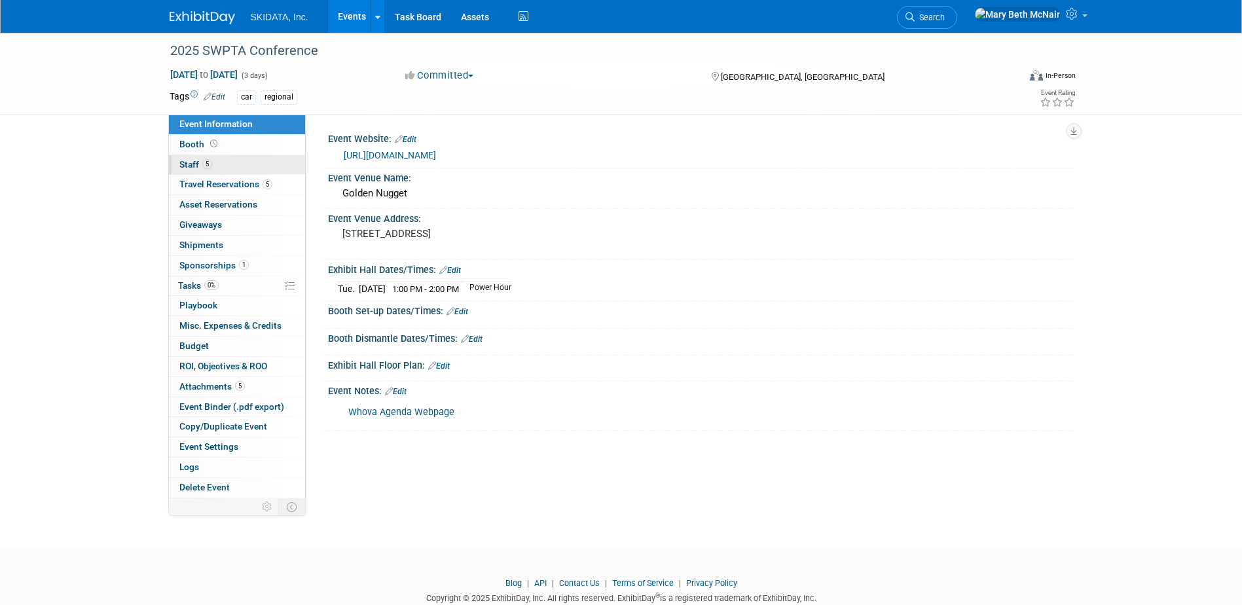
click at [194, 165] on span "Staff 5" at bounding box center [195, 164] width 33 height 10
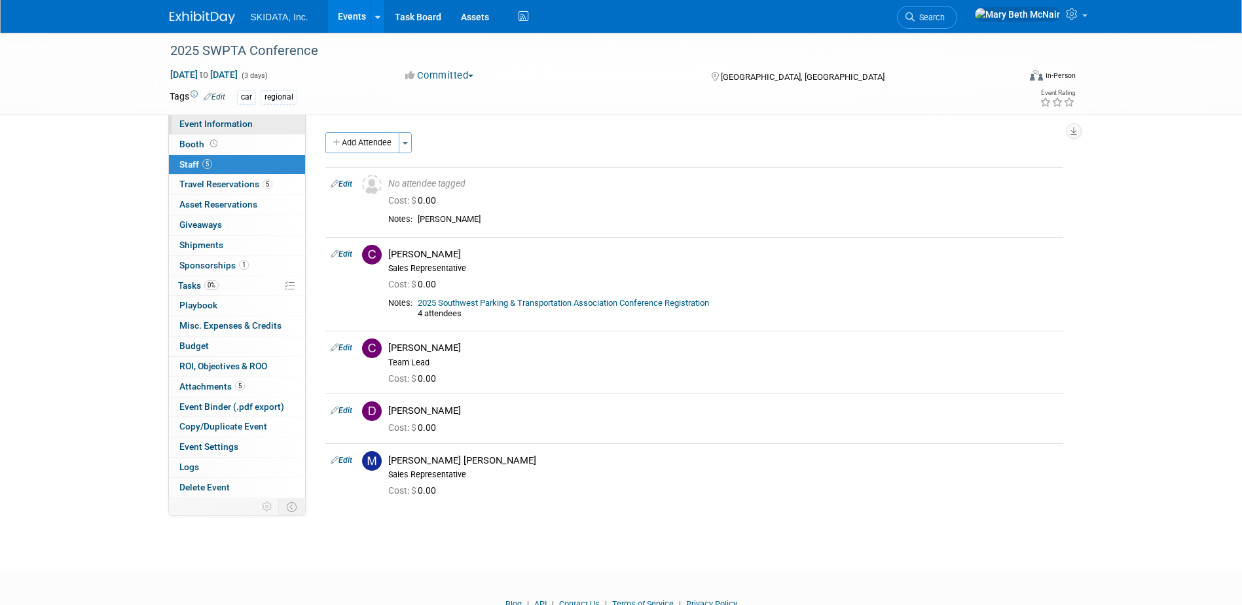
click at [191, 130] on link "Event Information" at bounding box center [237, 125] width 136 height 20
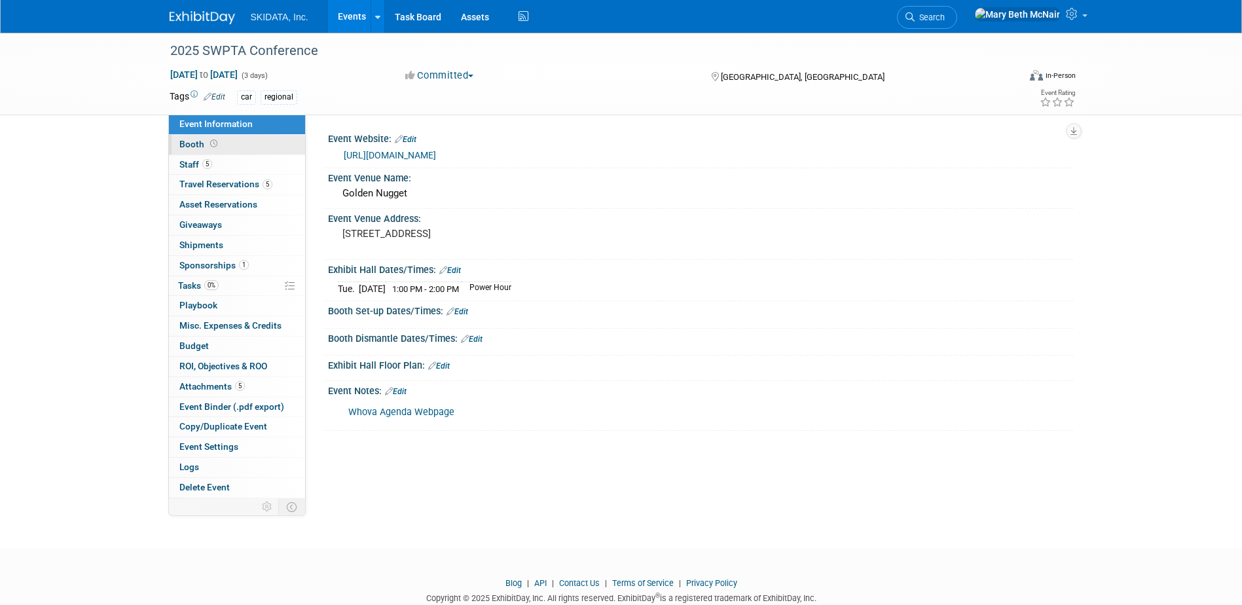
click at [185, 141] on span "Booth" at bounding box center [199, 144] width 41 height 10
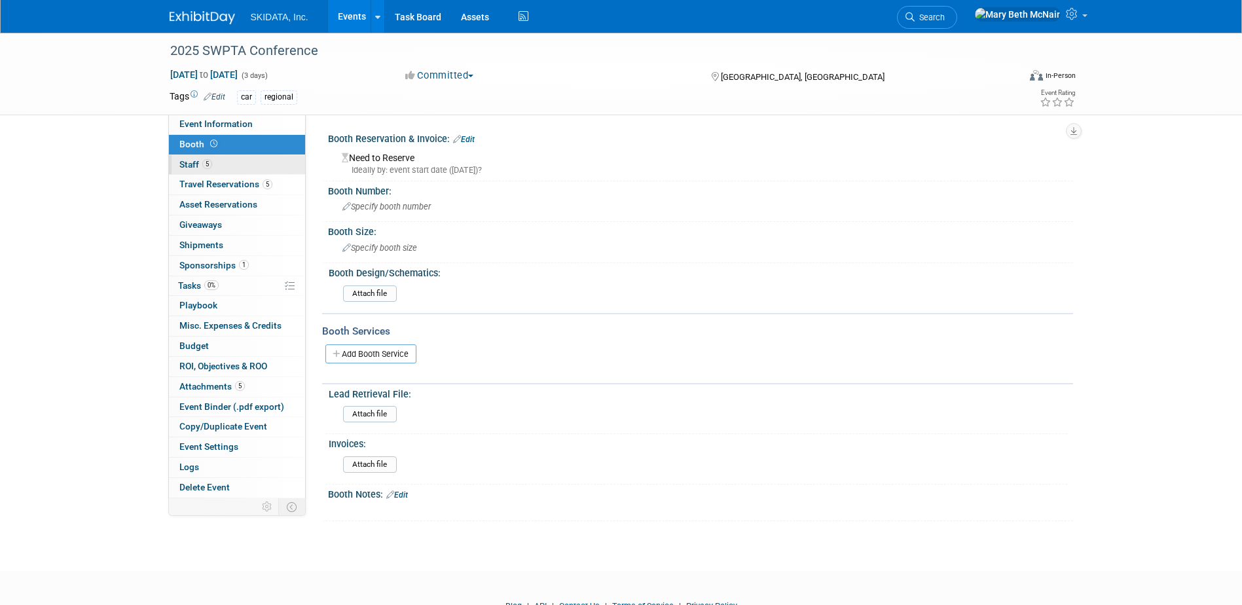
click at [185, 161] on span "Staff 5" at bounding box center [195, 164] width 33 height 10
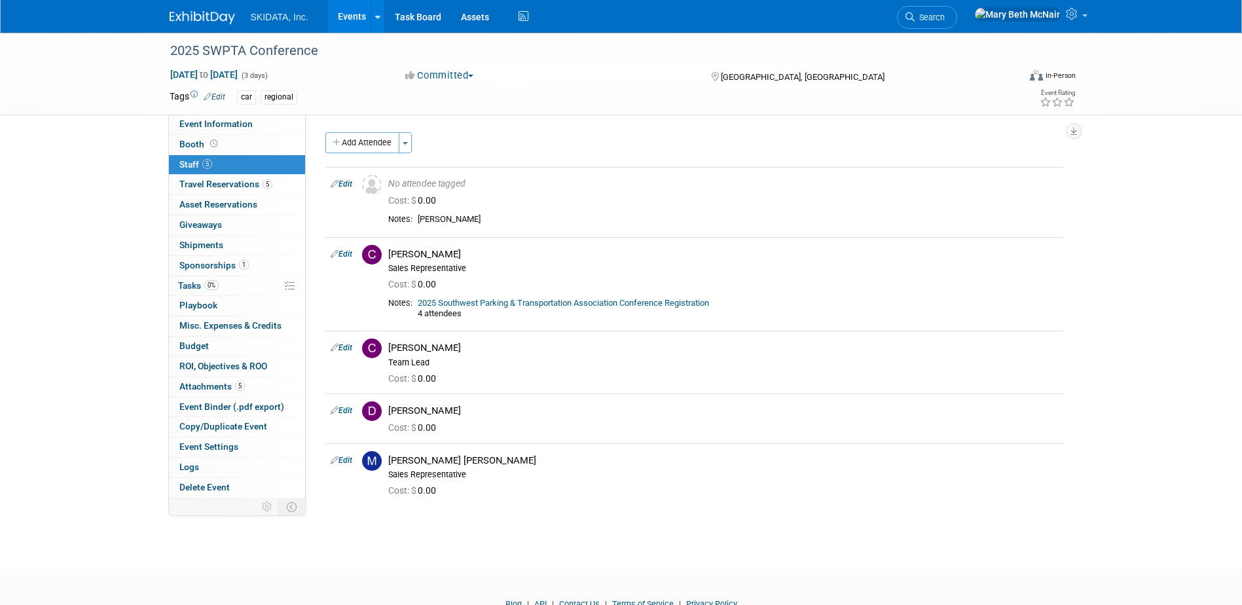
click at [185, 162] on span "Staff 5" at bounding box center [195, 164] width 33 height 10
click at [190, 187] on span "Travel Reservations 5" at bounding box center [225, 184] width 93 height 10
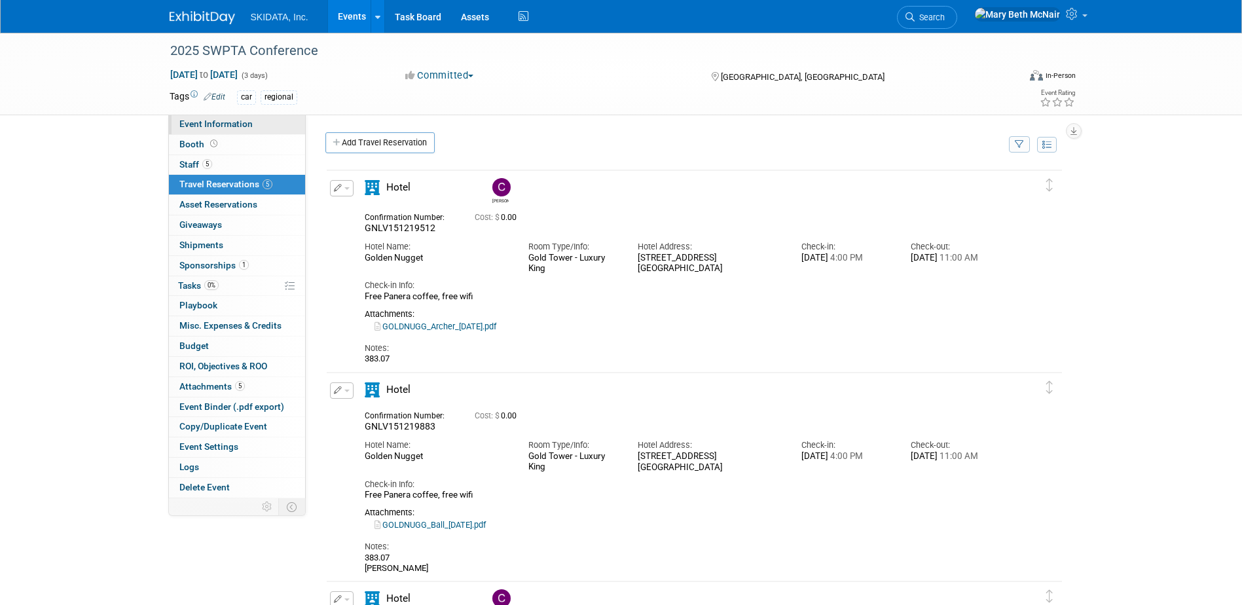
click at [196, 128] on span "Event Information" at bounding box center [215, 123] width 73 height 10
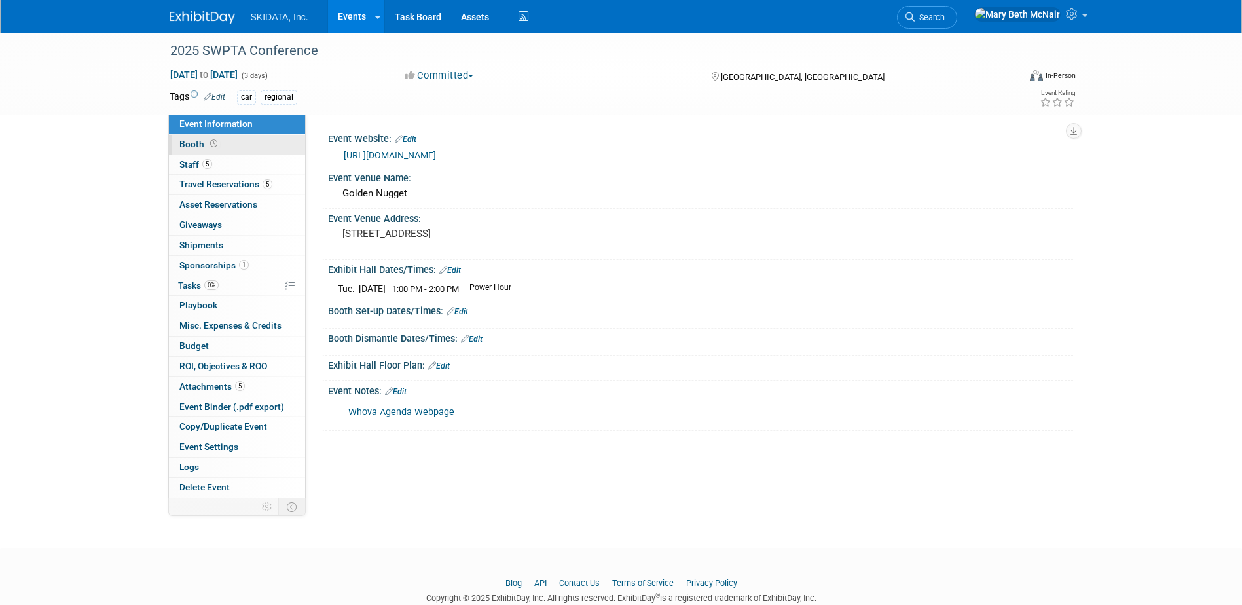
click at [187, 140] on span "Booth" at bounding box center [199, 144] width 41 height 10
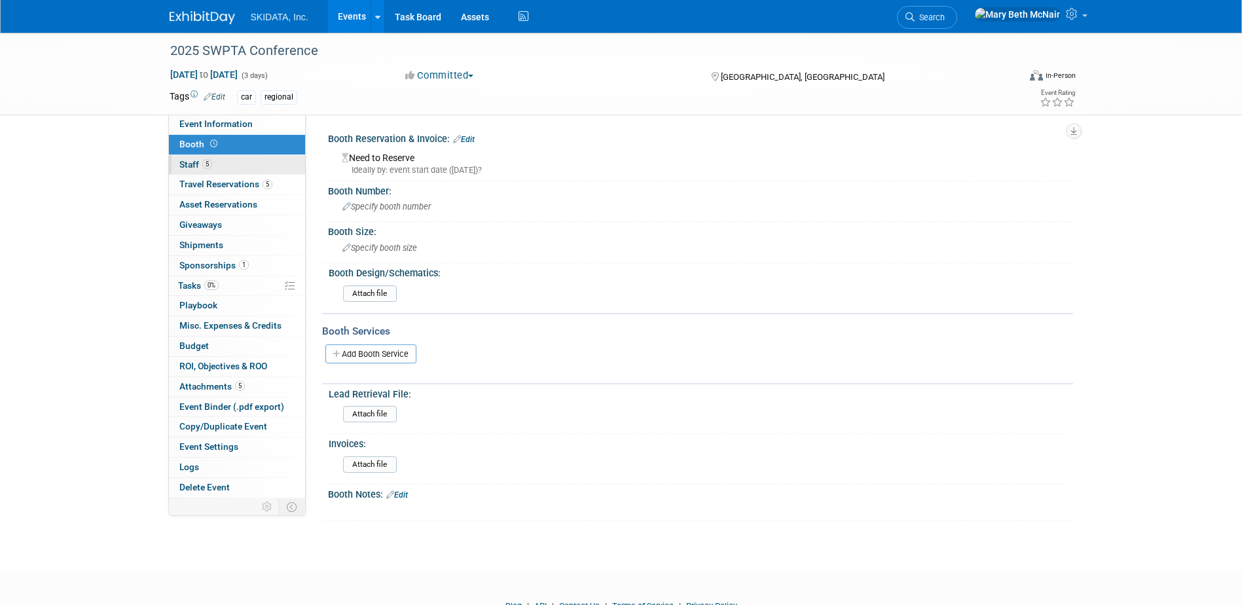
click at [188, 166] on span "Staff 5" at bounding box center [195, 164] width 33 height 10
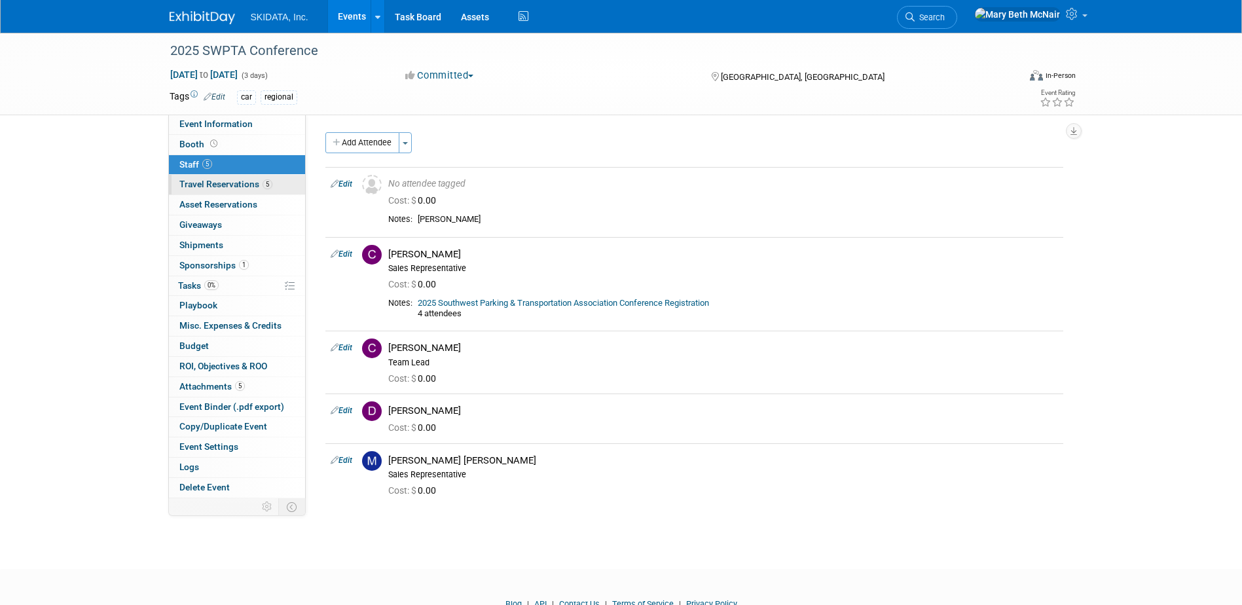
click at [213, 183] on span "Travel Reservations 5" at bounding box center [225, 184] width 93 height 10
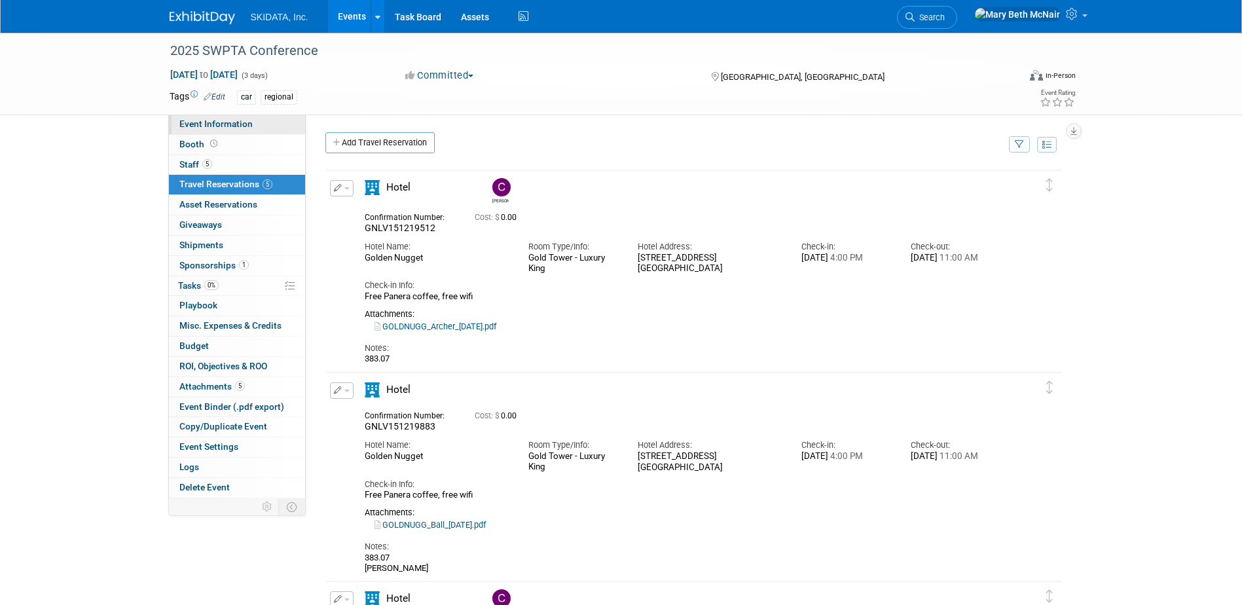
click at [211, 117] on link "Event Information" at bounding box center [237, 125] width 136 height 20
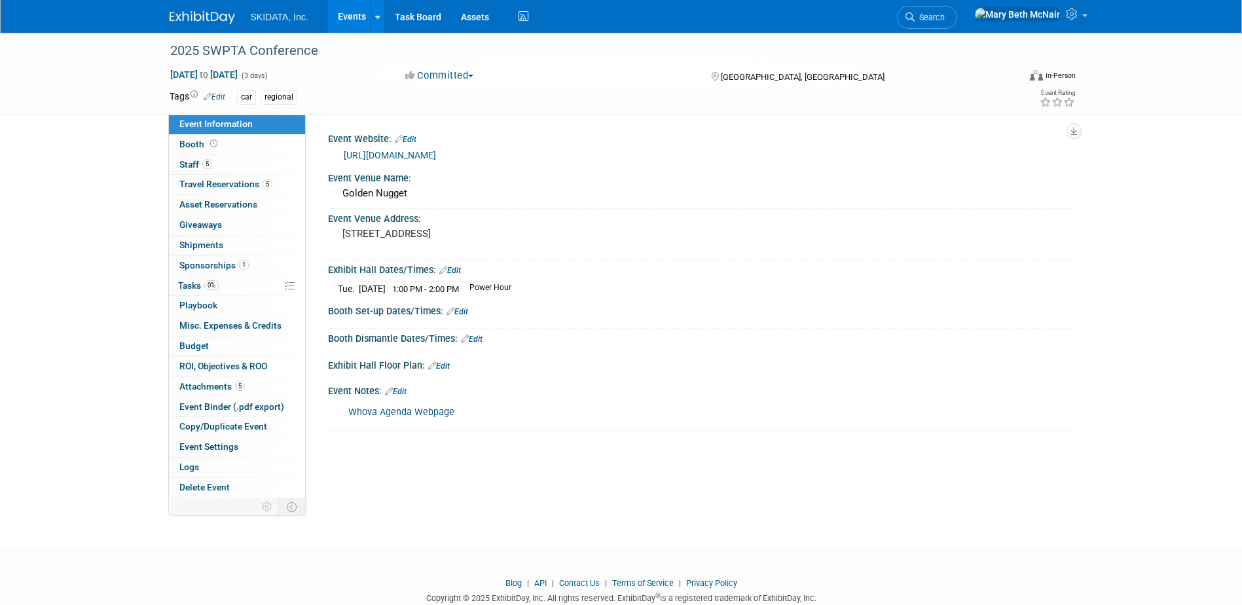
click at [408, 414] on link "Whova Agenda Webpage" at bounding box center [401, 412] width 106 height 11
click at [405, 153] on link "[URL][DOMAIN_NAME]" at bounding box center [390, 155] width 92 height 10
click at [208, 182] on span "Travel Reservations 5" at bounding box center [225, 184] width 93 height 10
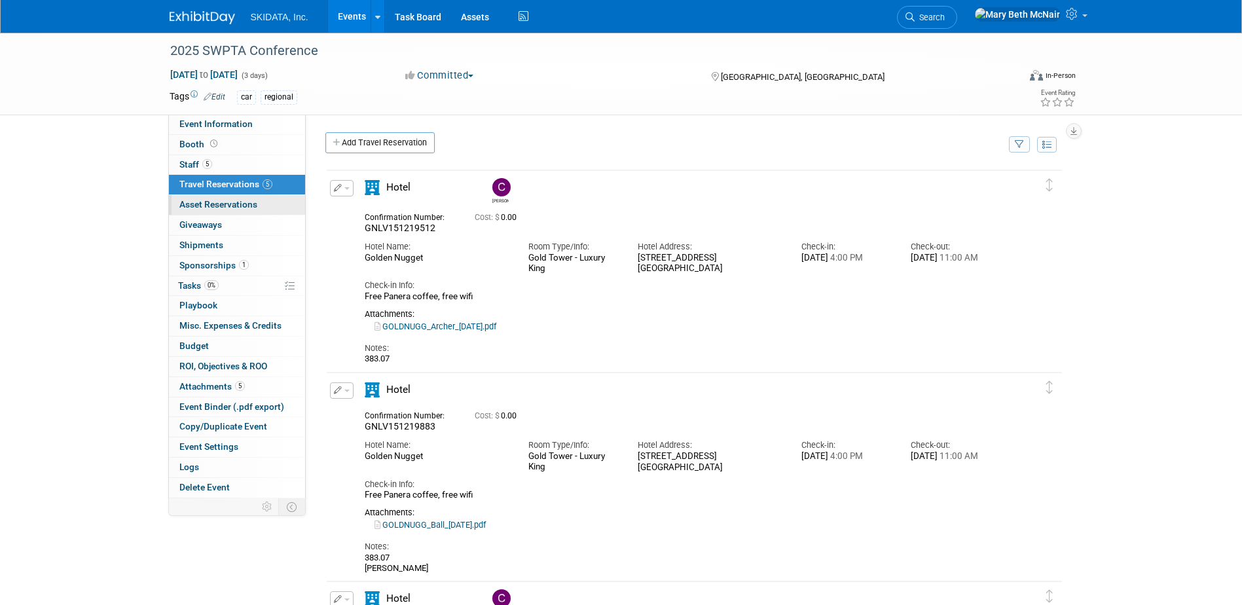
click at [199, 208] on span "Asset Reservations 0" at bounding box center [218, 204] width 78 height 10
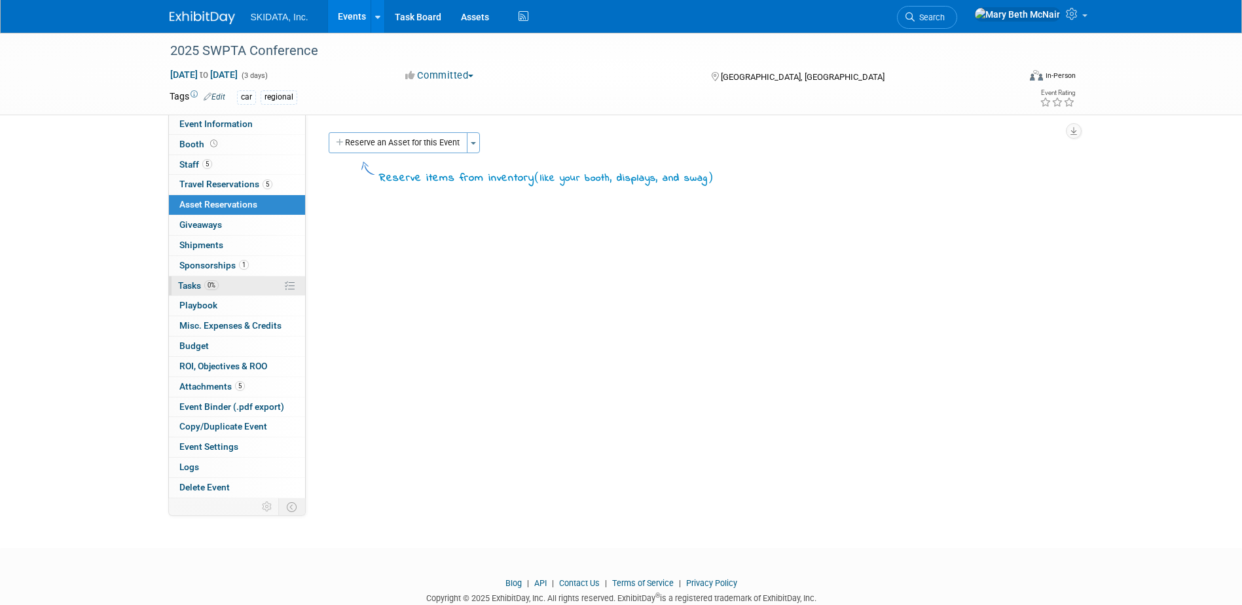
click at [191, 286] on span "Tasks 0%" at bounding box center [198, 285] width 41 height 10
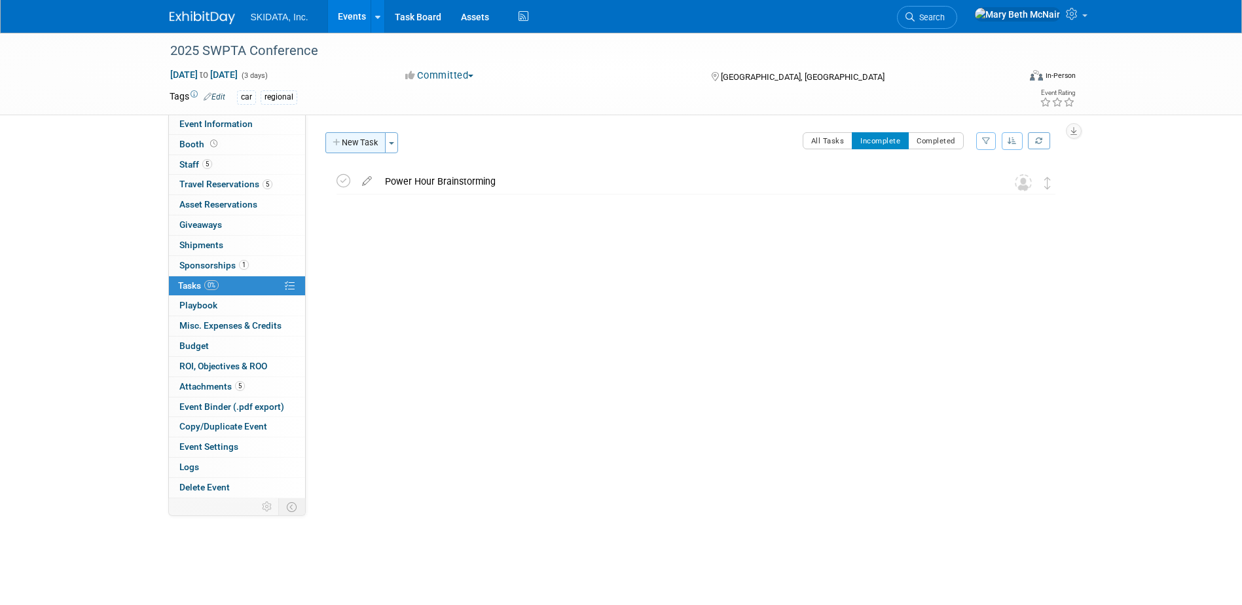
click at [351, 139] on button "New Task" at bounding box center [355, 142] width 60 height 21
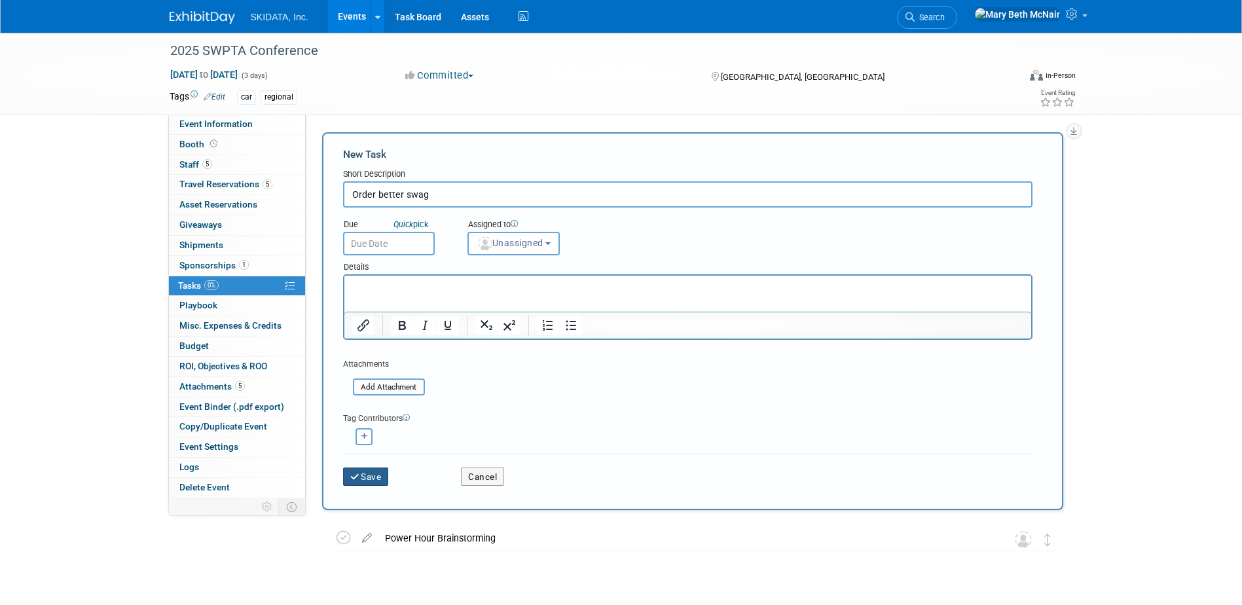
type input "Order better swag"
click at [374, 480] on button "Save" at bounding box center [366, 476] width 46 height 18
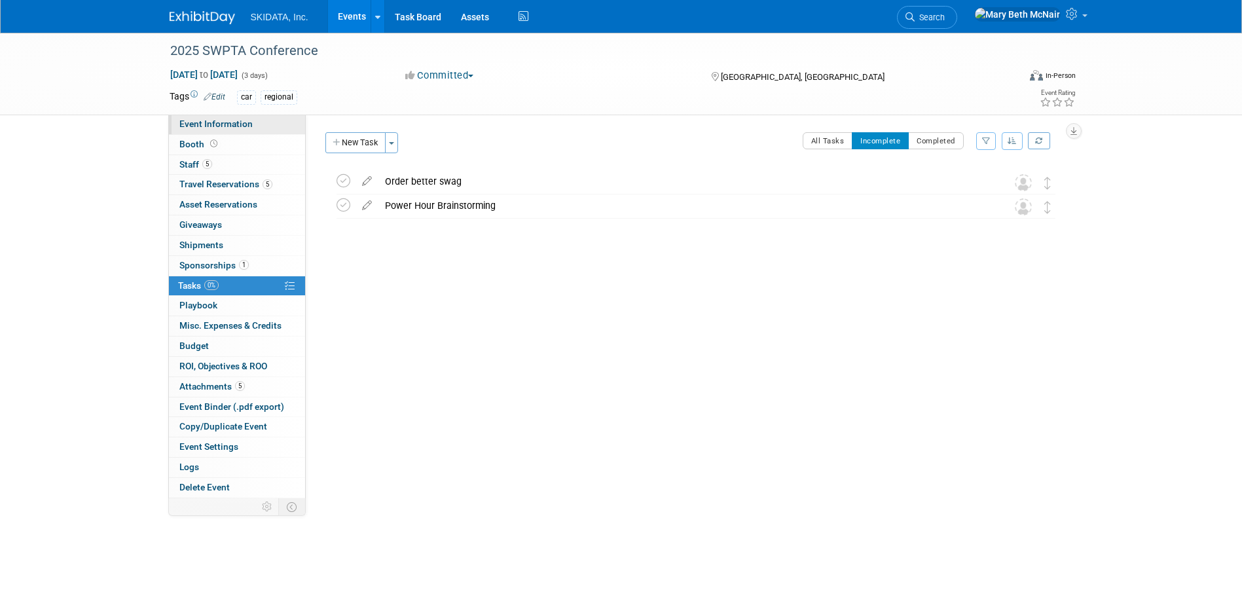
click at [205, 125] on span "Event Information" at bounding box center [215, 123] width 73 height 10
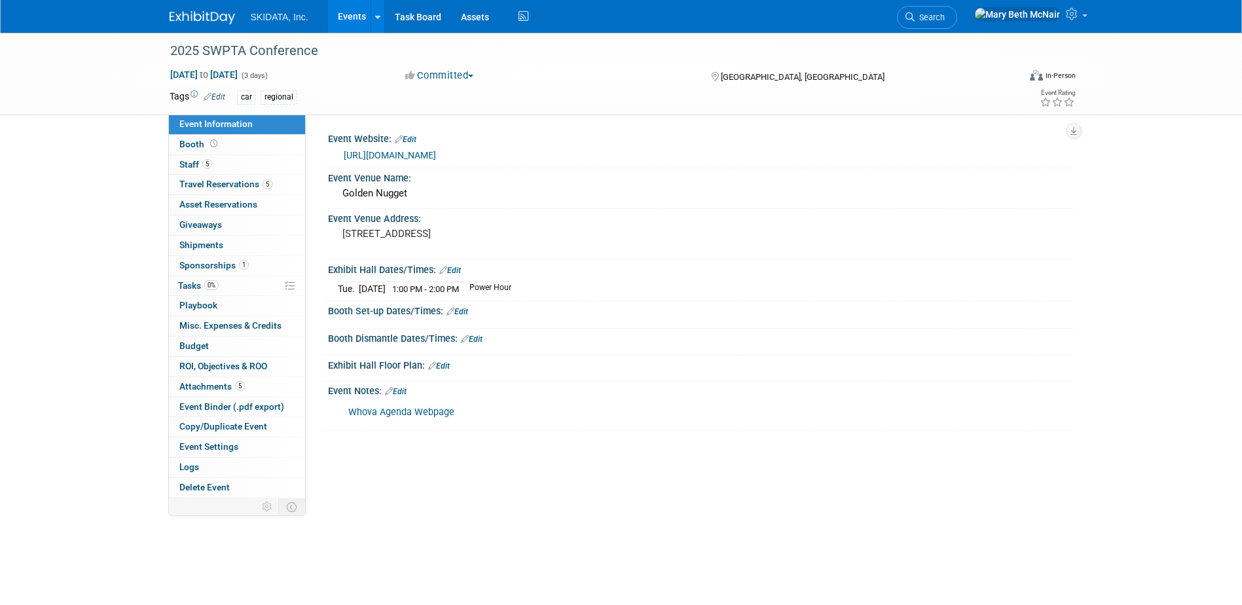
click at [350, 14] on link "Events" at bounding box center [352, 16] width 48 height 33
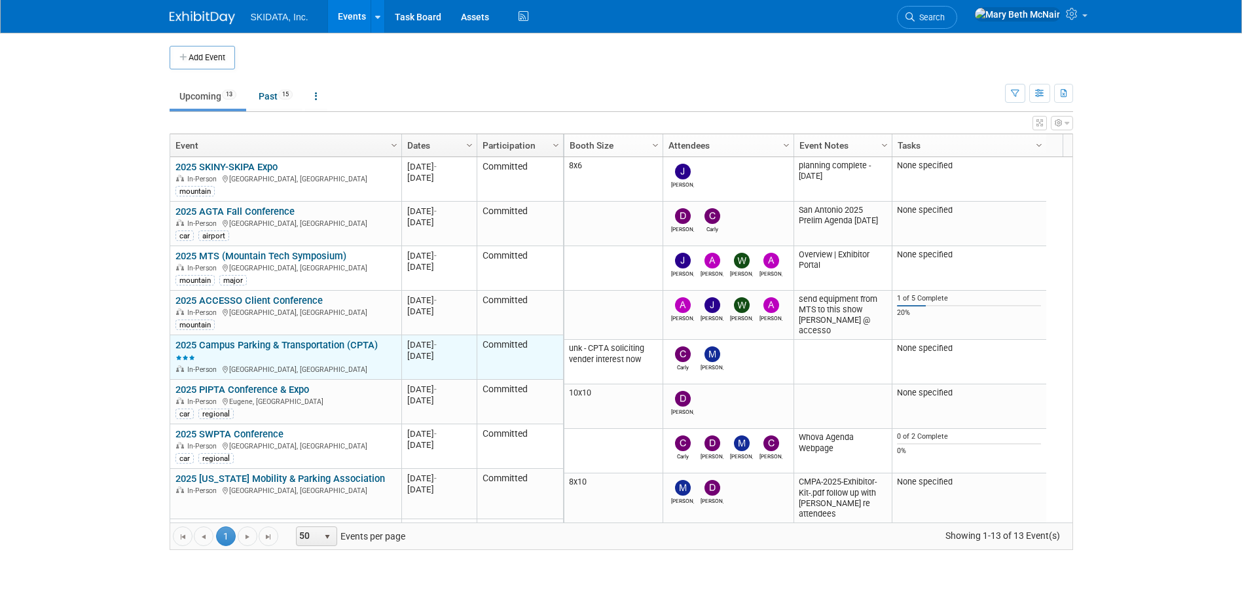
click at [226, 346] on link "2025 Campus Parking & Transportation (CPTA)" at bounding box center [276, 351] width 202 height 24
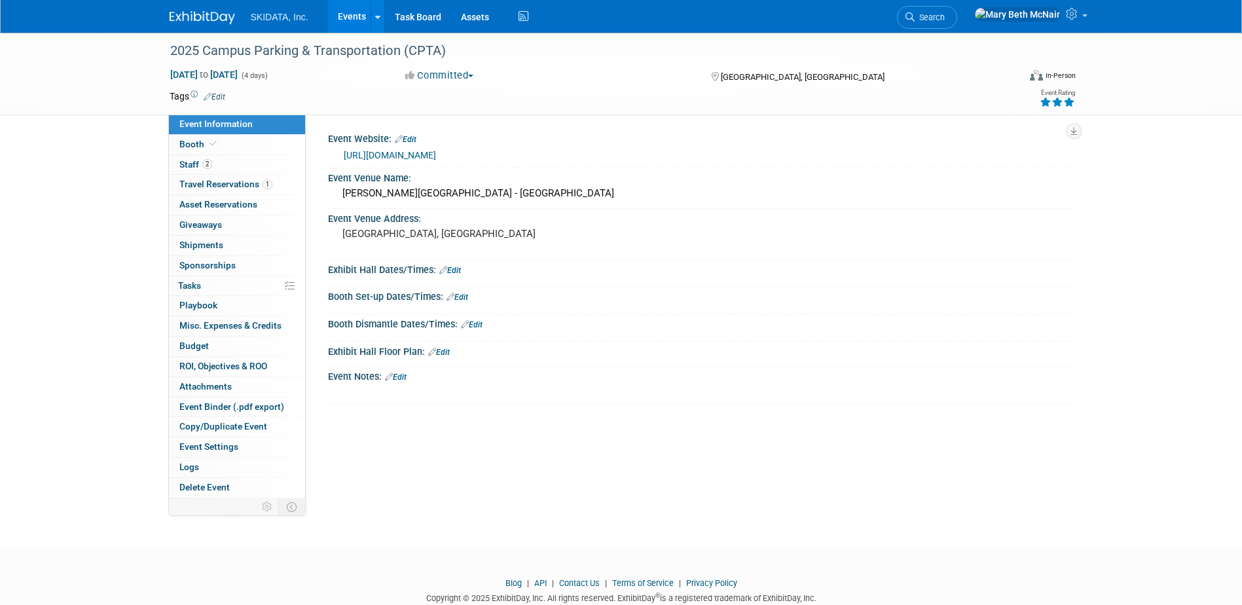
click at [402, 376] on link "Edit" at bounding box center [396, 377] width 22 height 9
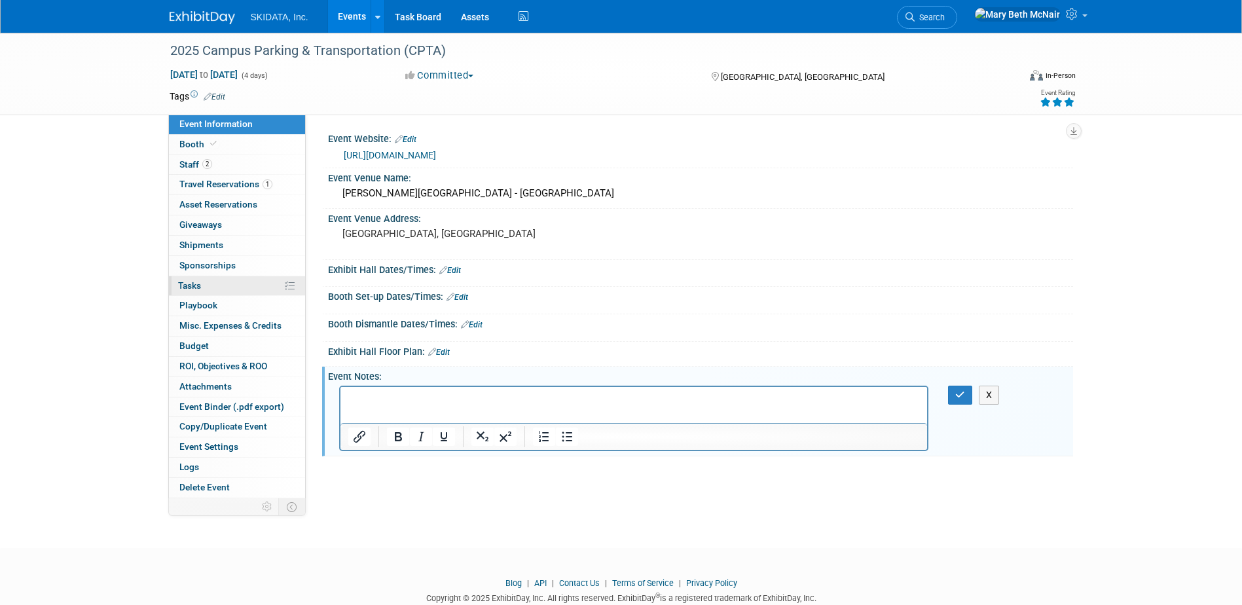
click at [193, 287] on span "Tasks 0%" at bounding box center [189, 285] width 23 height 10
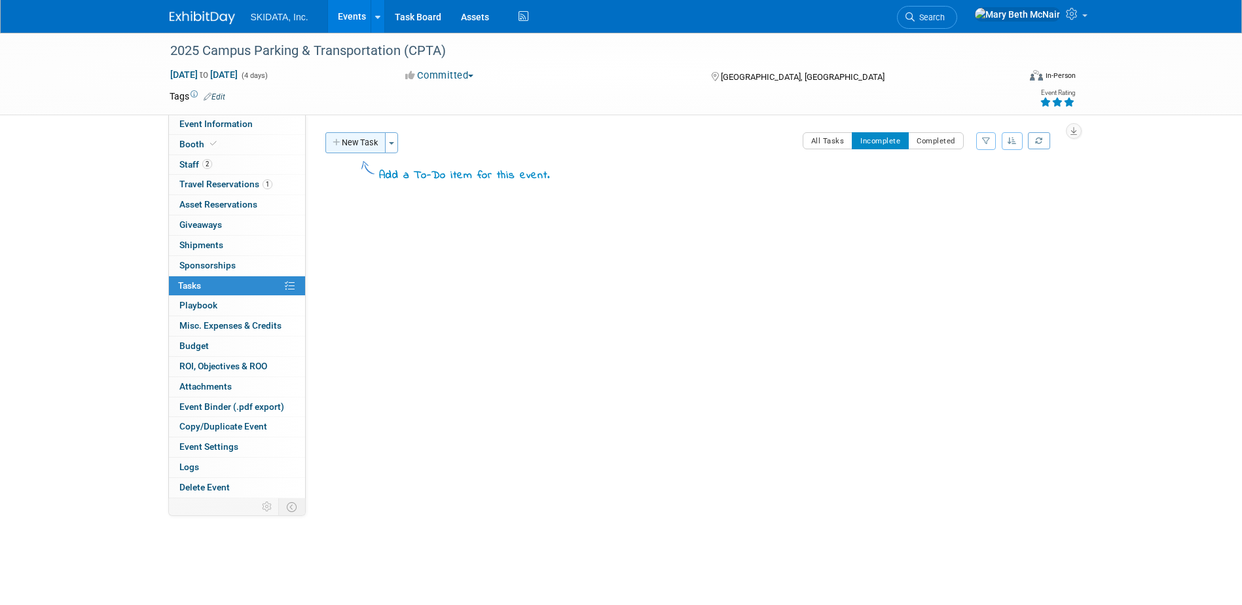
click at [367, 139] on button "New Task" at bounding box center [355, 142] width 60 height 21
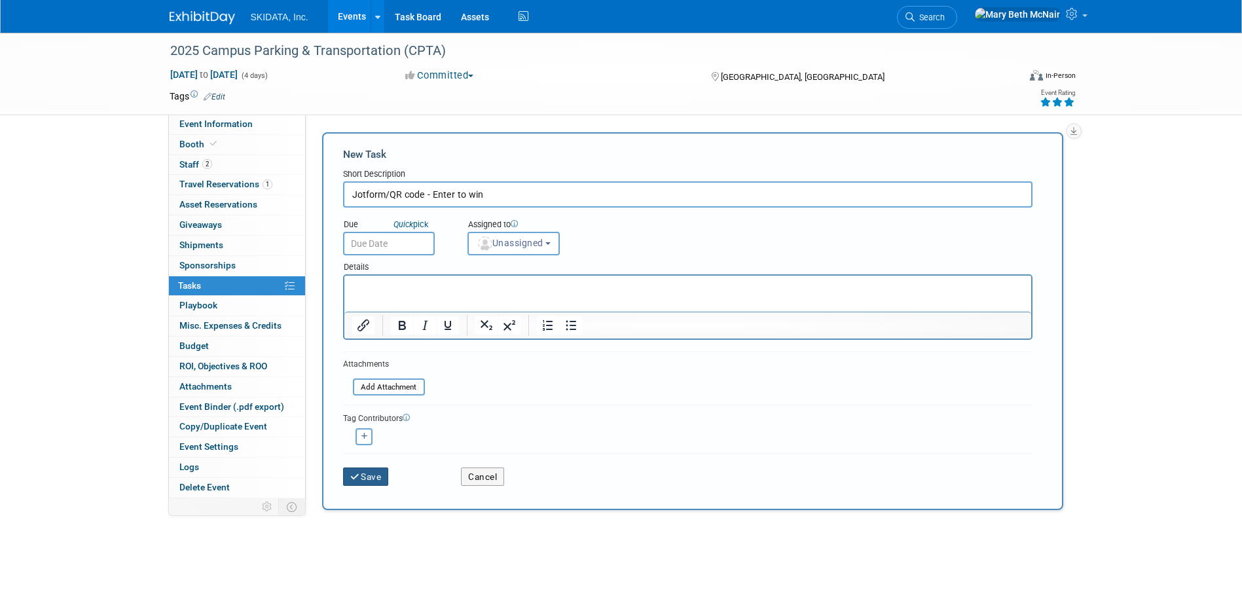
type input "Jotform/QR code - Enter to win"
click at [358, 481] on icon "submit" at bounding box center [355, 477] width 11 height 9
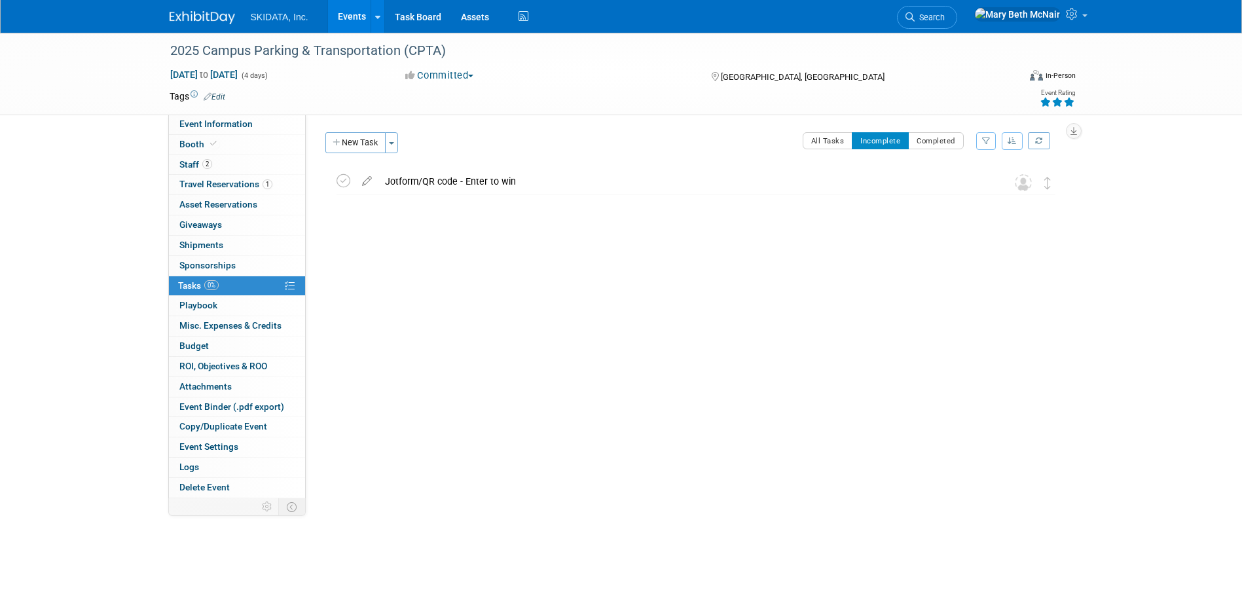
click at [351, 10] on link "Events" at bounding box center [352, 16] width 48 height 33
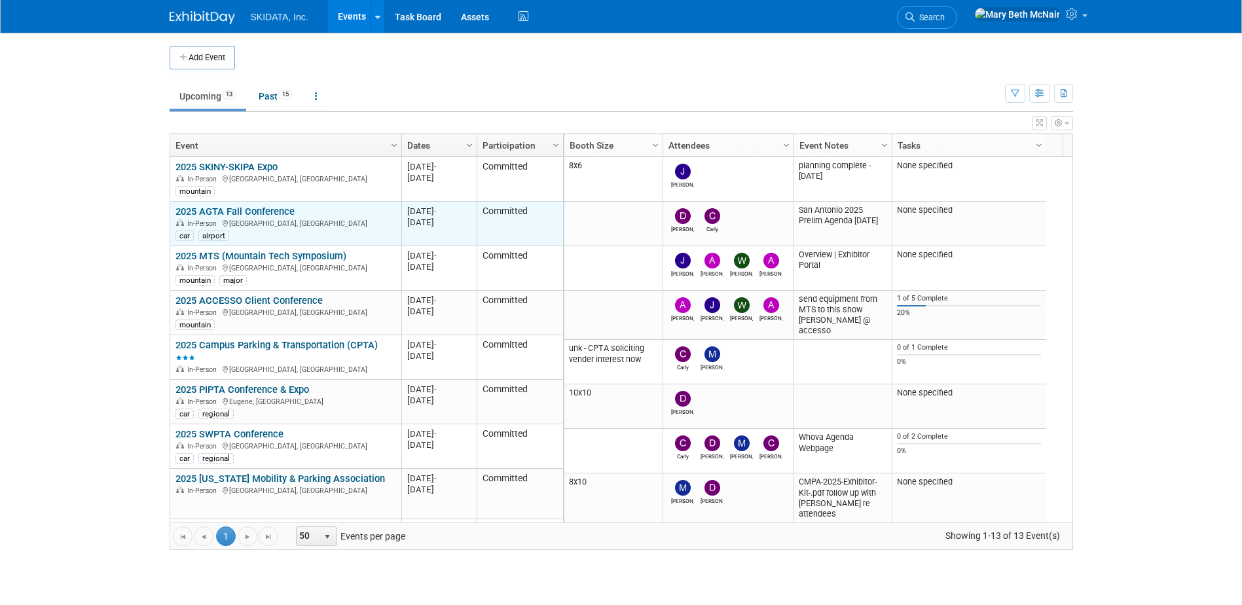
click at [204, 213] on link "2025 AGTA Fall Conference" at bounding box center [234, 212] width 119 height 12
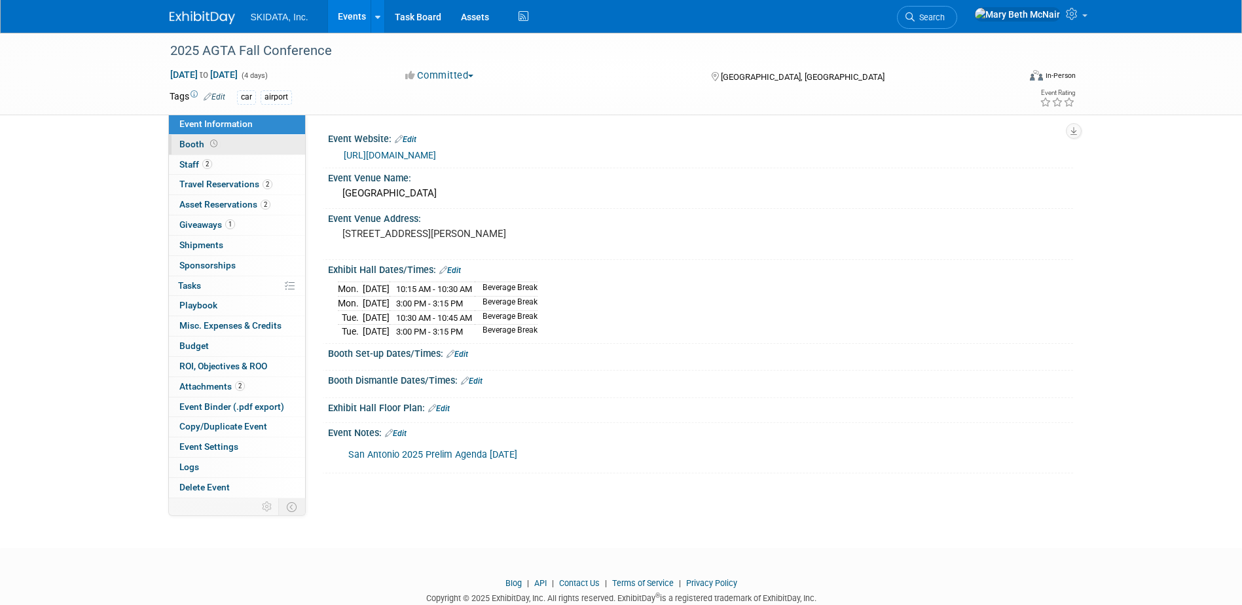
click at [194, 147] on span "Booth" at bounding box center [199, 144] width 41 height 10
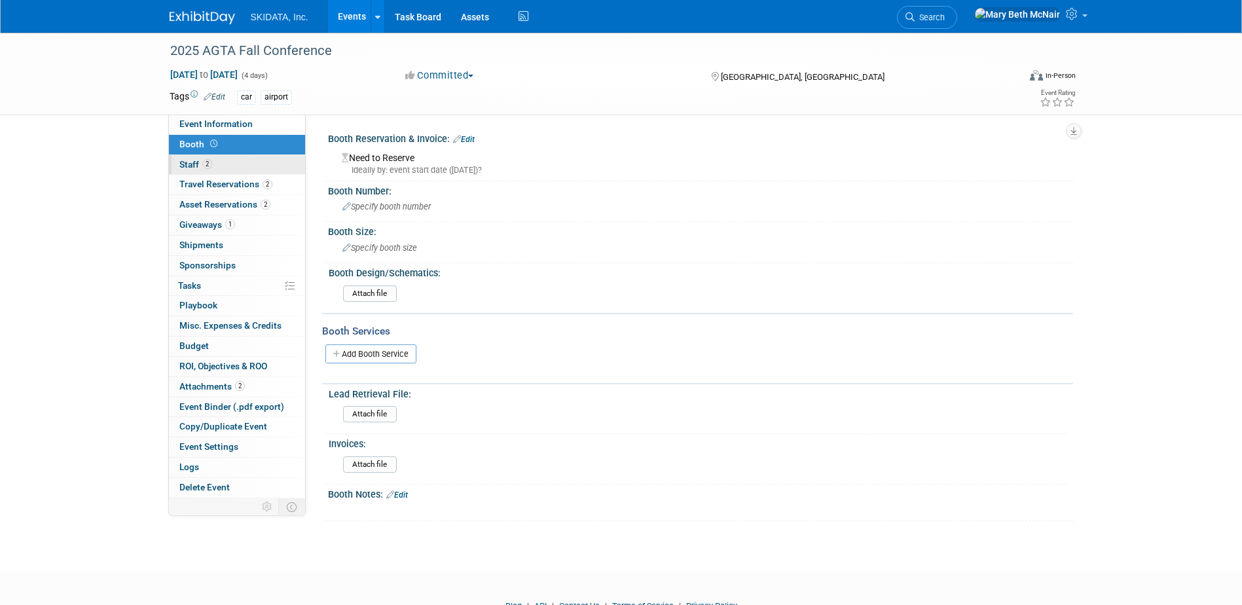
click at [196, 164] on span "Staff 2" at bounding box center [195, 164] width 33 height 10
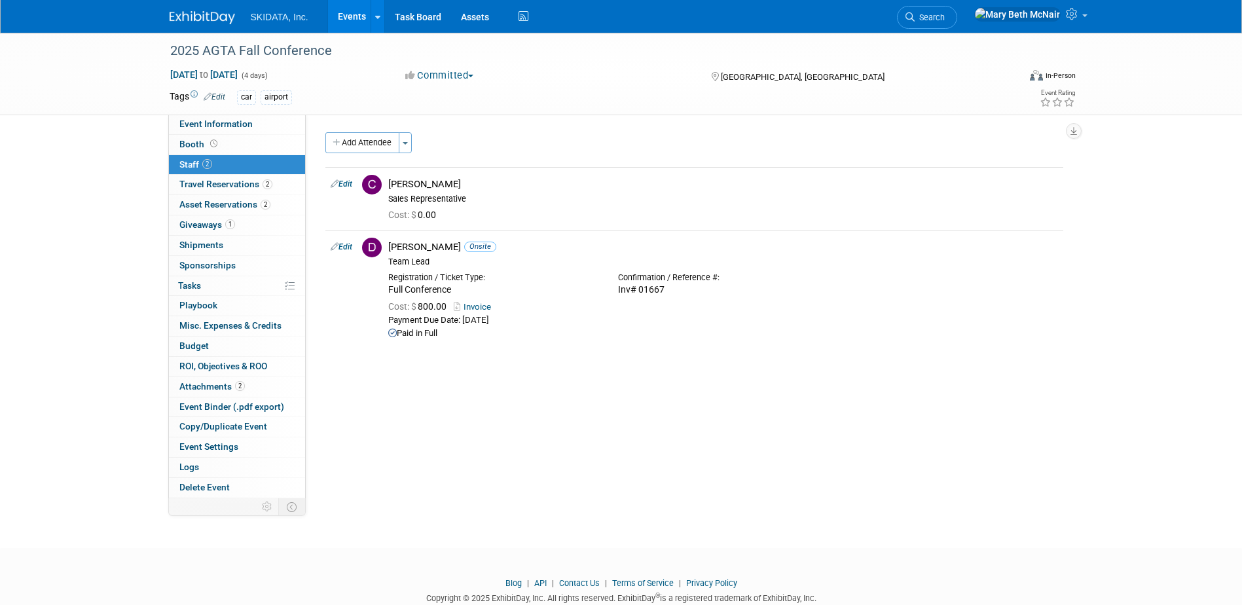
drag, startPoint x: 357, startPoint y: 23, endPoint x: 342, endPoint y: 36, distance: 20.0
click at [357, 23] on link "Events" at bounding box center [352, 16] width 48 height 33
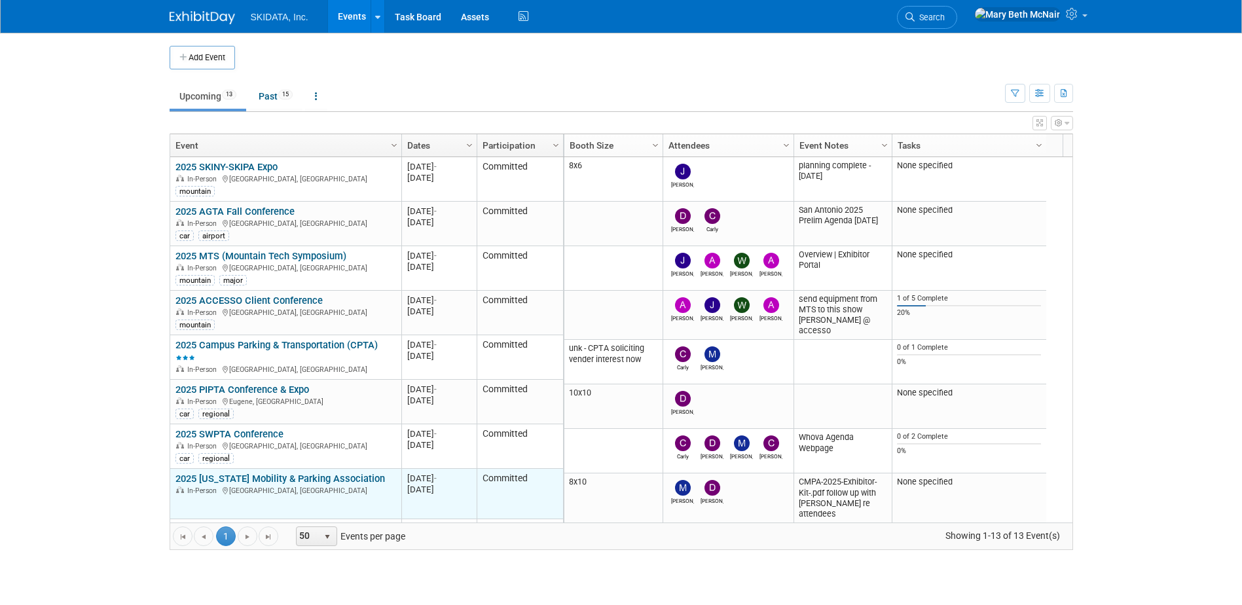
scroll to position [79, 0]
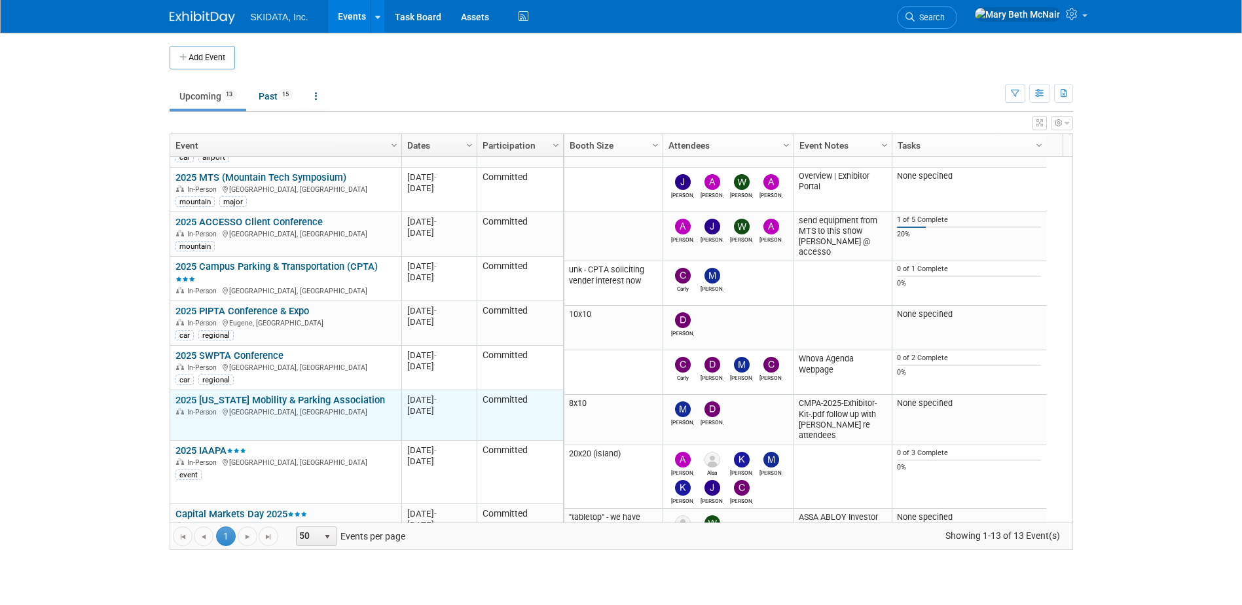
click at [232, 399] on link "2025 [US_STATE] Mobility & Parking Association" at bounding box center [280, 400] width 210 height 12
